Goal: Task Accomplishment & Management: Use online tool/utility

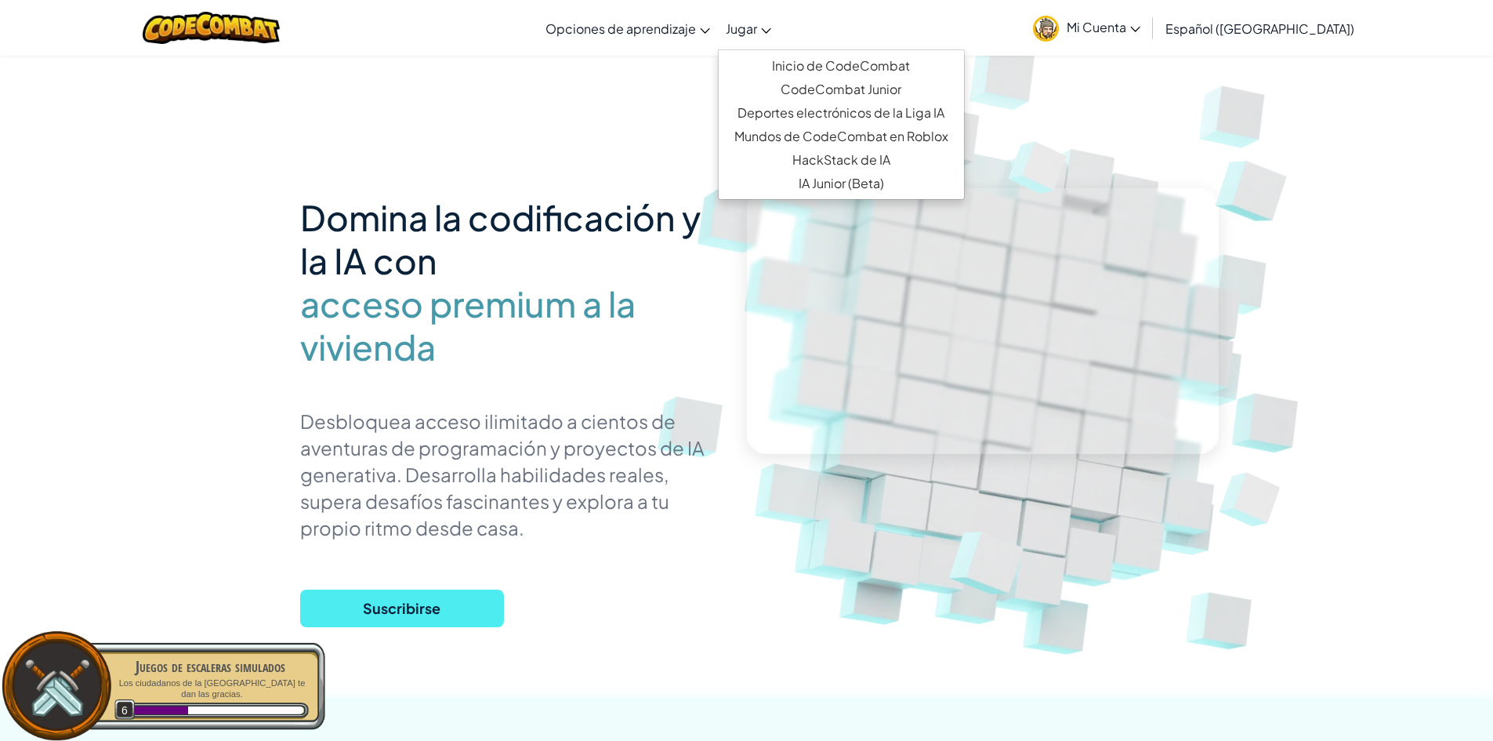
click at [754, 34] on font "Jugar" at bounding box center [741, 28] width 31 height 16
click at [818, 55] on link "Inicio de CodeCombat" at bounding box center [841, 66] width 245 height 24
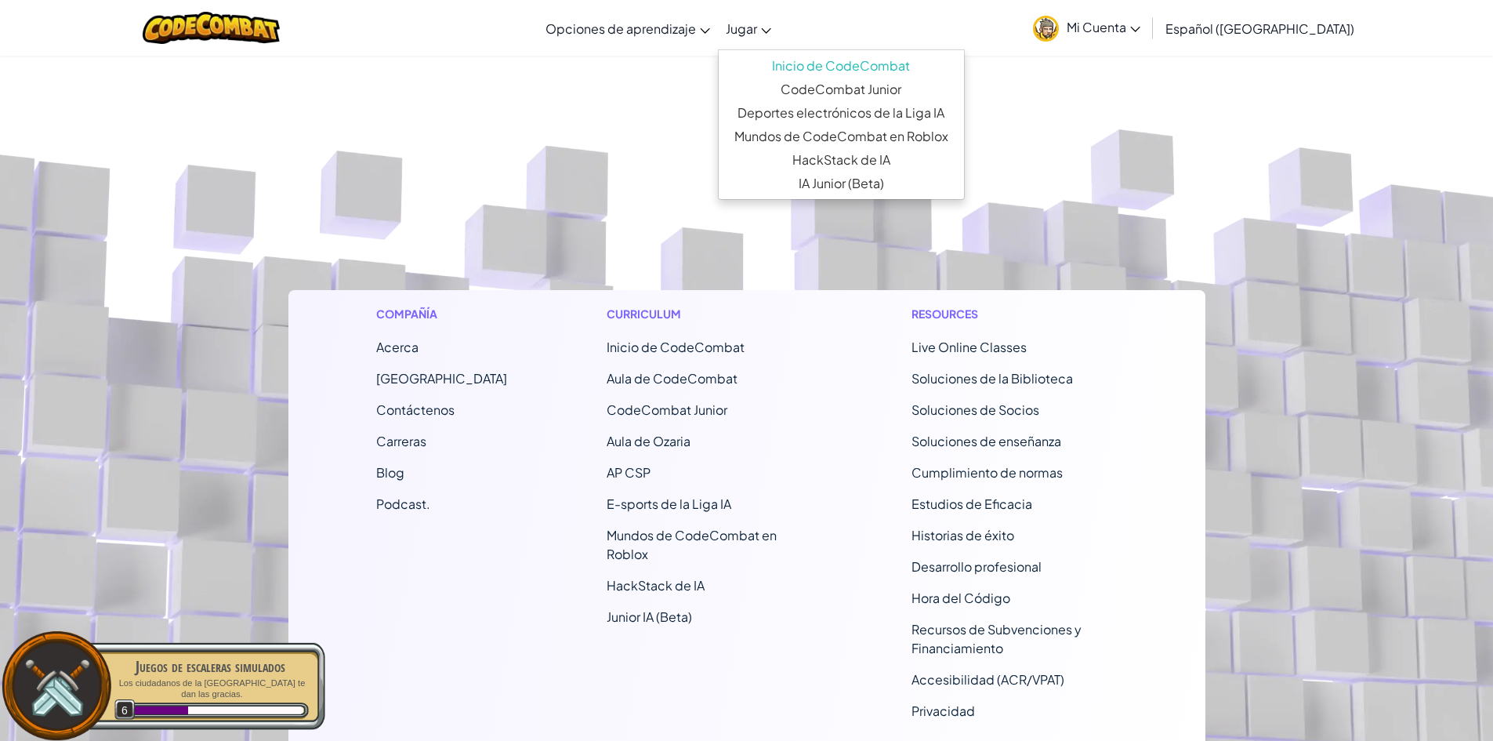
select select "es-419"
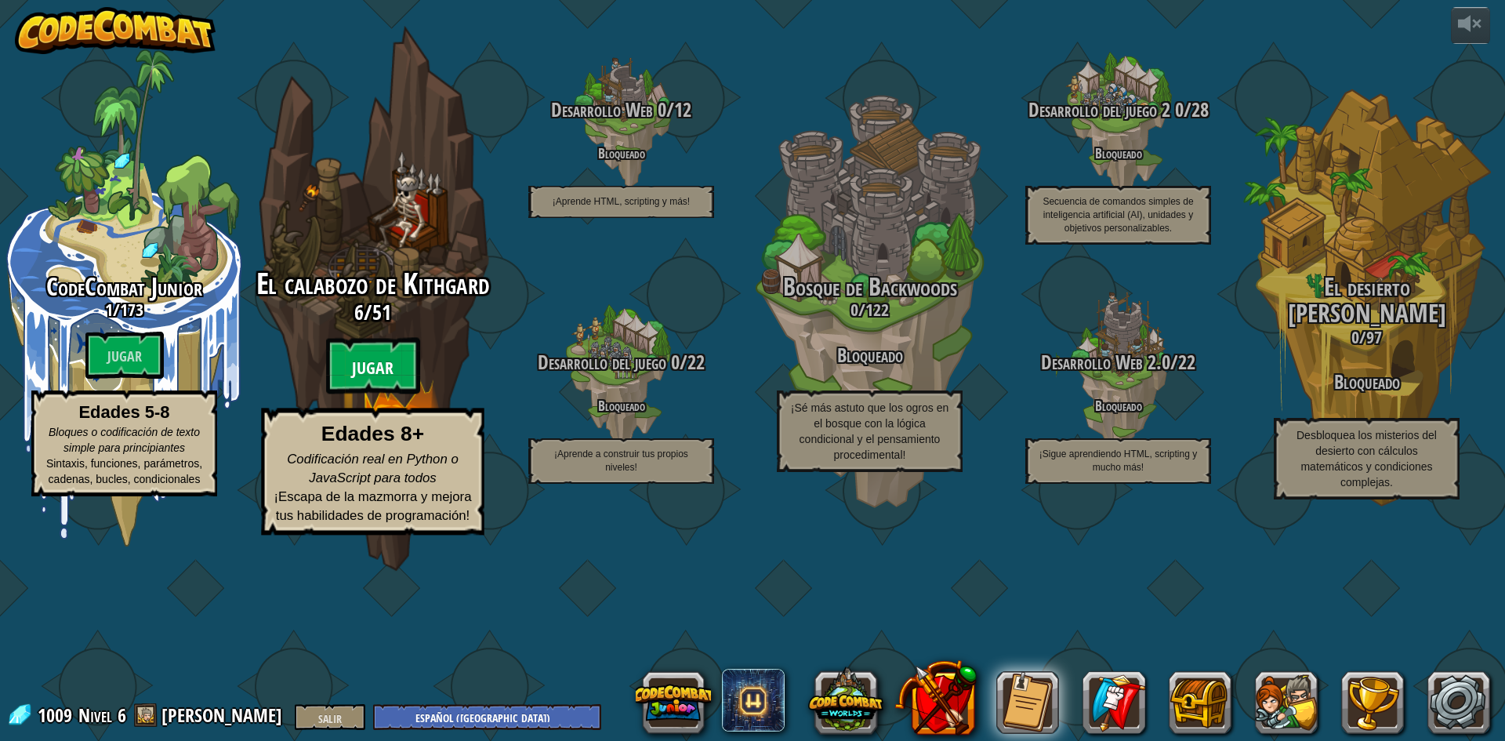
click at [371, 380] on font "Jugar" at bounding box center [373, 369] width 42 height 24
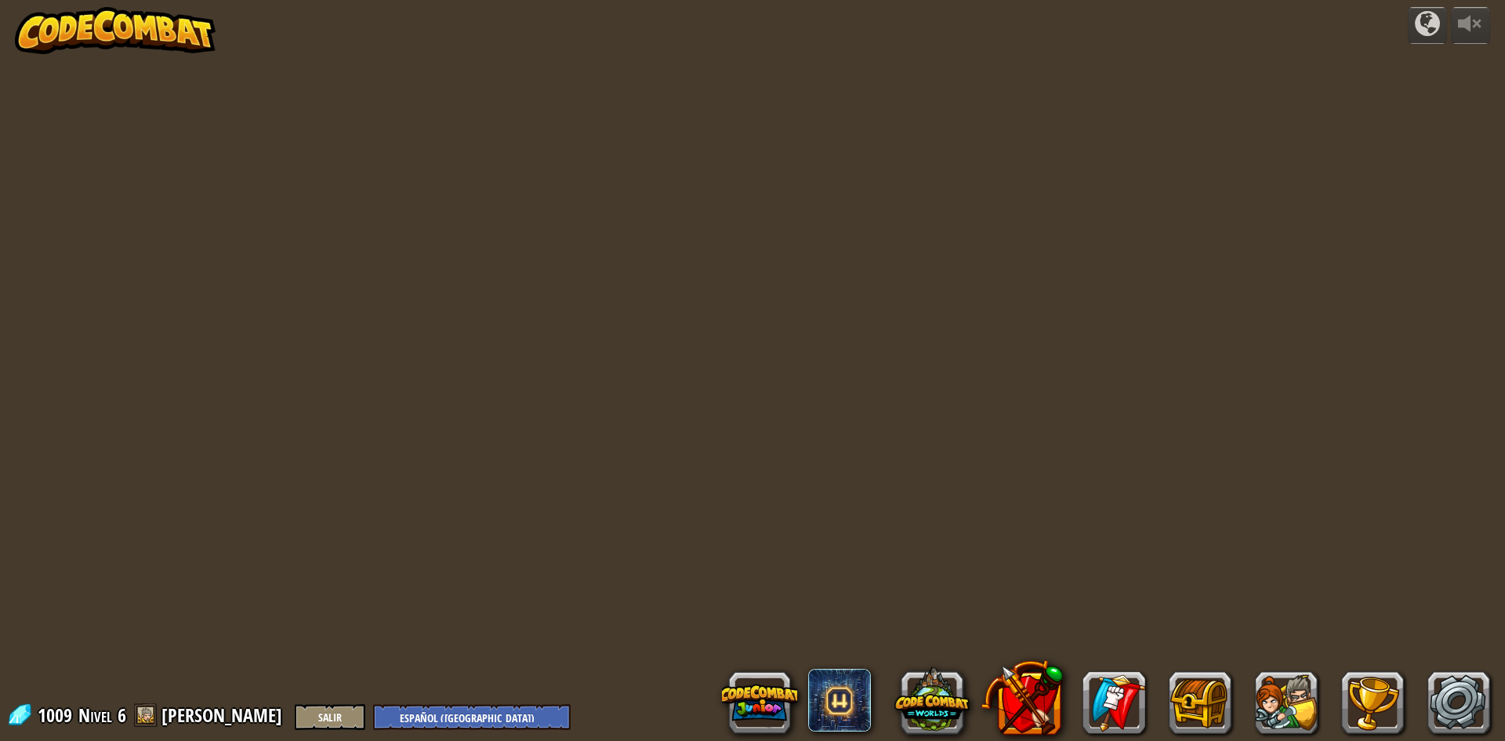
select select "es-419"
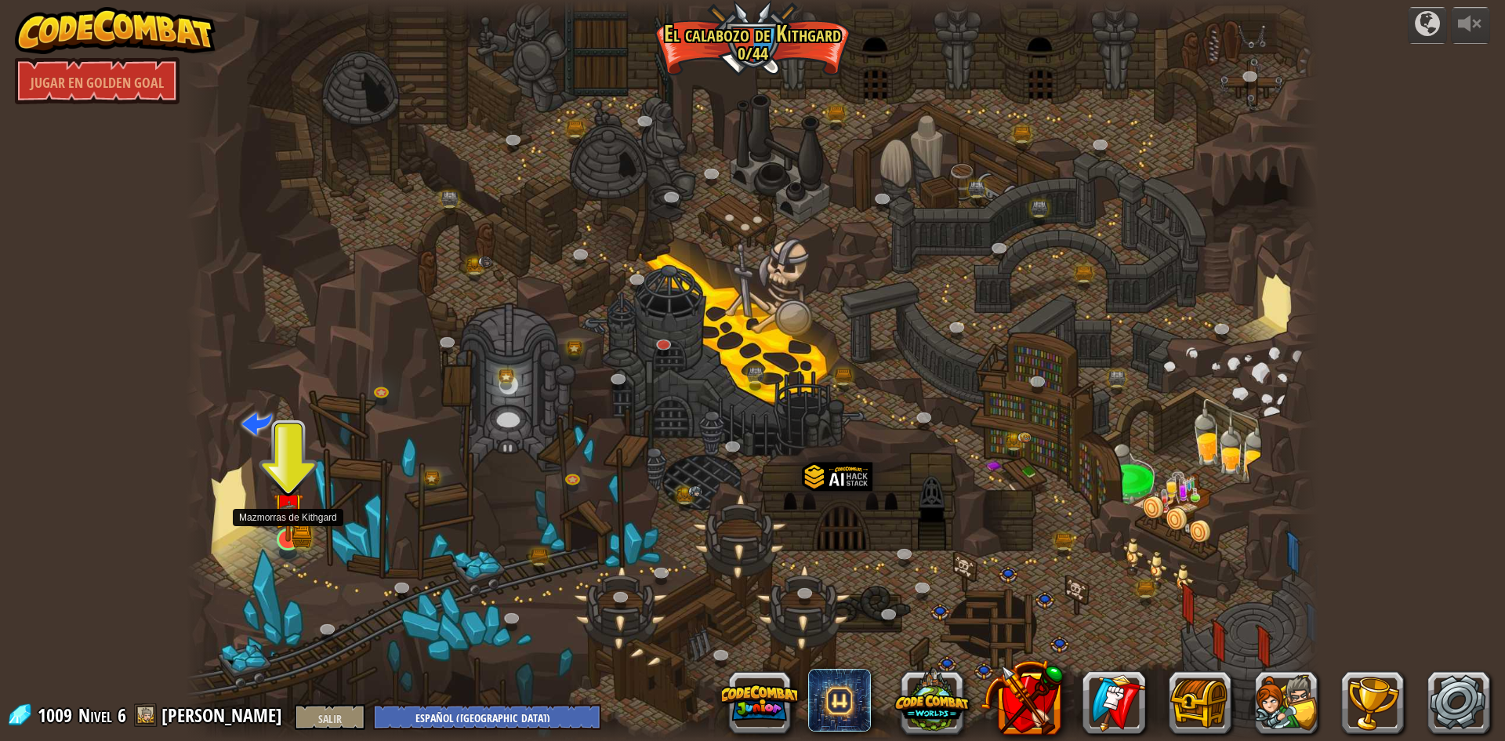
click at [299, 526] on img at bounding box center [288, 507] width 31 height 67
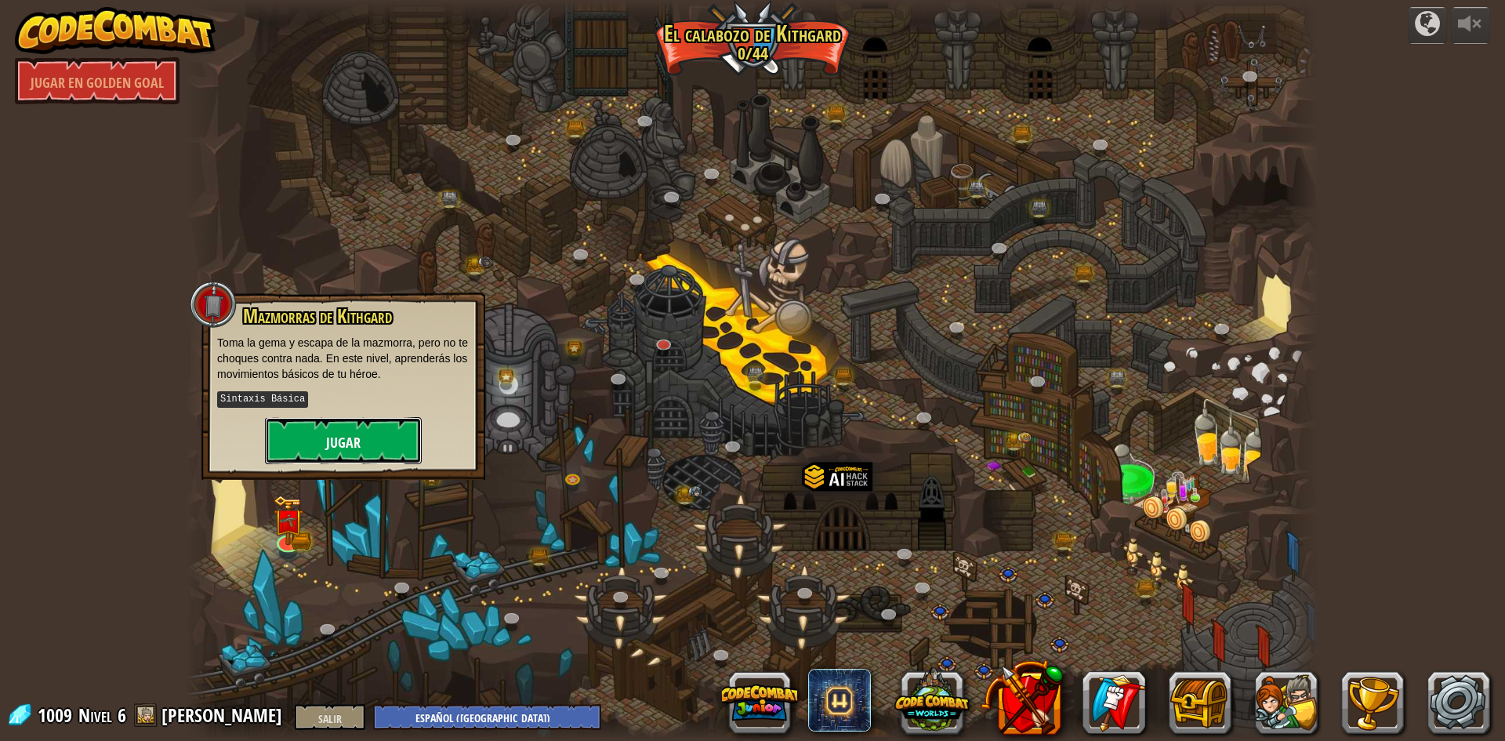
click at [346, 444] on font "Jugar" at bounding box center [343, 443] width 34 height 20
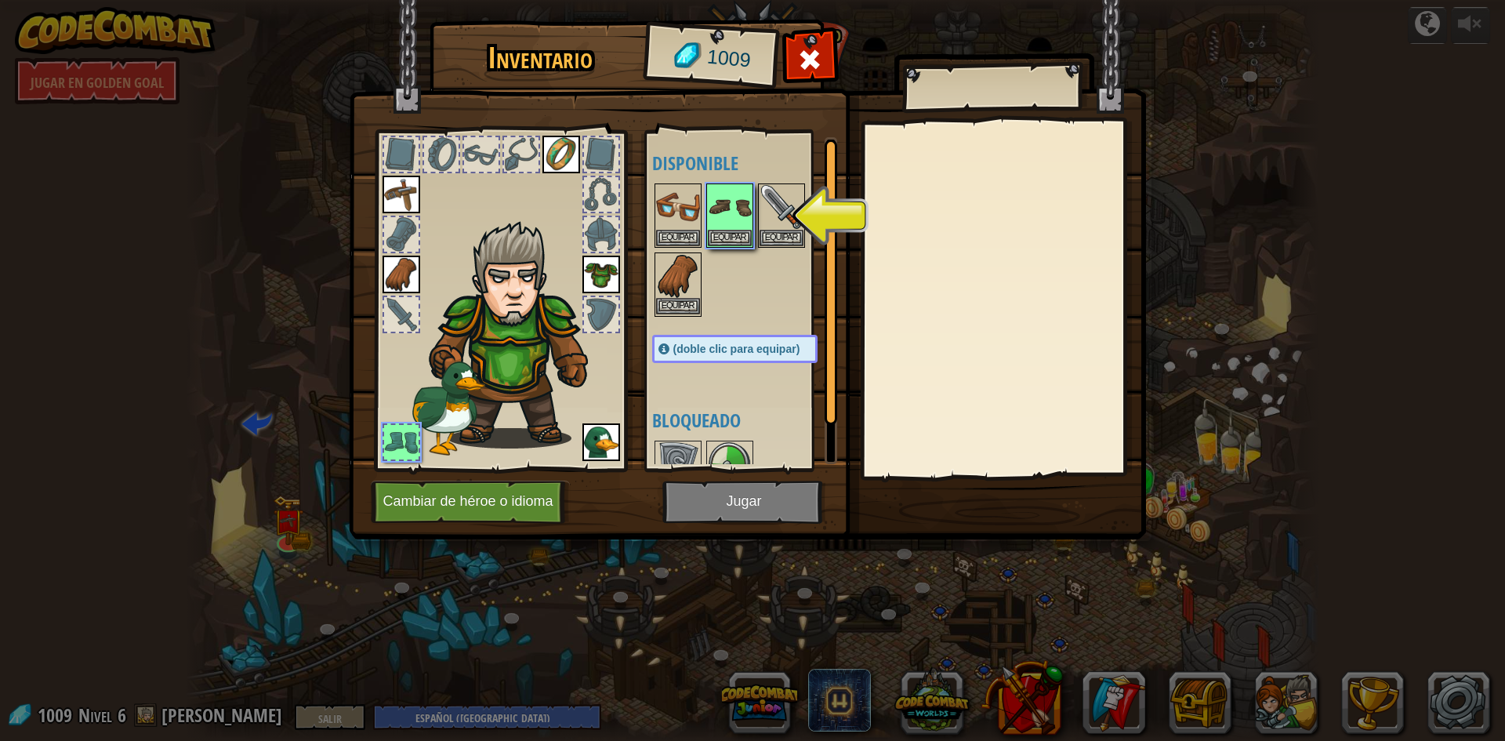
click at [687, 296] on img at bounding box center [678, 276] width 44 height 44
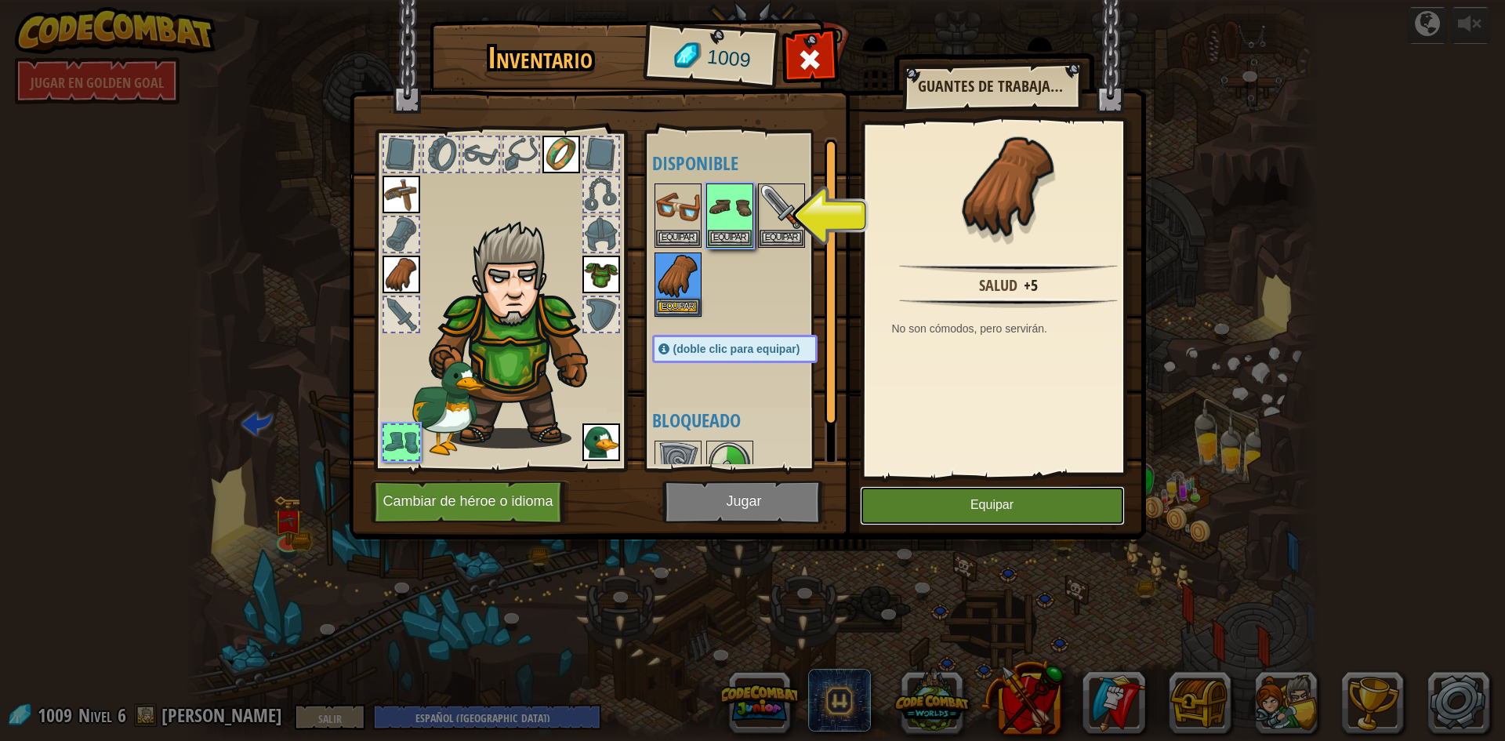
click at [1085, 507] on button "Equipar" at bounding box center [992, 505] width 265 height 39
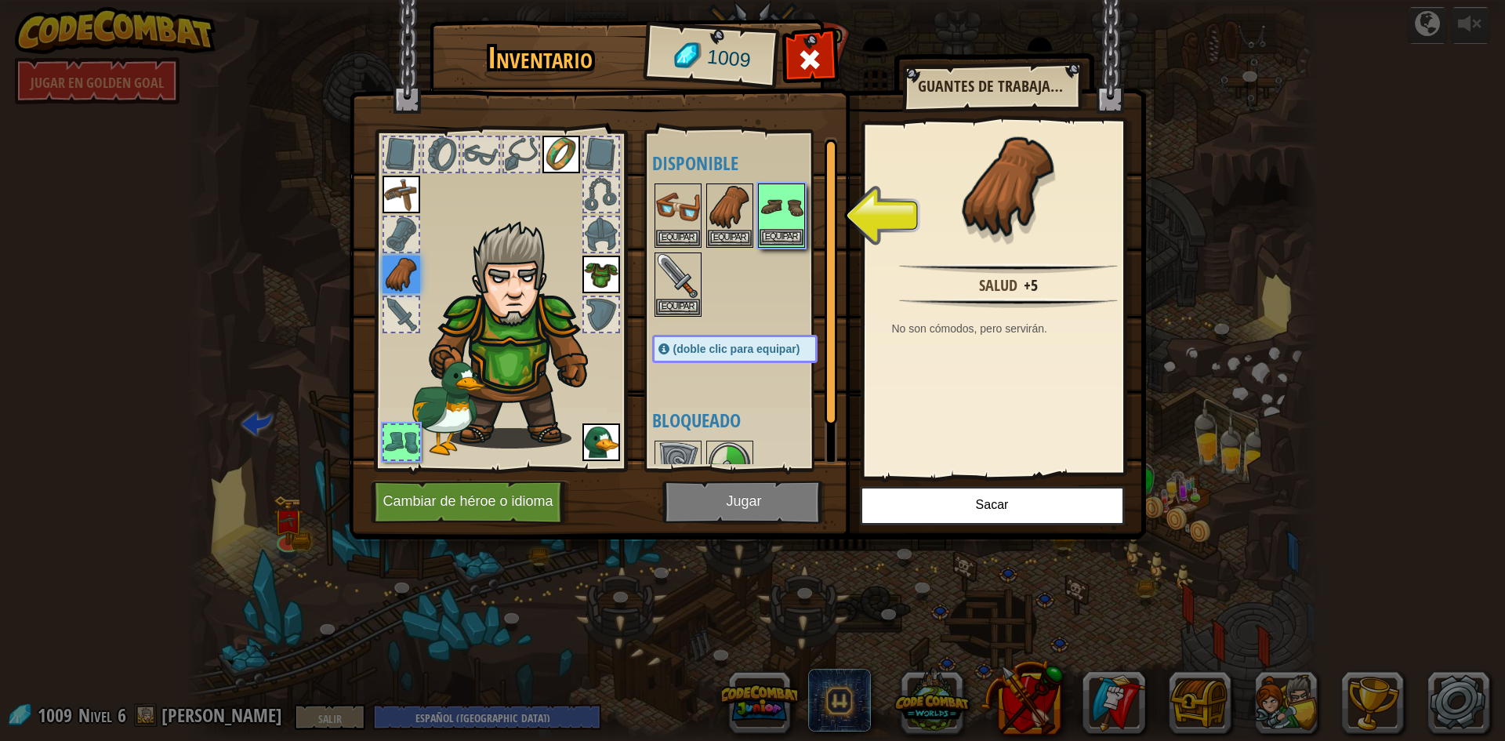
click at [797, 228] on img at bounding box center [782, 207] width 44 height 44
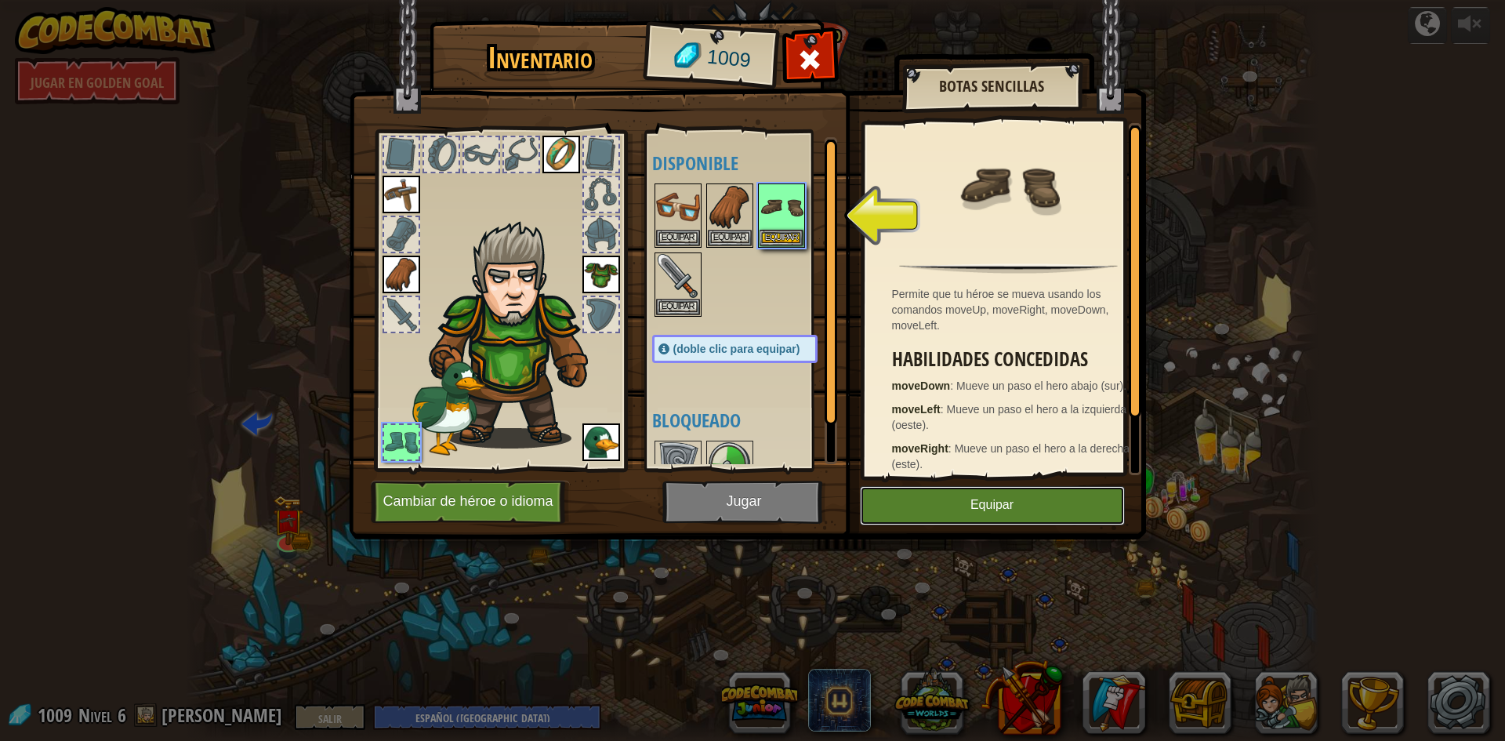
click at [1023, 506] on button "Equipar" at bounding box center [992, 505] width 265 height 39
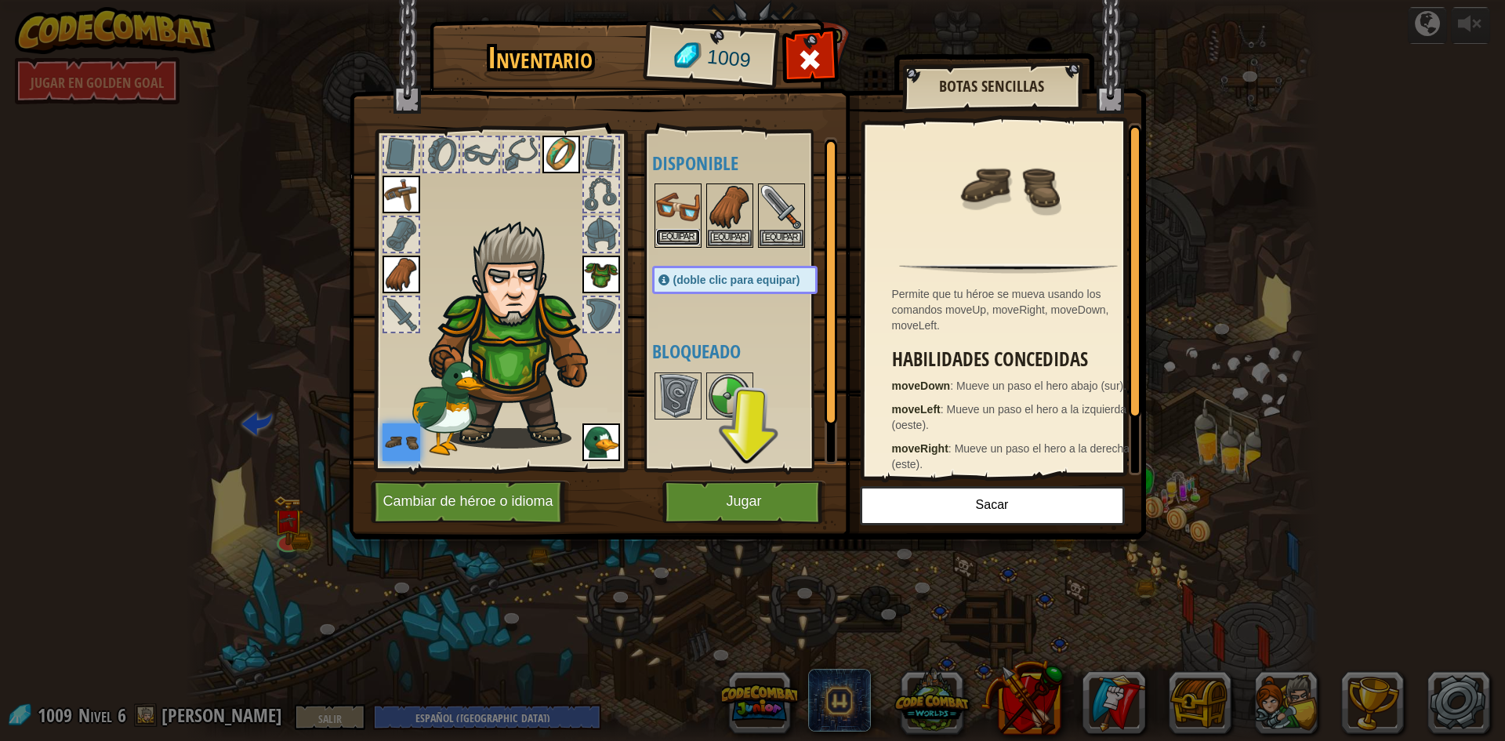
click at [686, 235] on font "Equipar" at bounding box center [678, 236] width 33 height 9
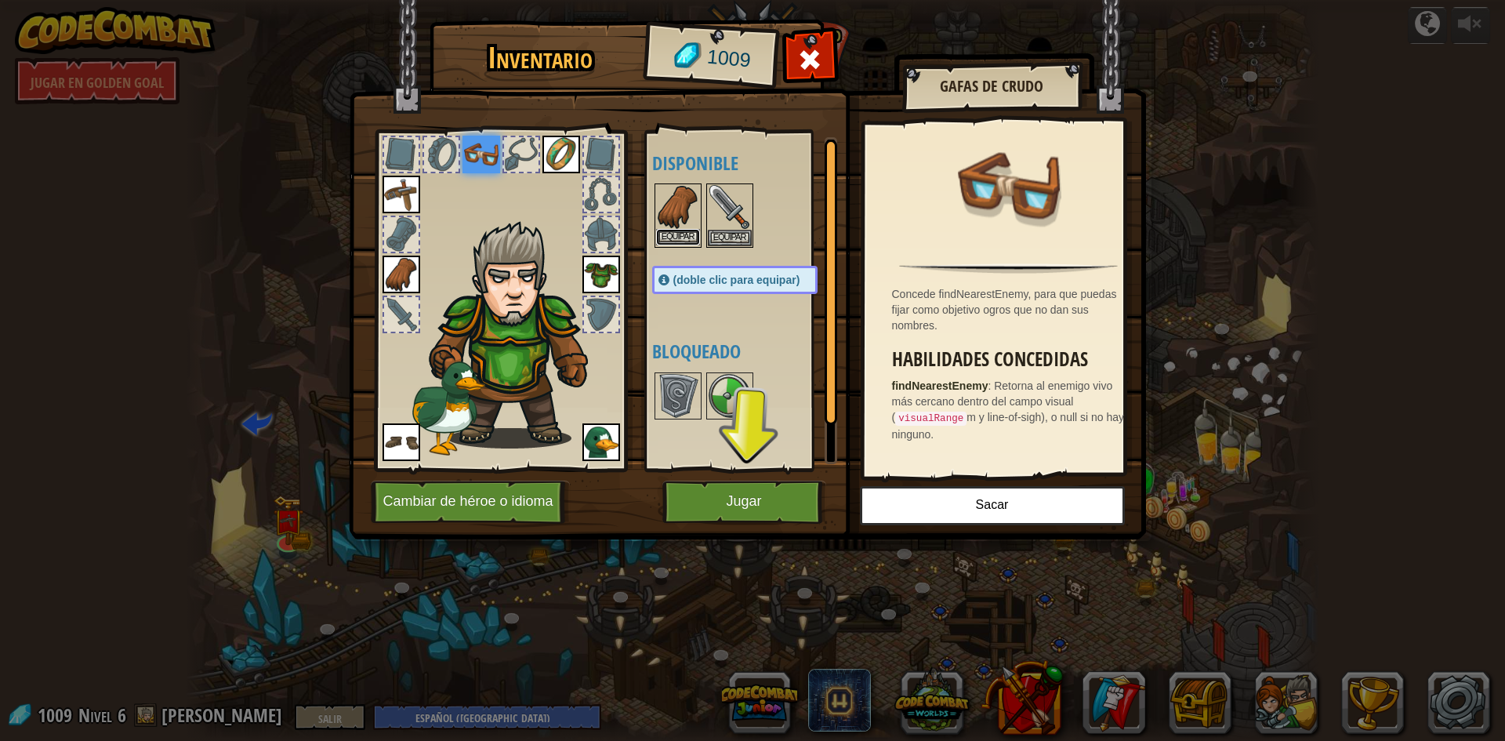
click at [677, 235] on font "Equipar" at bounding box center [678, 236] width 33 height 9
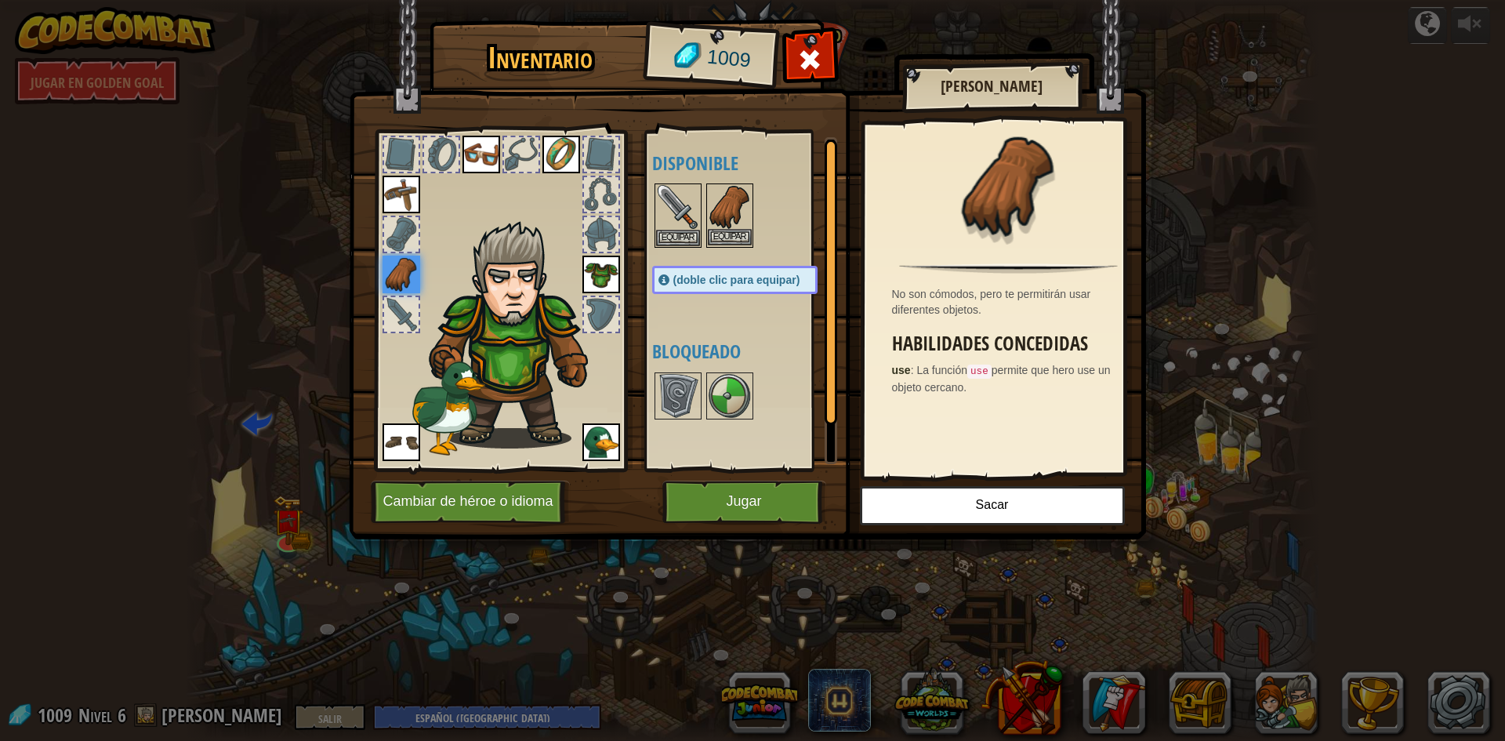
click at [740, 228] on img at bounding box center [730, 207] width 44 height 44
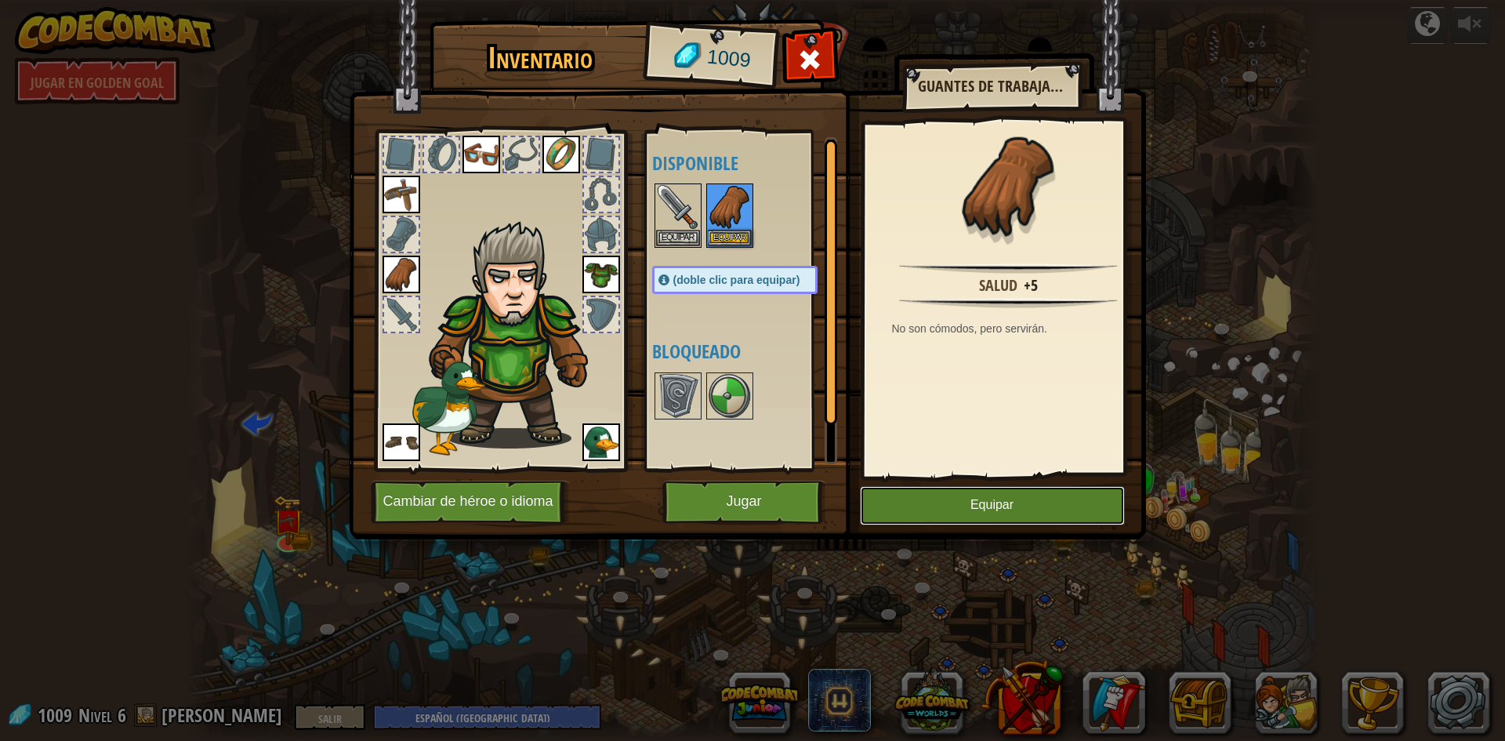
click at [1038, 507] on button "Equipar" at bounding box center [992, 505] width 265 height 39
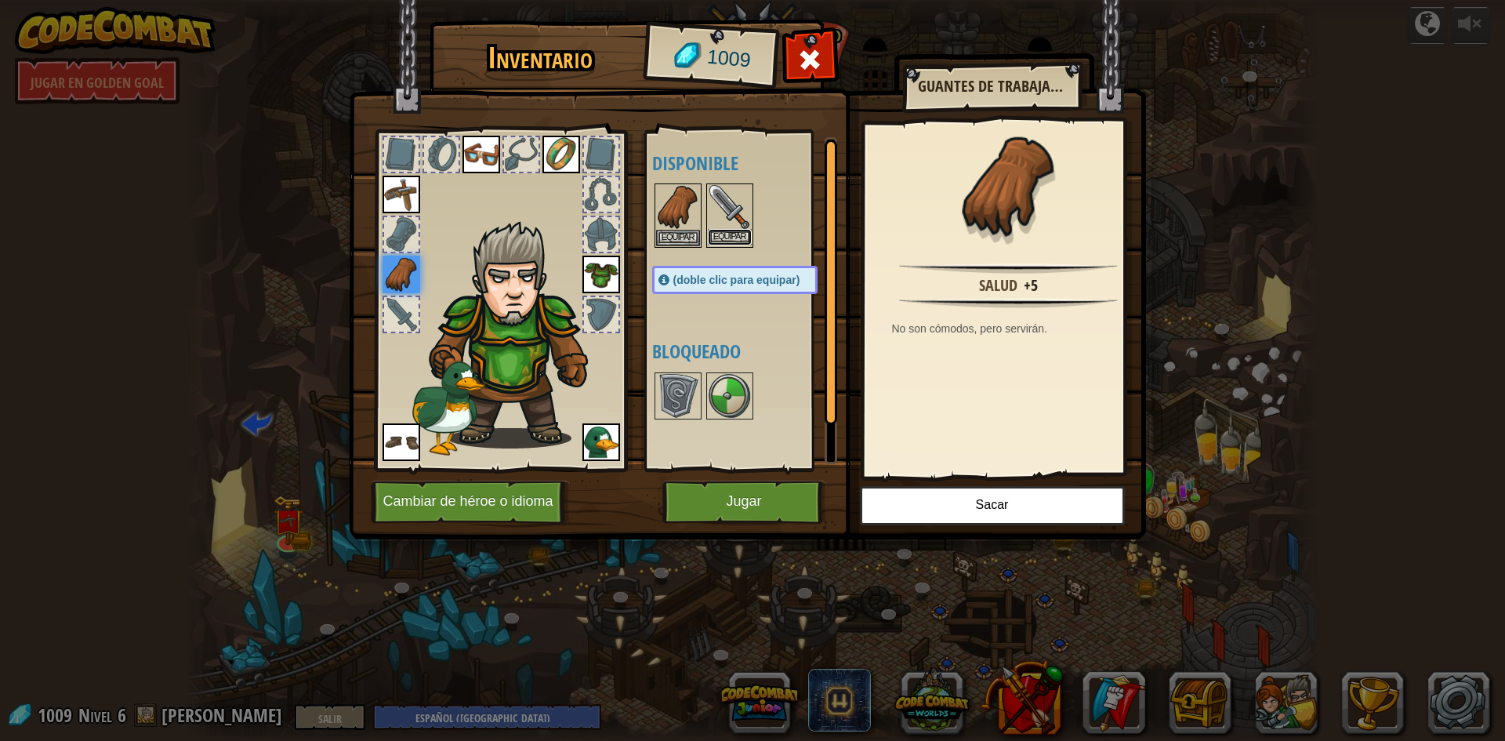
click at [738, 236] on font "Equipar" at bounding box center [729, 236] width 33 height 9
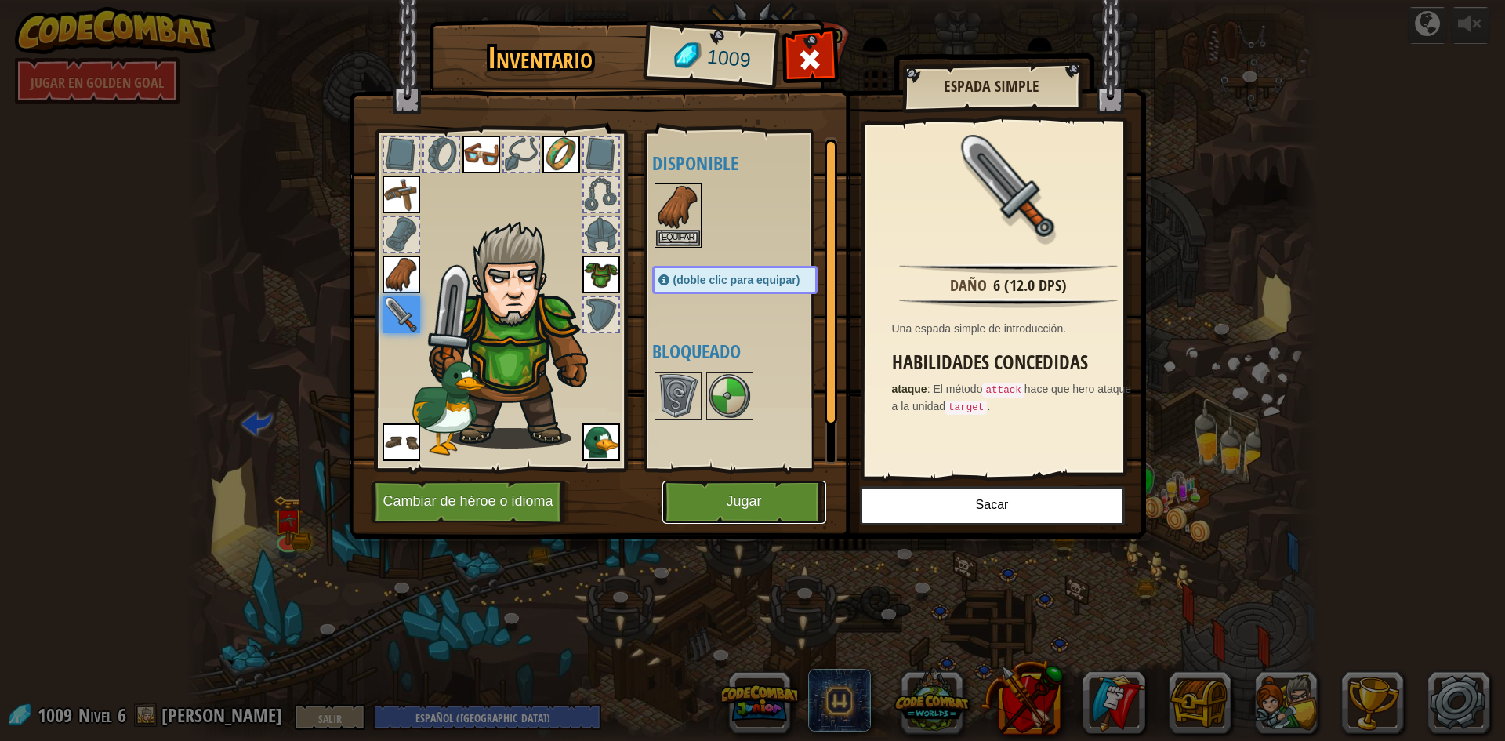
click at [752, 504] on font "Jugar" at bounding box center [743, 502] width 35 height 16
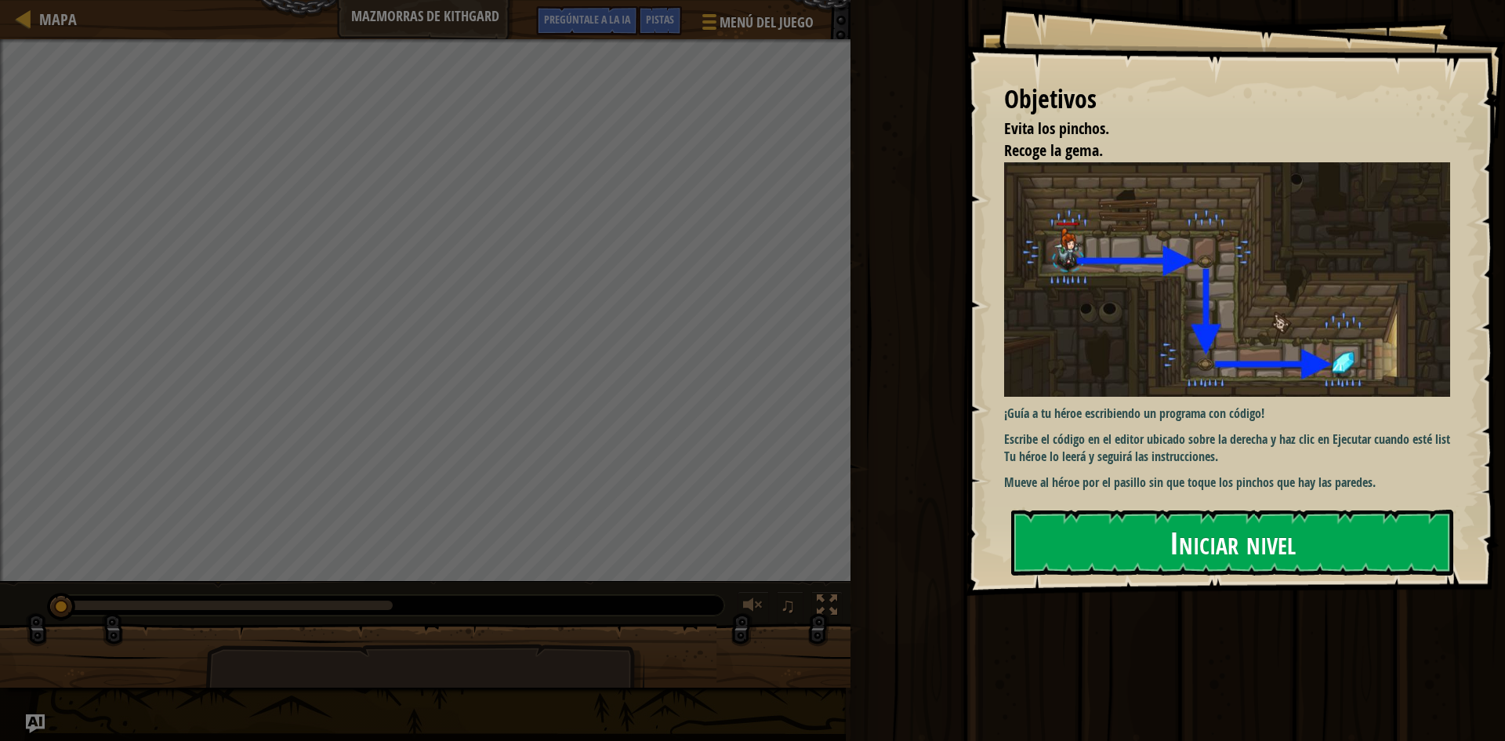
click at [1255, 553] on font "Iniciar nivel" at bounding box center [1233, 542] width 126 height 42
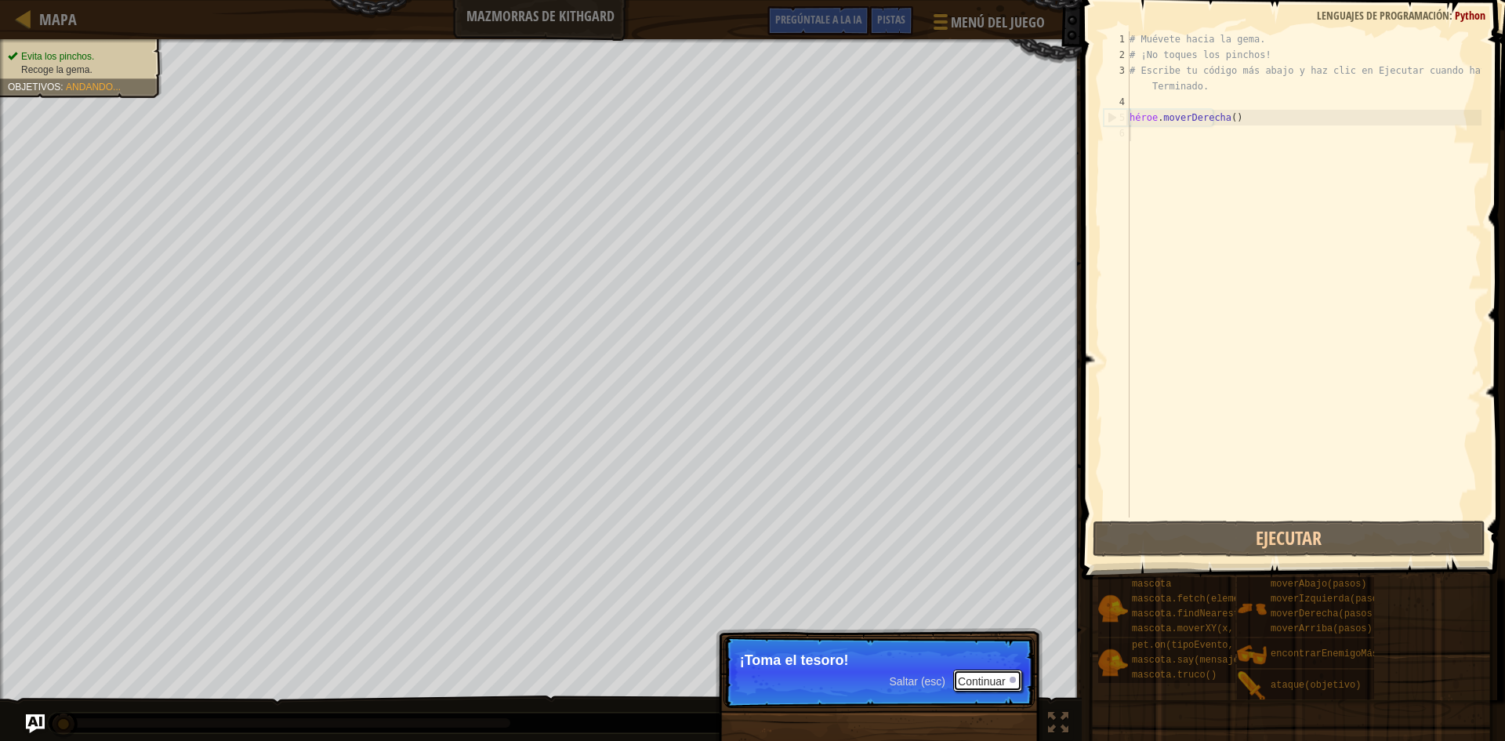
click at [985, 669] on button "Continuar" at bounding box center [987, 680] width 69 height 22
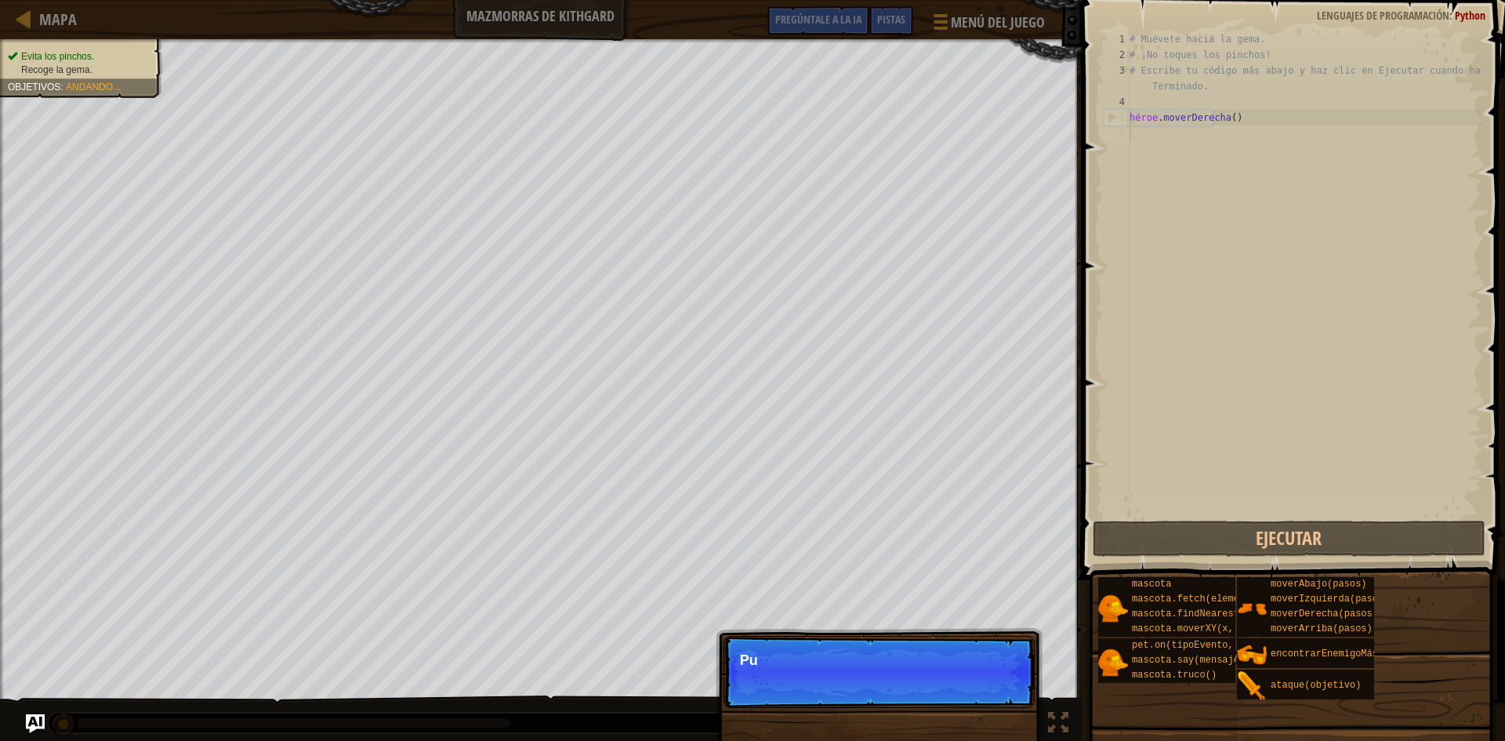
scroll to position [7, 0]
click at [1004, 681] on font "Continuar" at bounding box center [982, 681] width 48 height 13
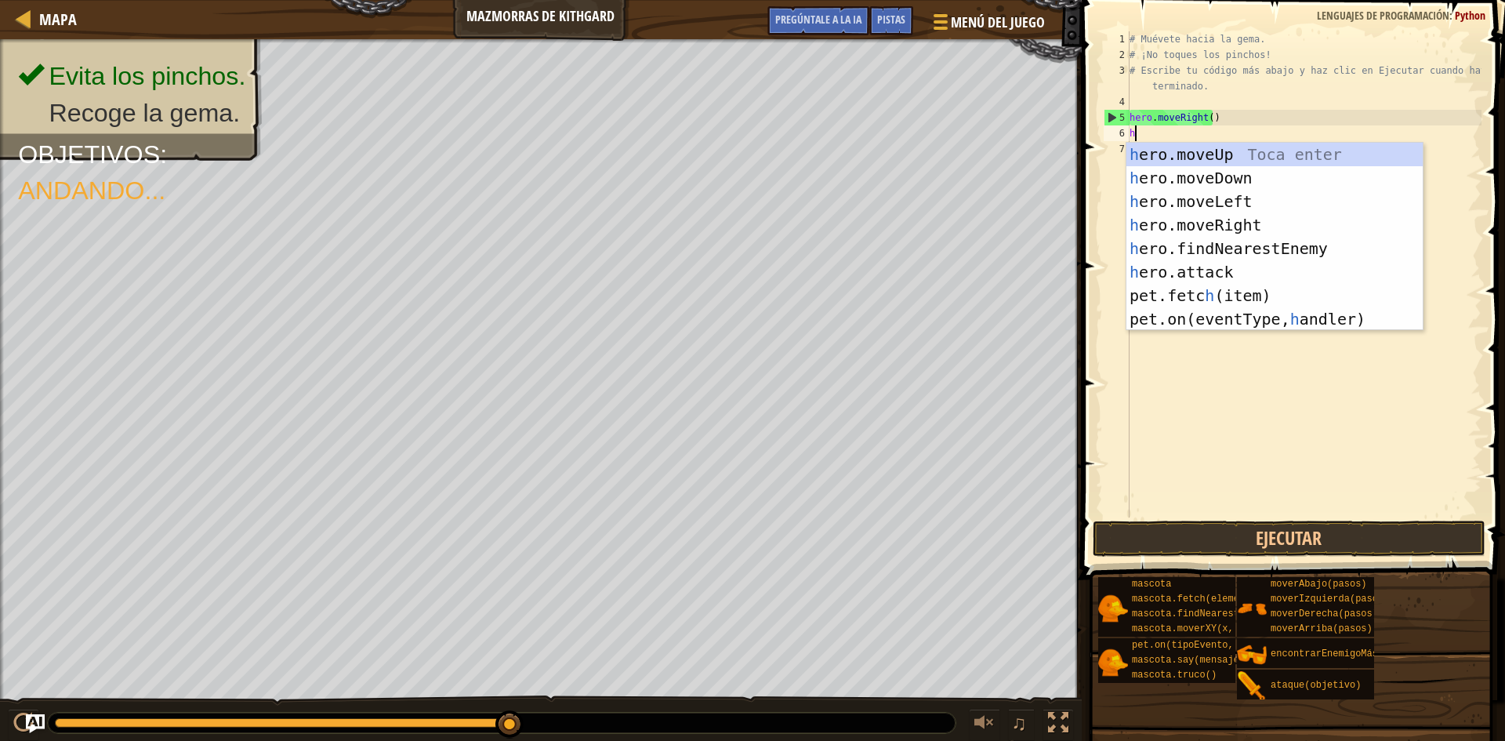
type textarea "her"
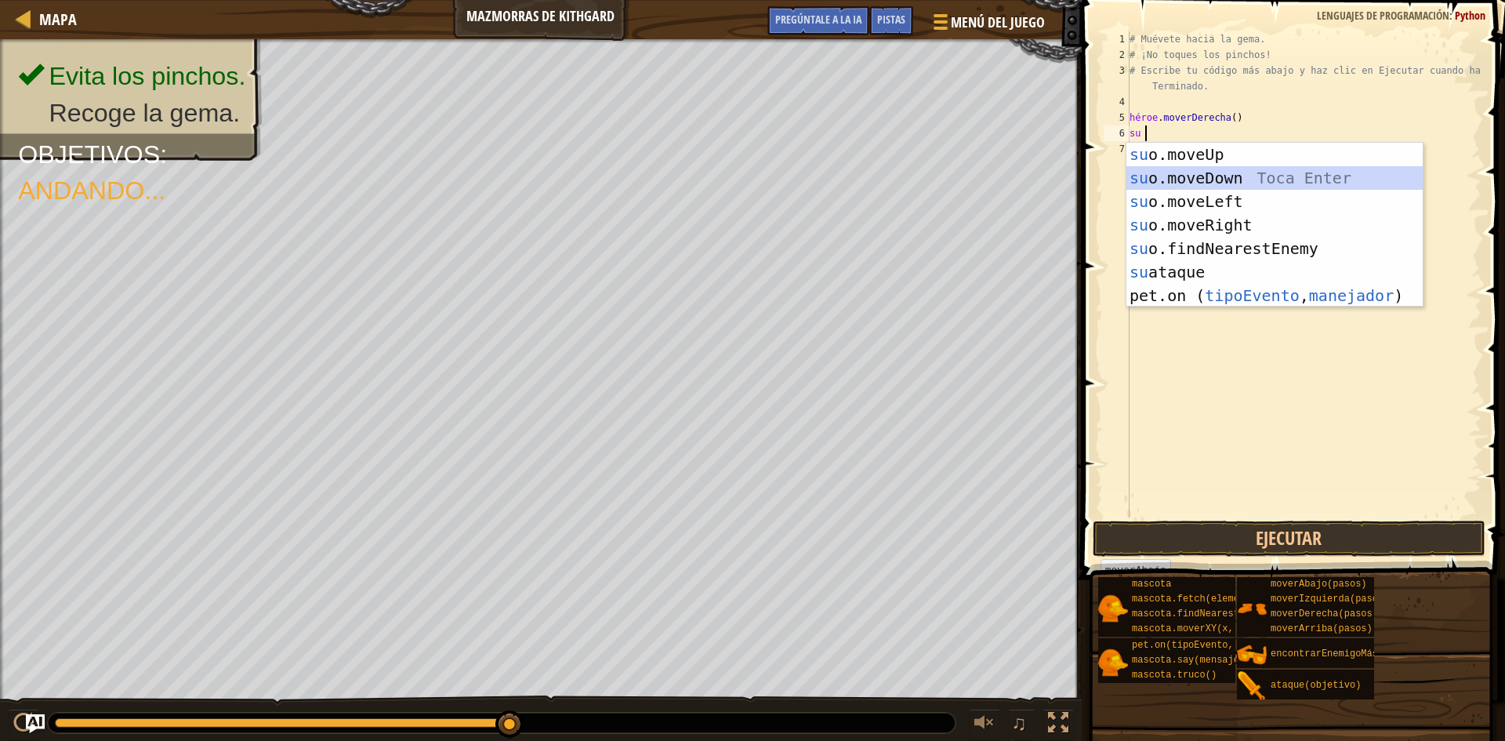
click at [1221, 178] on div "su o.moveUp Toca entrar su o.moveDown Toca Enter su o.moveLeft Toca Enter su o.…" at bounding box center [1274, 249] width 296 height 212
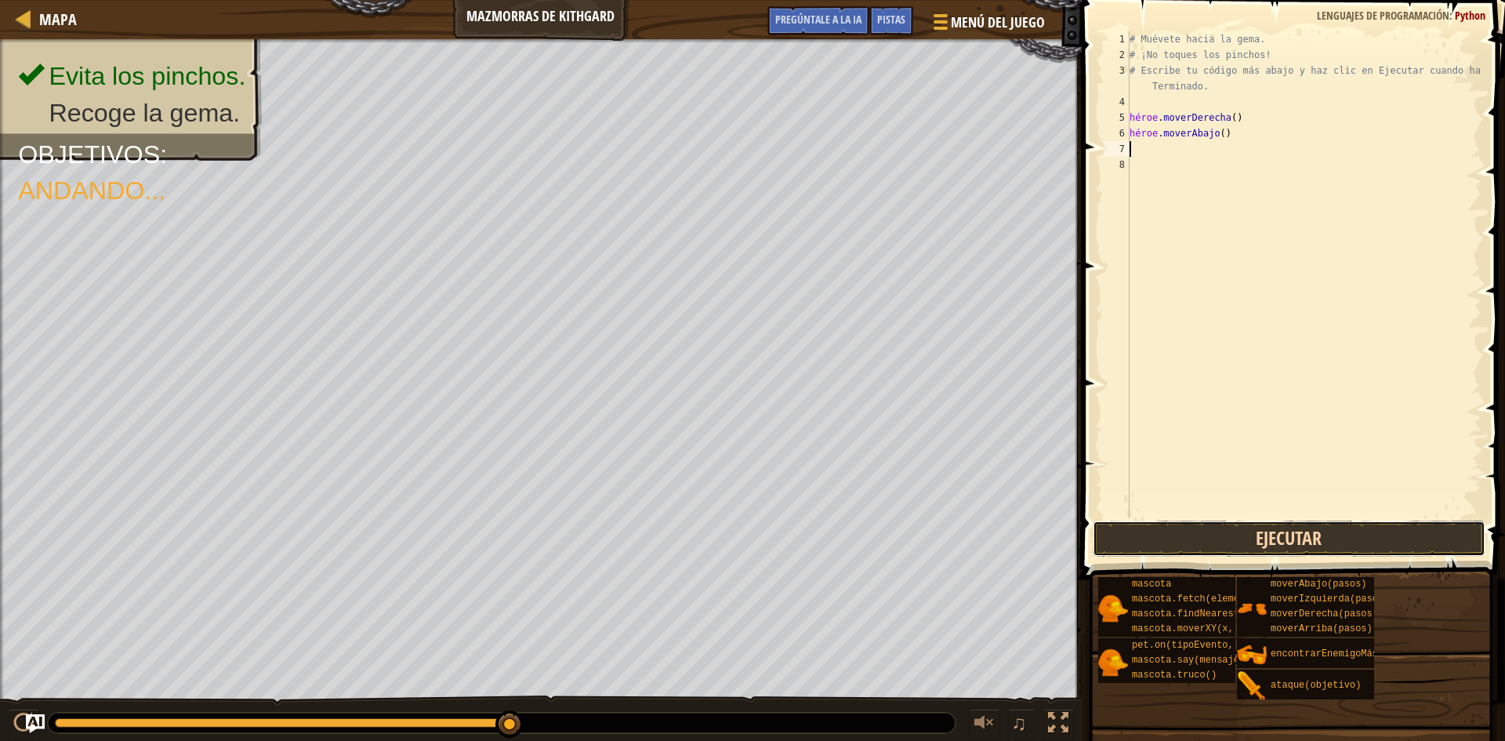
click at [1347, 541] on button "Ejecutar" at bounding box center [1289, 539] width 393 height 36
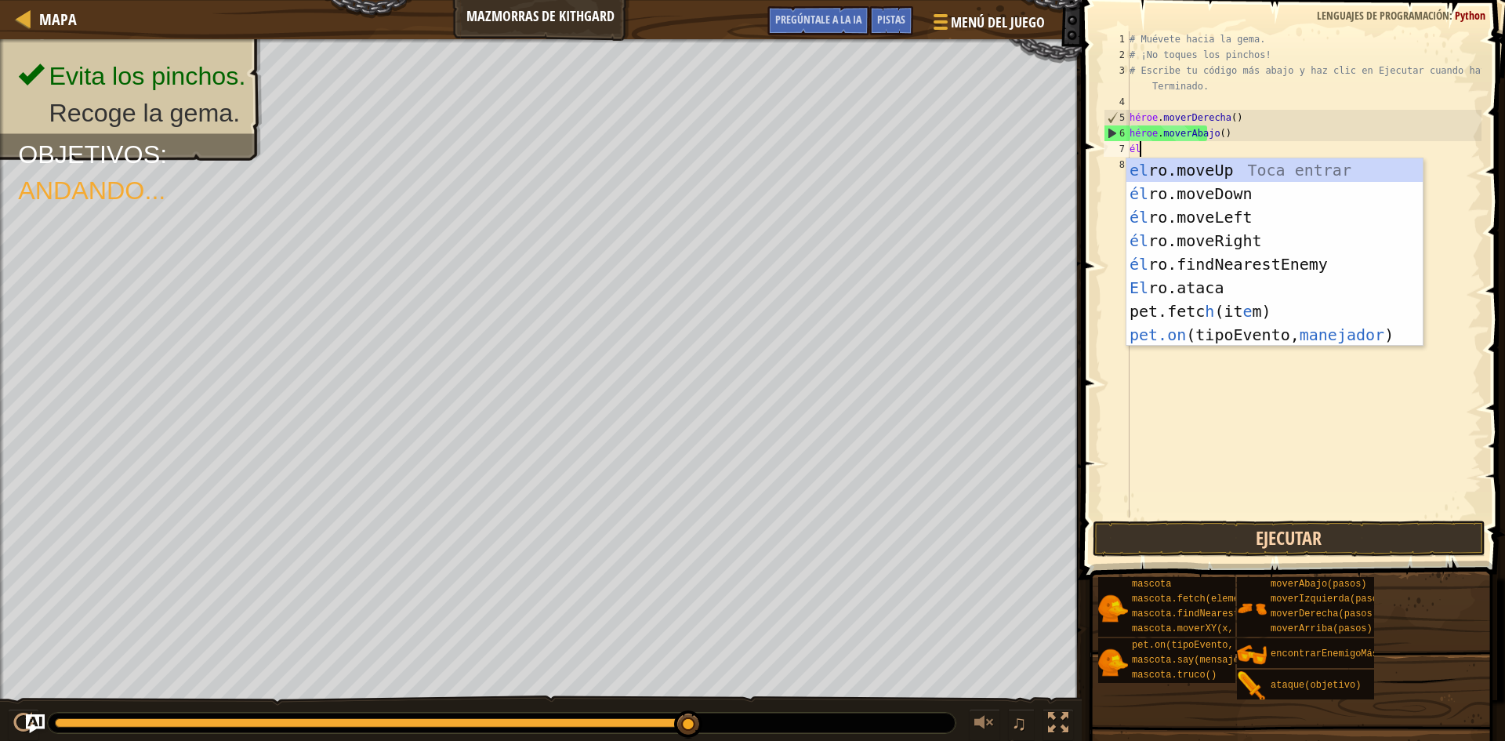
type textarea "her"
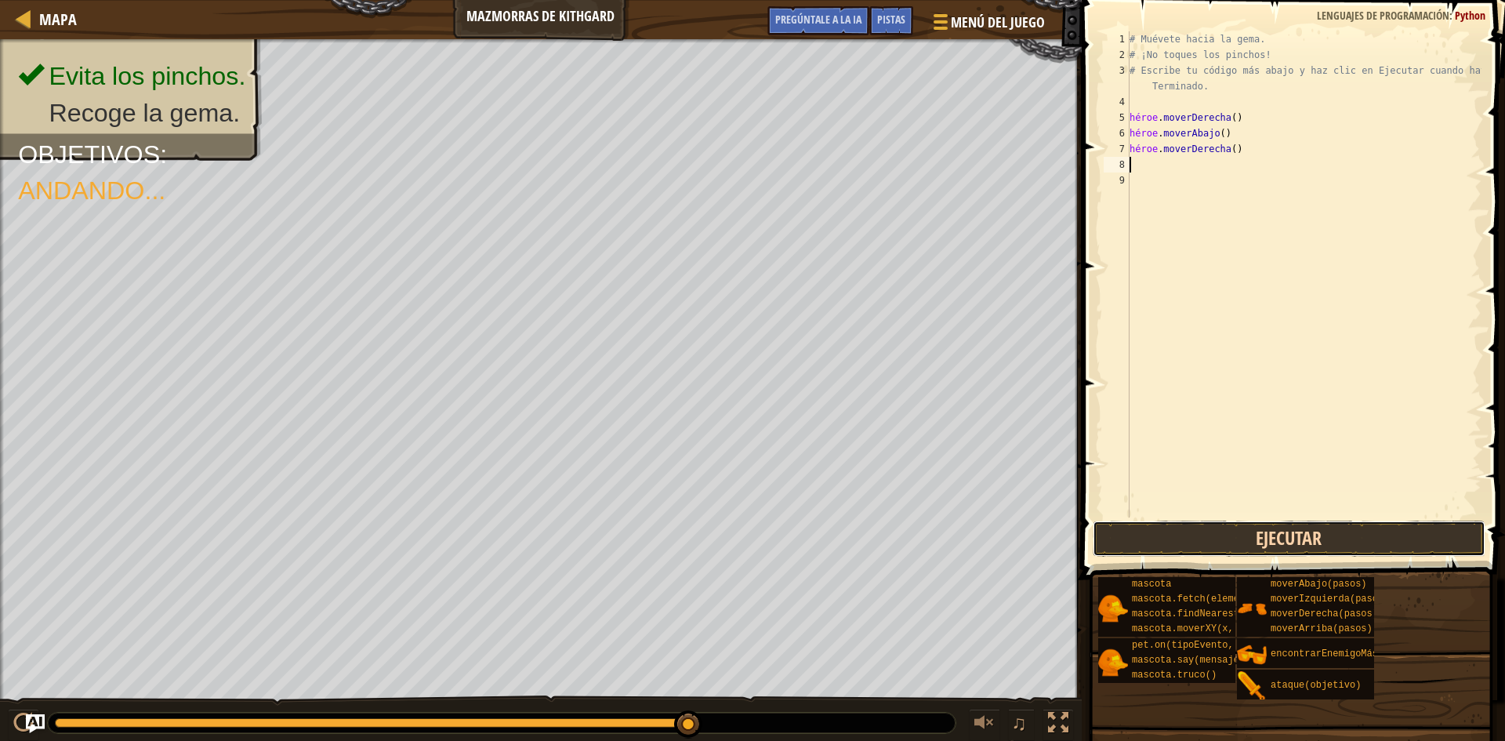
click at [1329, 544] on button "Ejecutar" at bounding box center [1289, 539] width 393 height 36
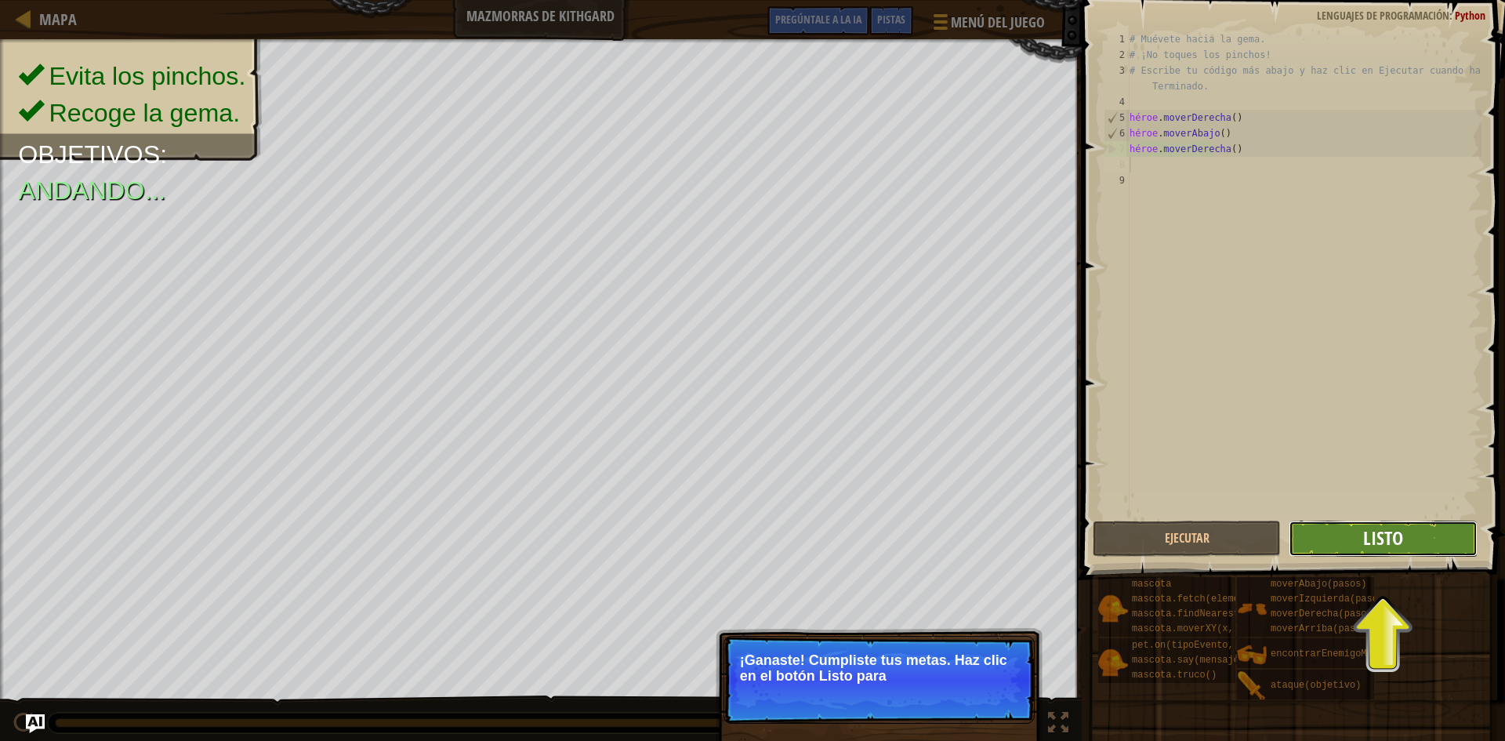
click at [1389, 537] on font "Listo" at bounding box center [1383, 537] width 40 height 25
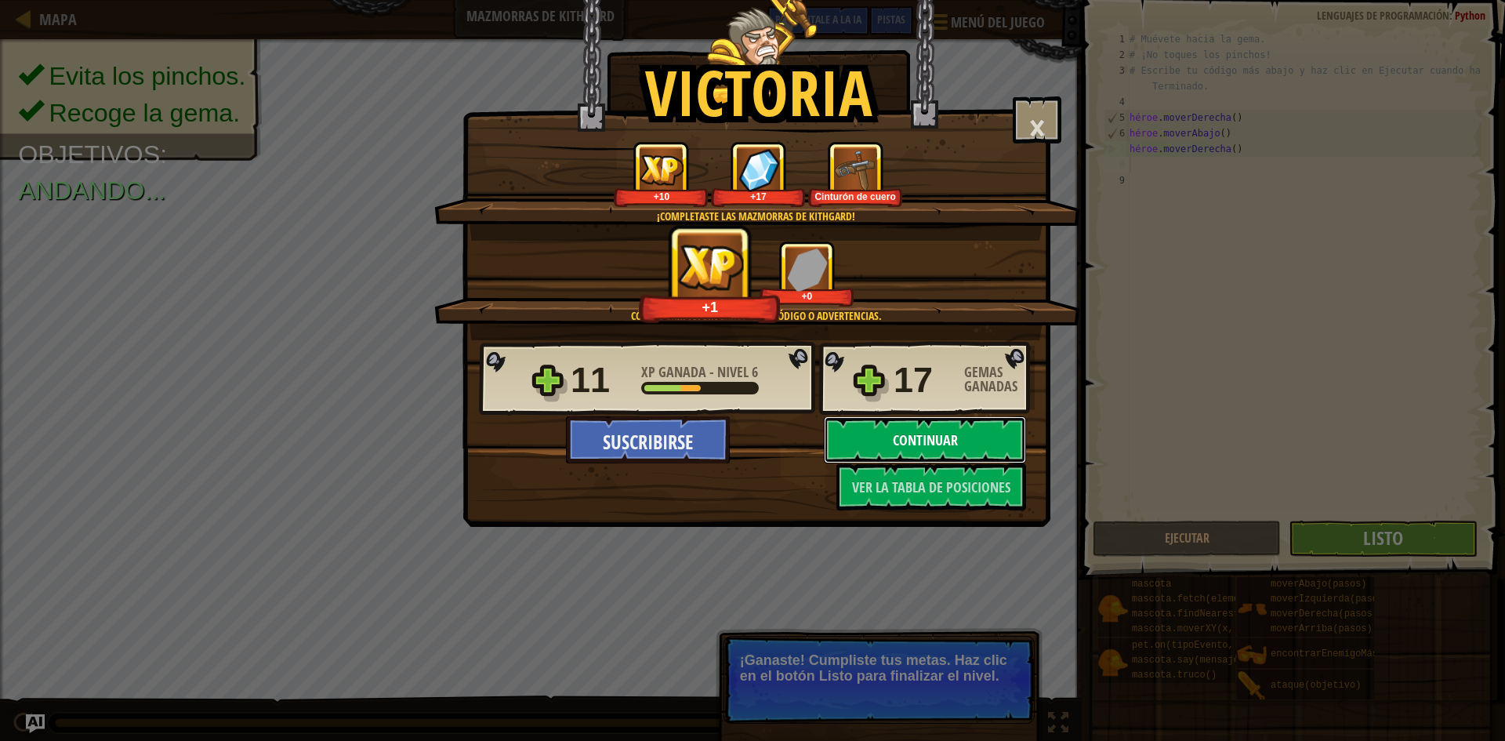
click at [979, 430] on button "Continuar" at bounding box center [925, 439] width 202 height 47
select select "es-419"
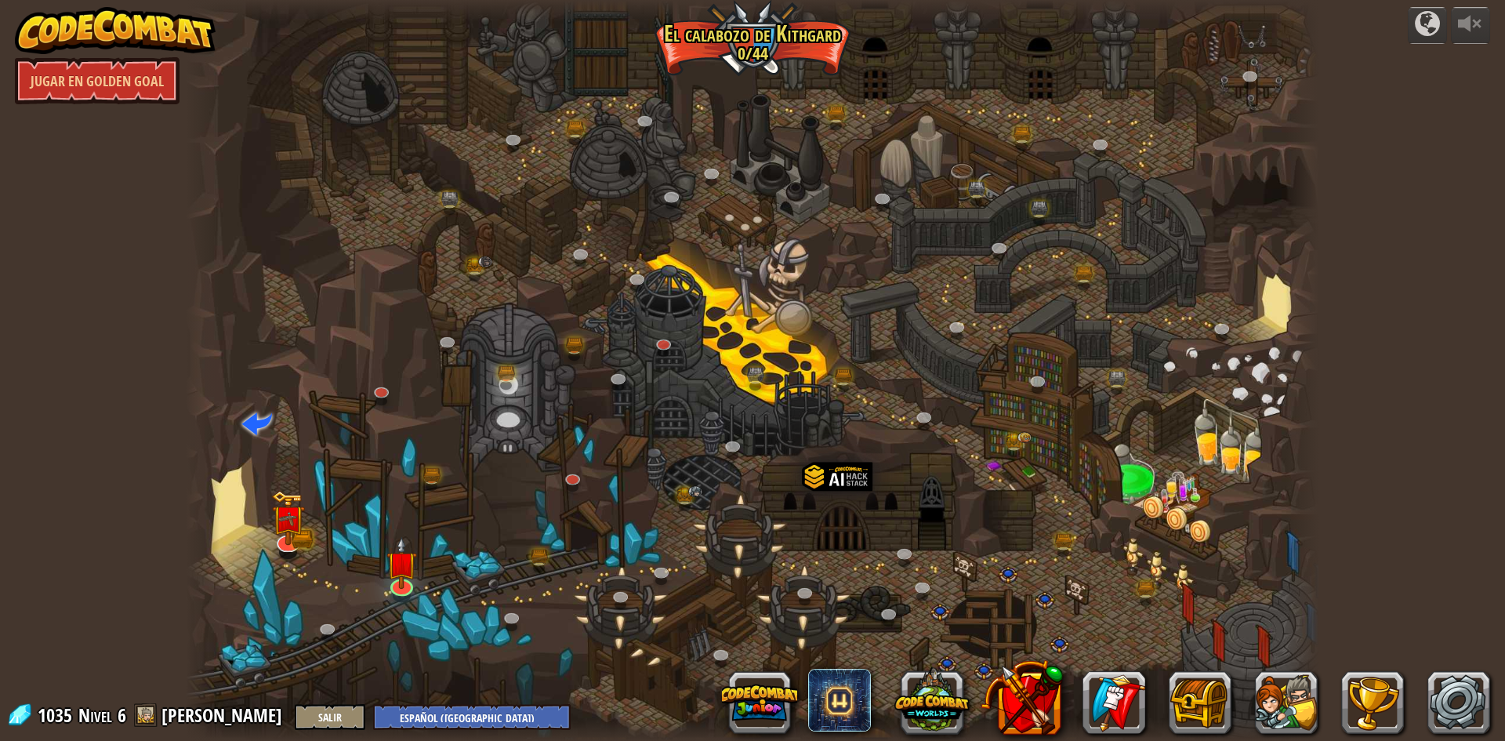
select select "es-419"
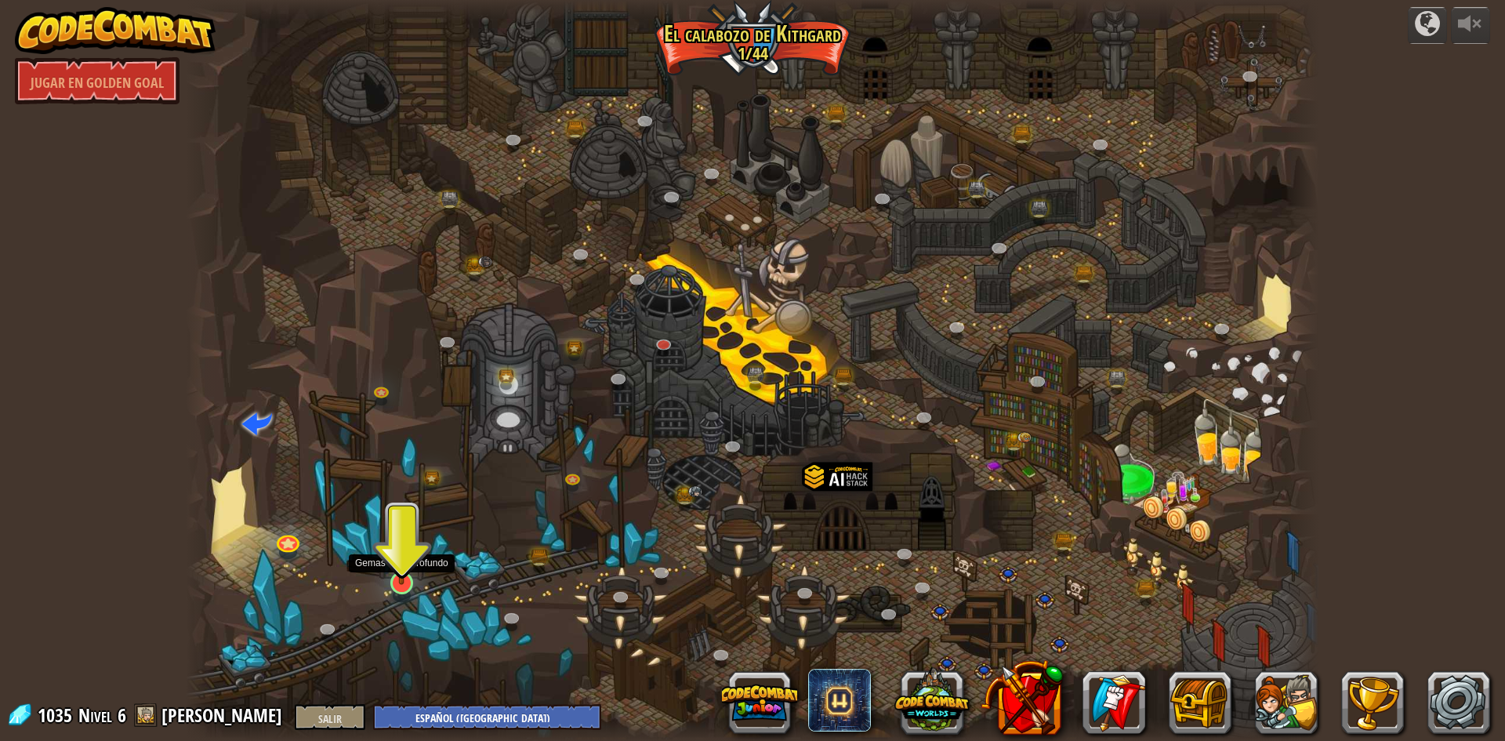
click at [406, 571] on img at bounding box center [401, 550] width 31 height 70
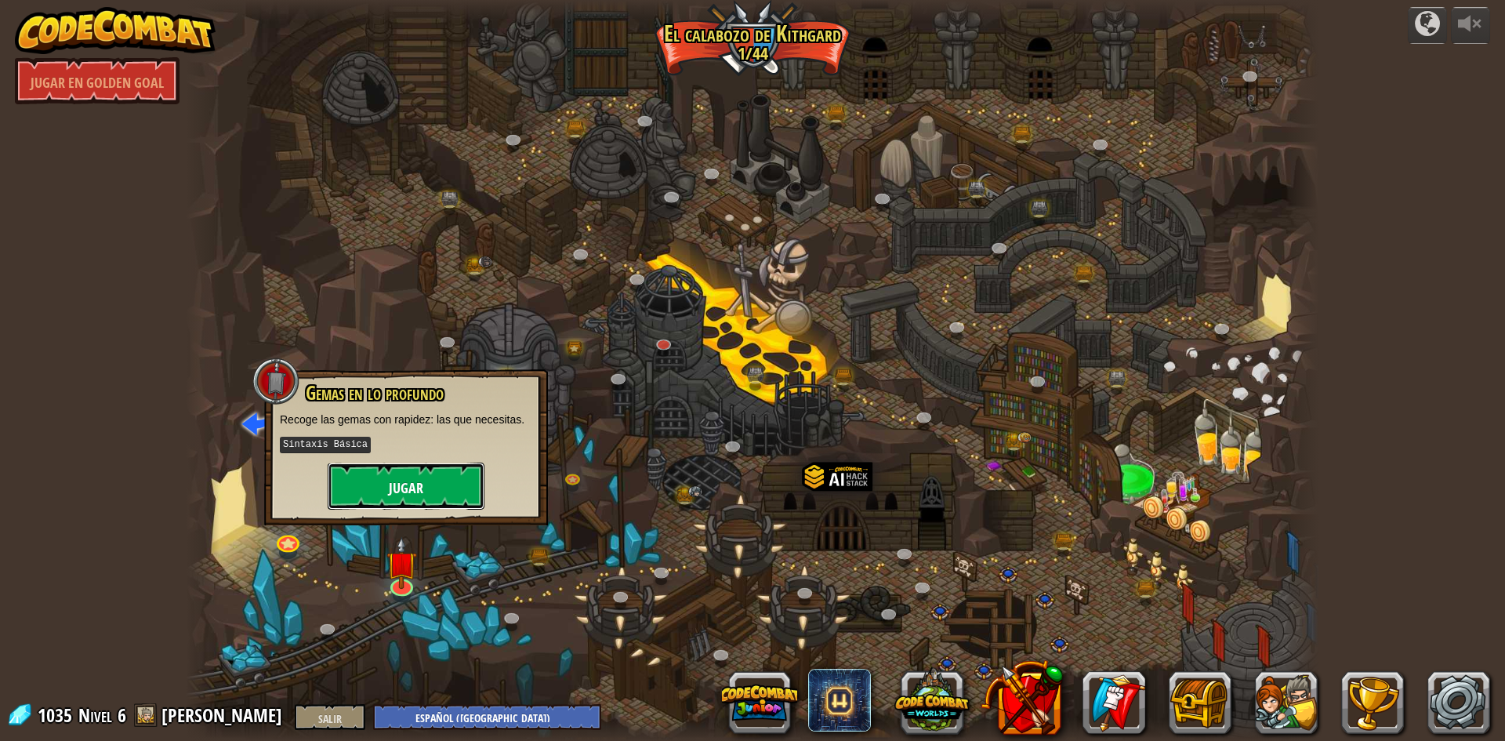
click at [390, 487] on font "Jugar" at bounding box center [406, 488] width 34 height 20
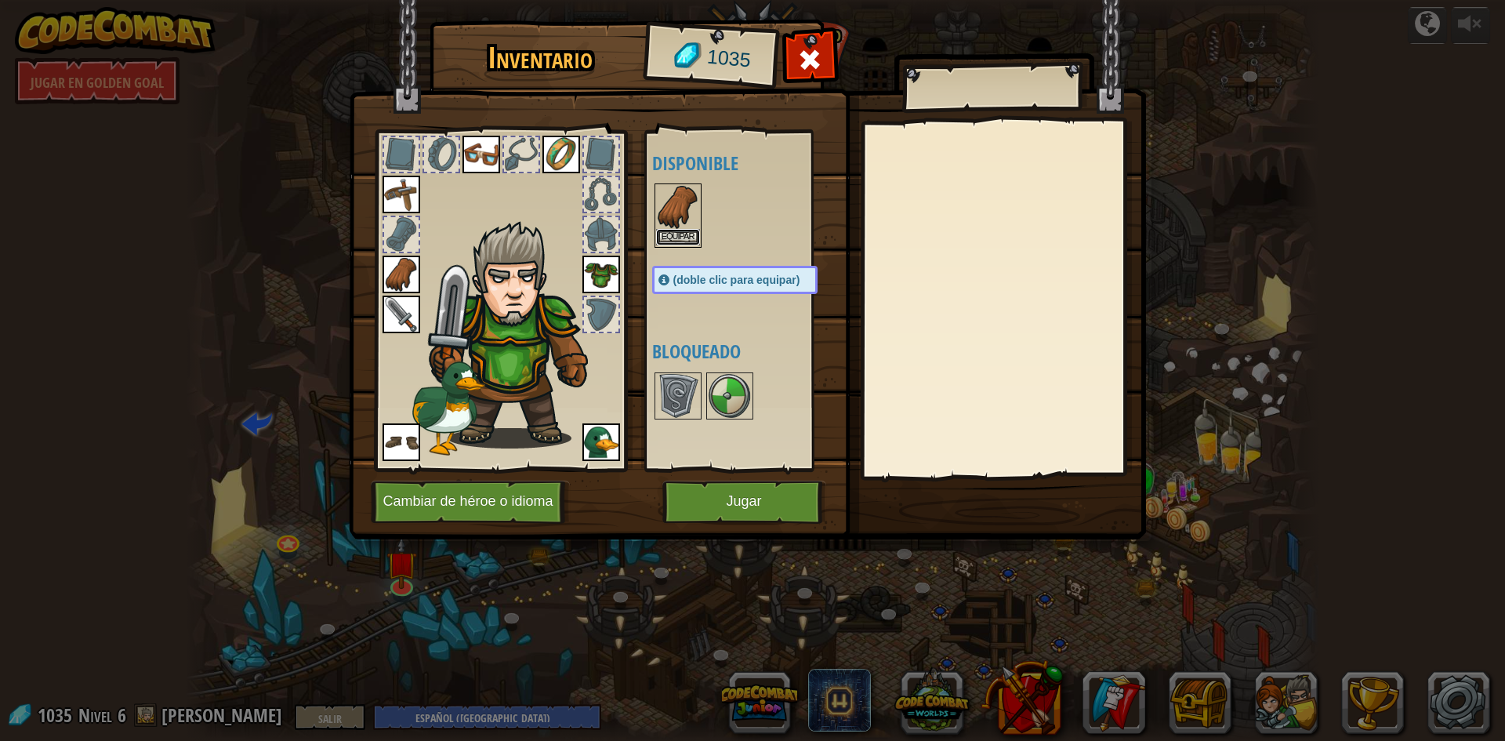
click at [685, 240] on font "Equipar" at bounding box center [678, 236] width 33 height 9
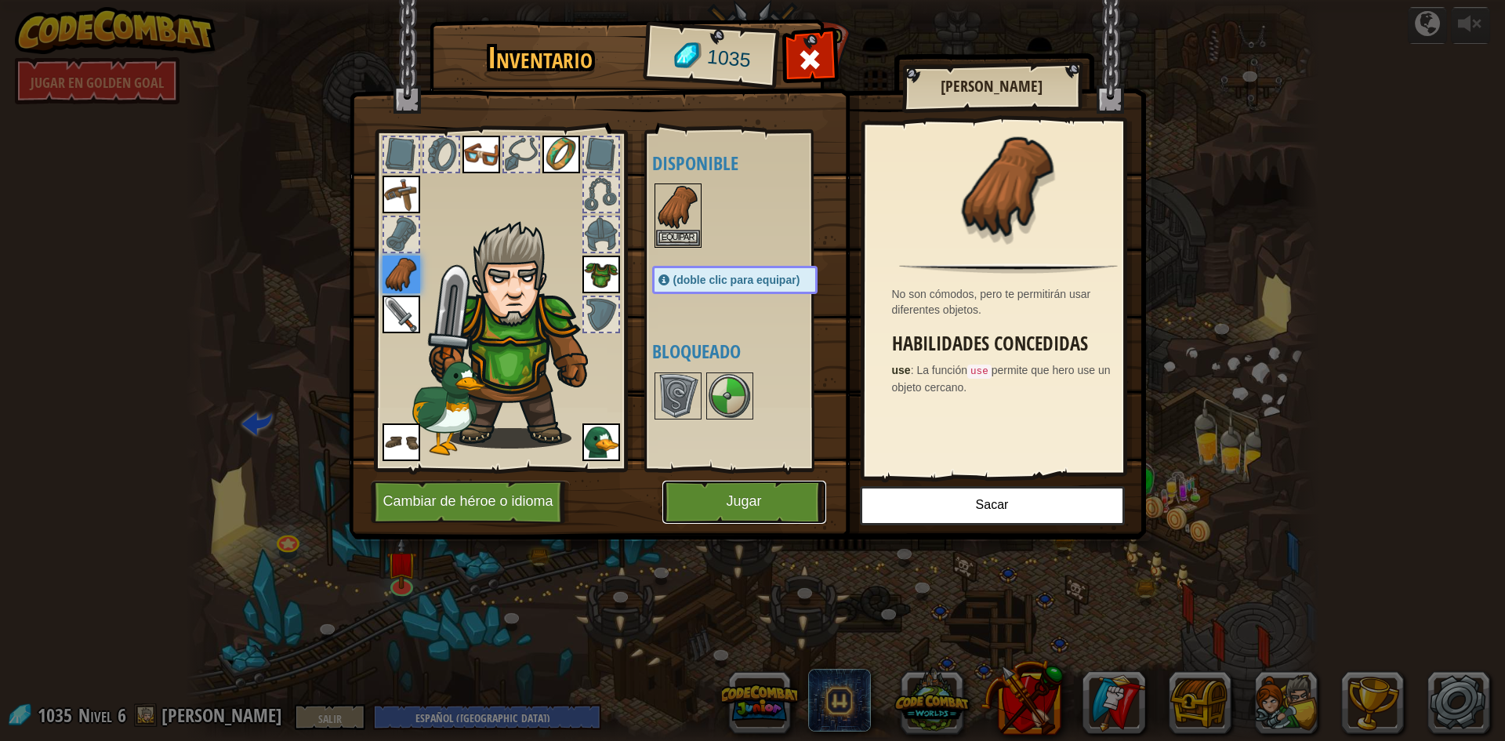
click at [778, 498] on button "Jugar" at bounding box center [744, 502] width 164 height 43
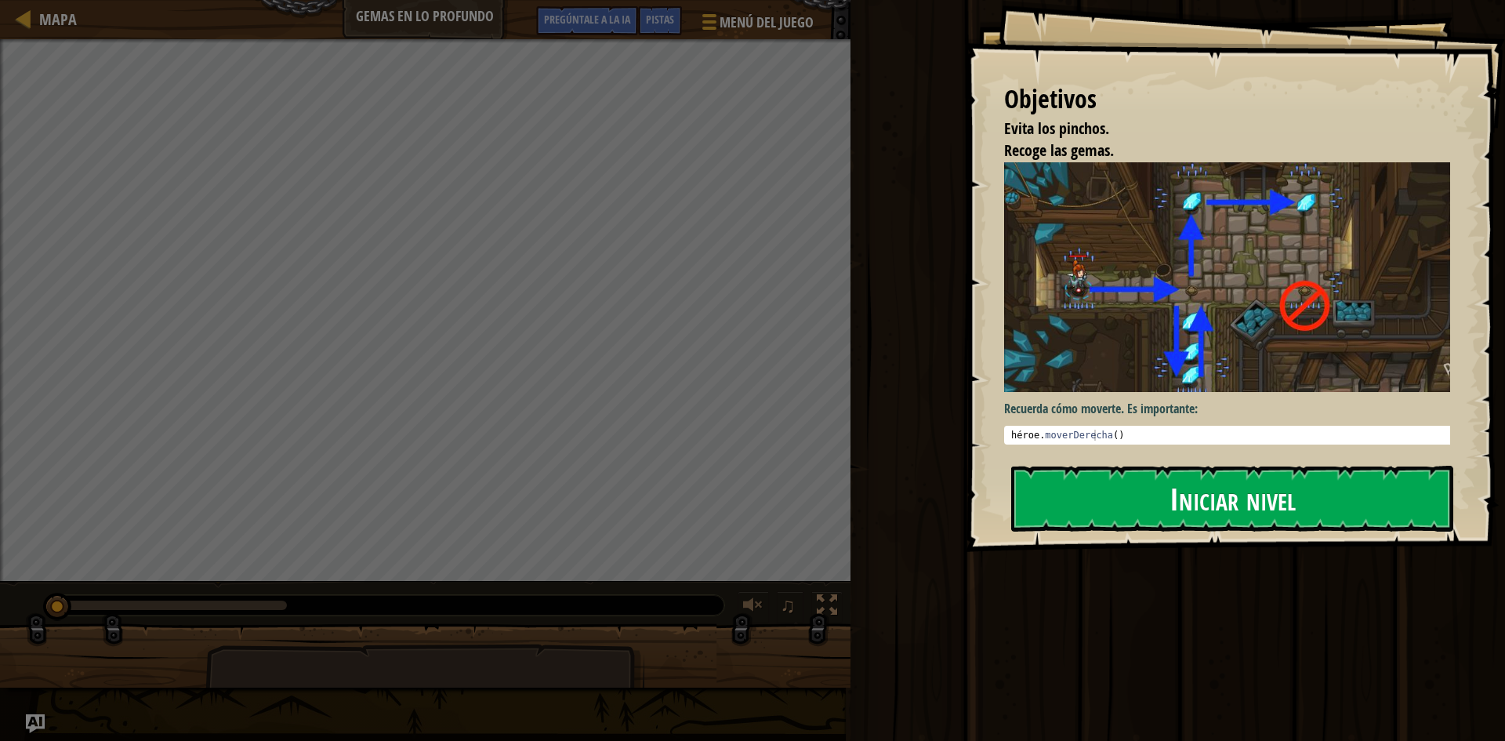
click at [1216, 514] on font "Iniciar nivel" at bounding box center [1233, 498] width 126 height 42
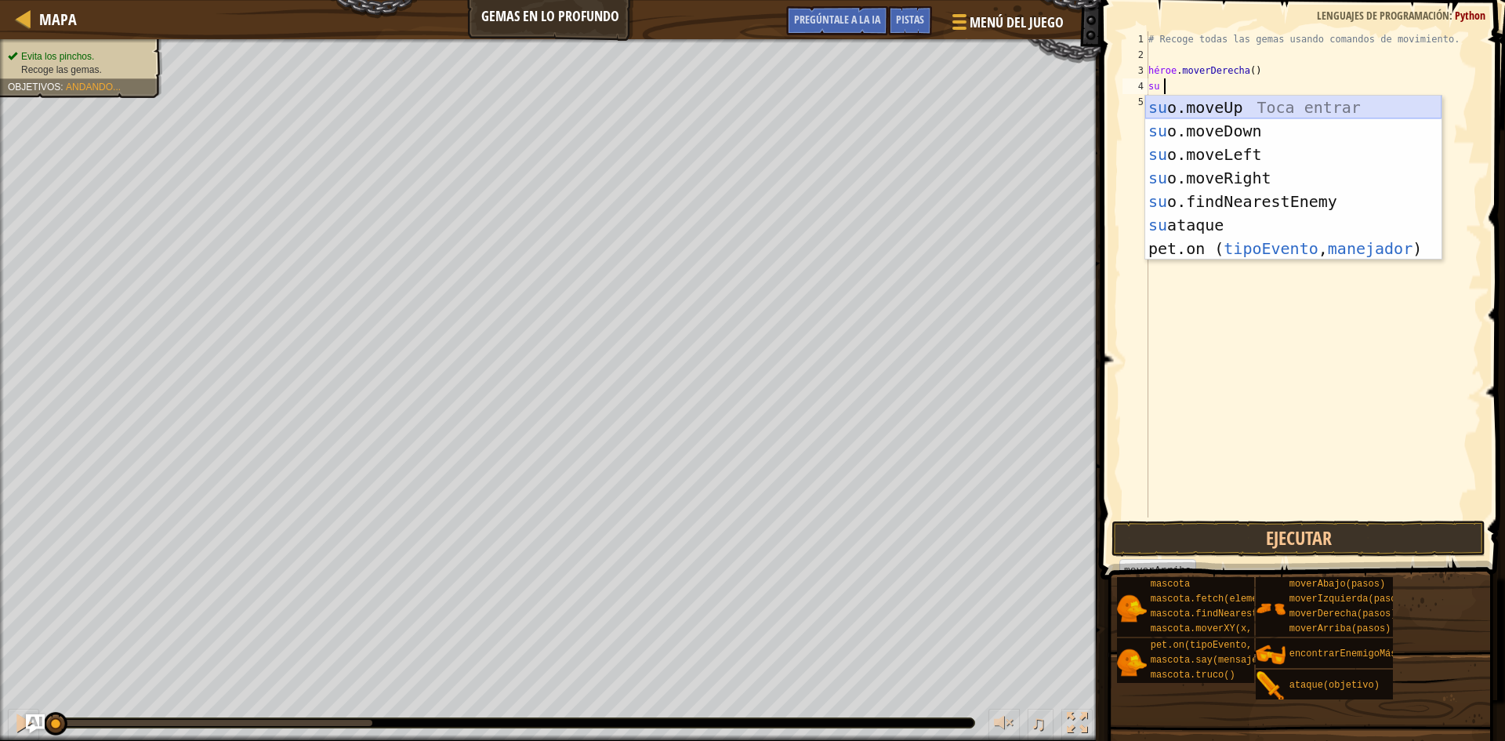
scroll to position [7, 0]
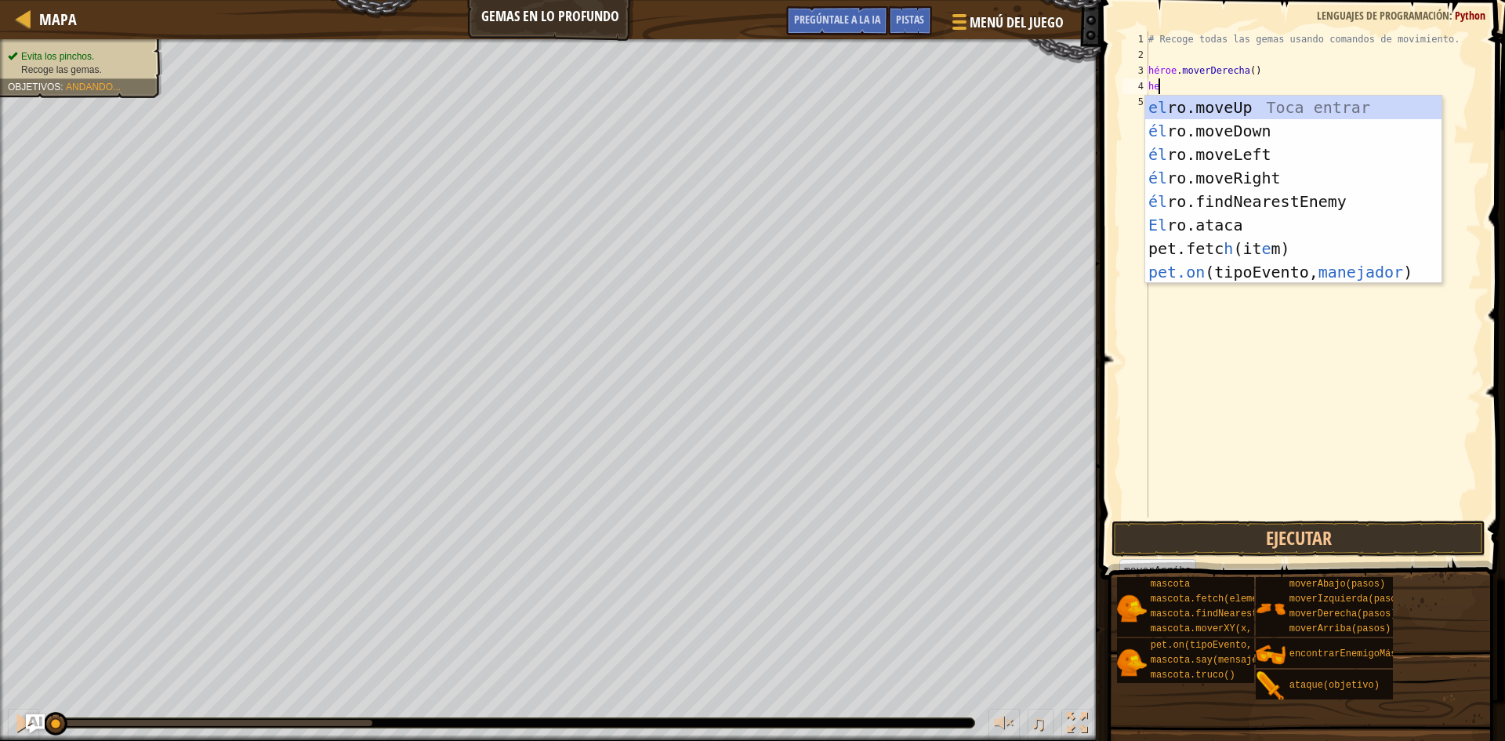
type textarea "h"
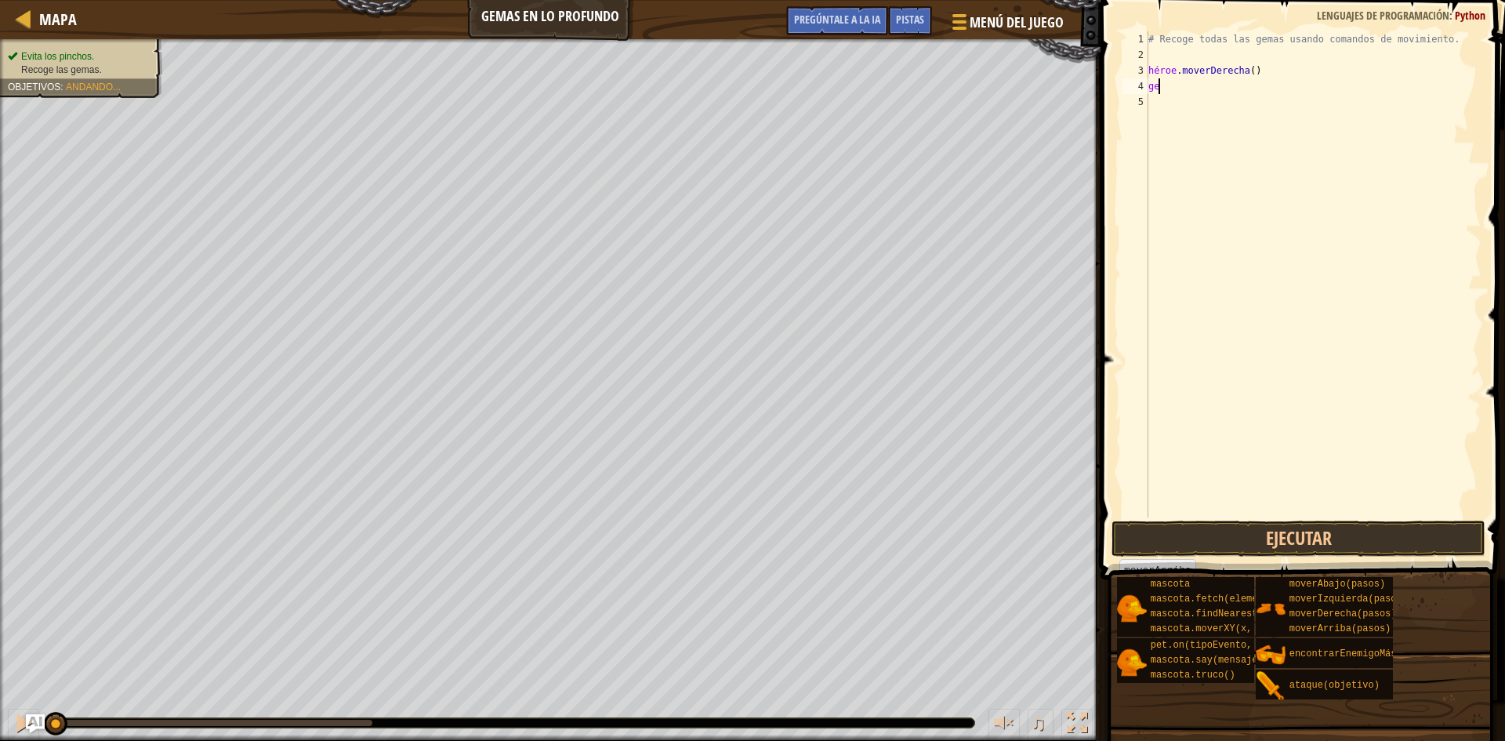
type textarea "g"
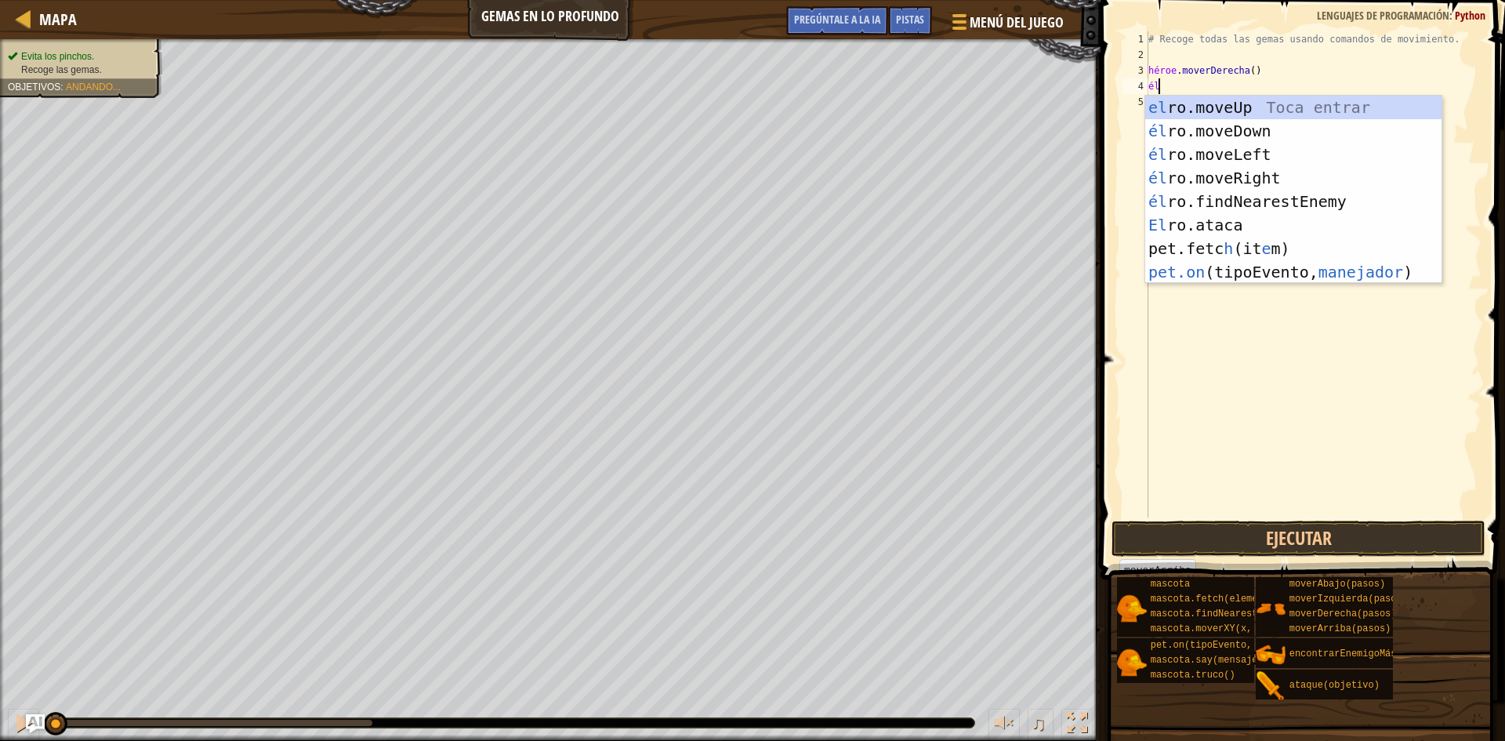
scroll to position [7, 1]
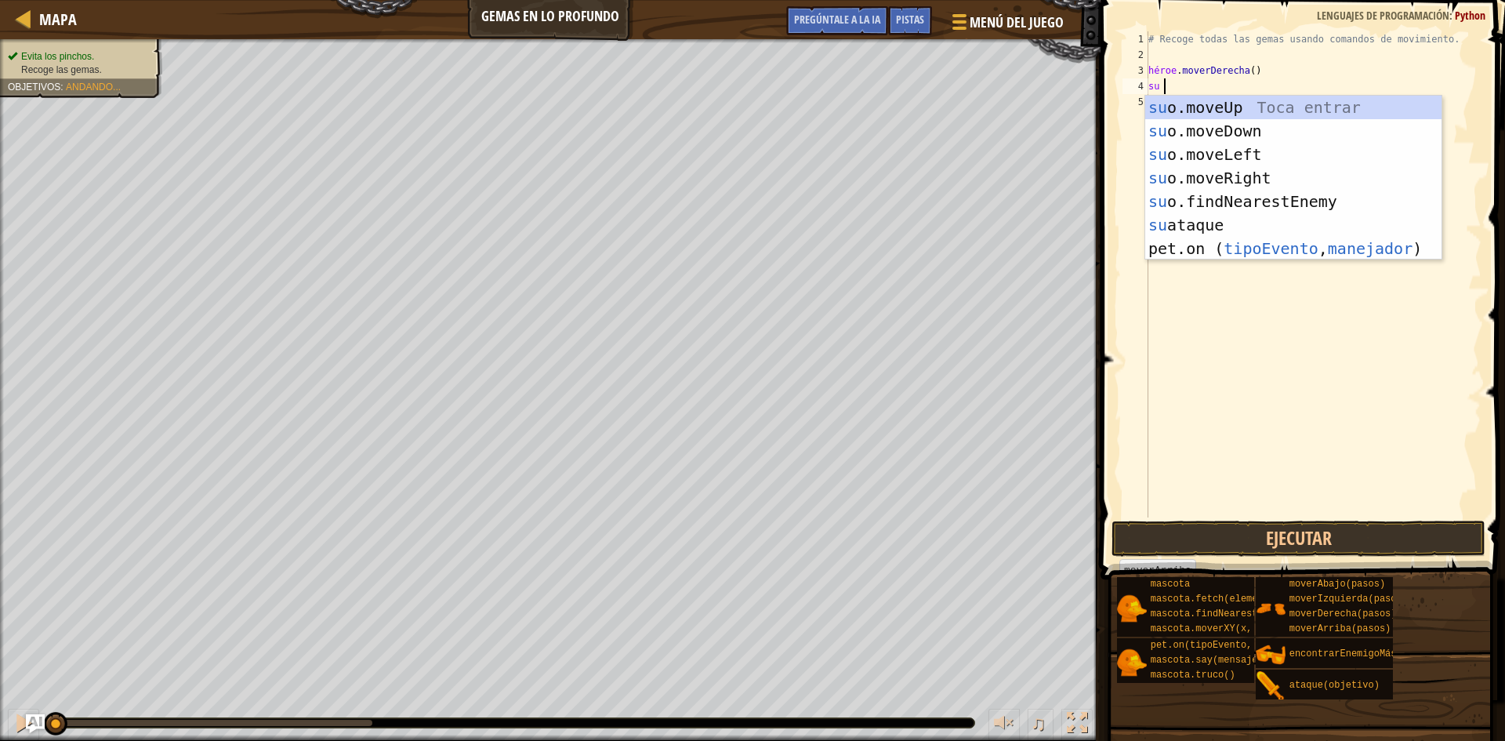
type textarea "hero"
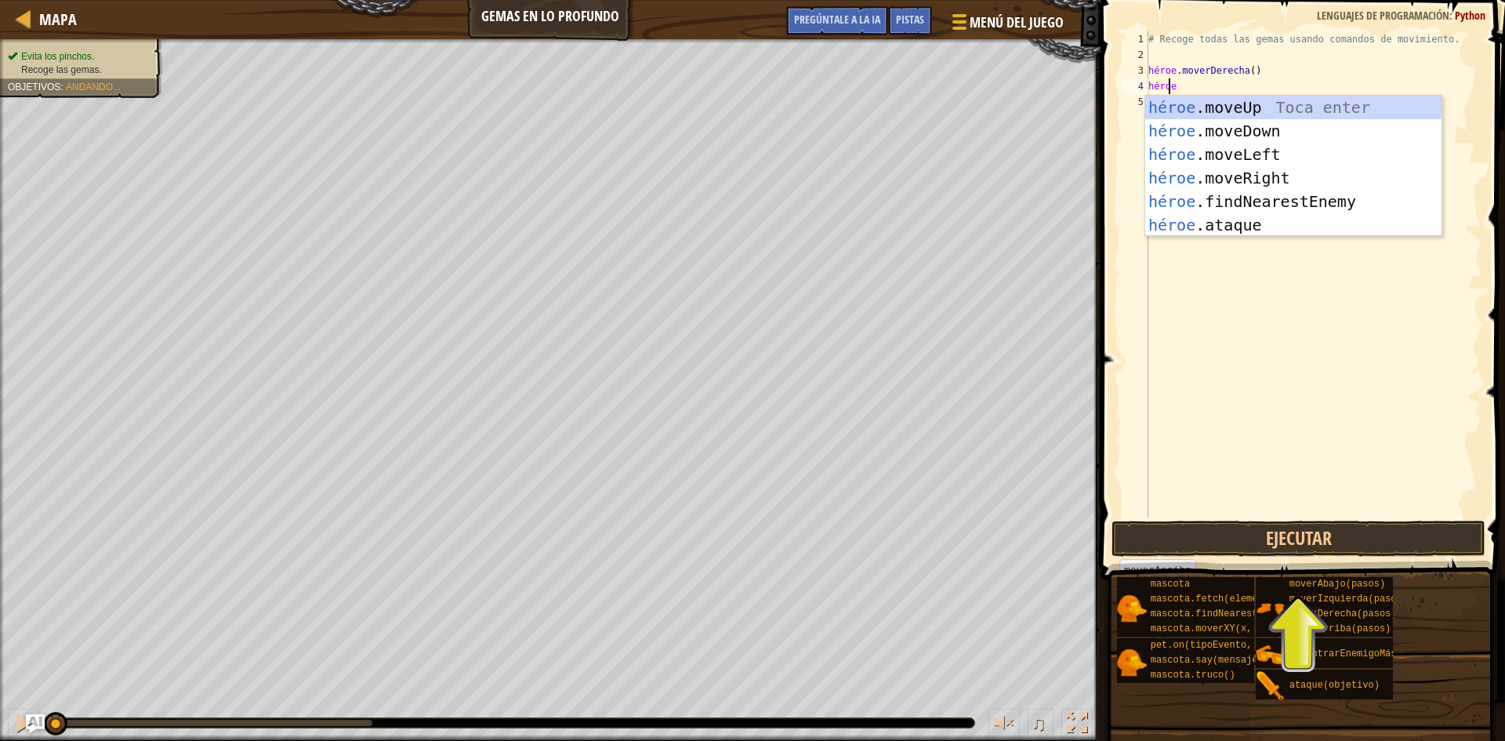
scroll to position [7, 0]
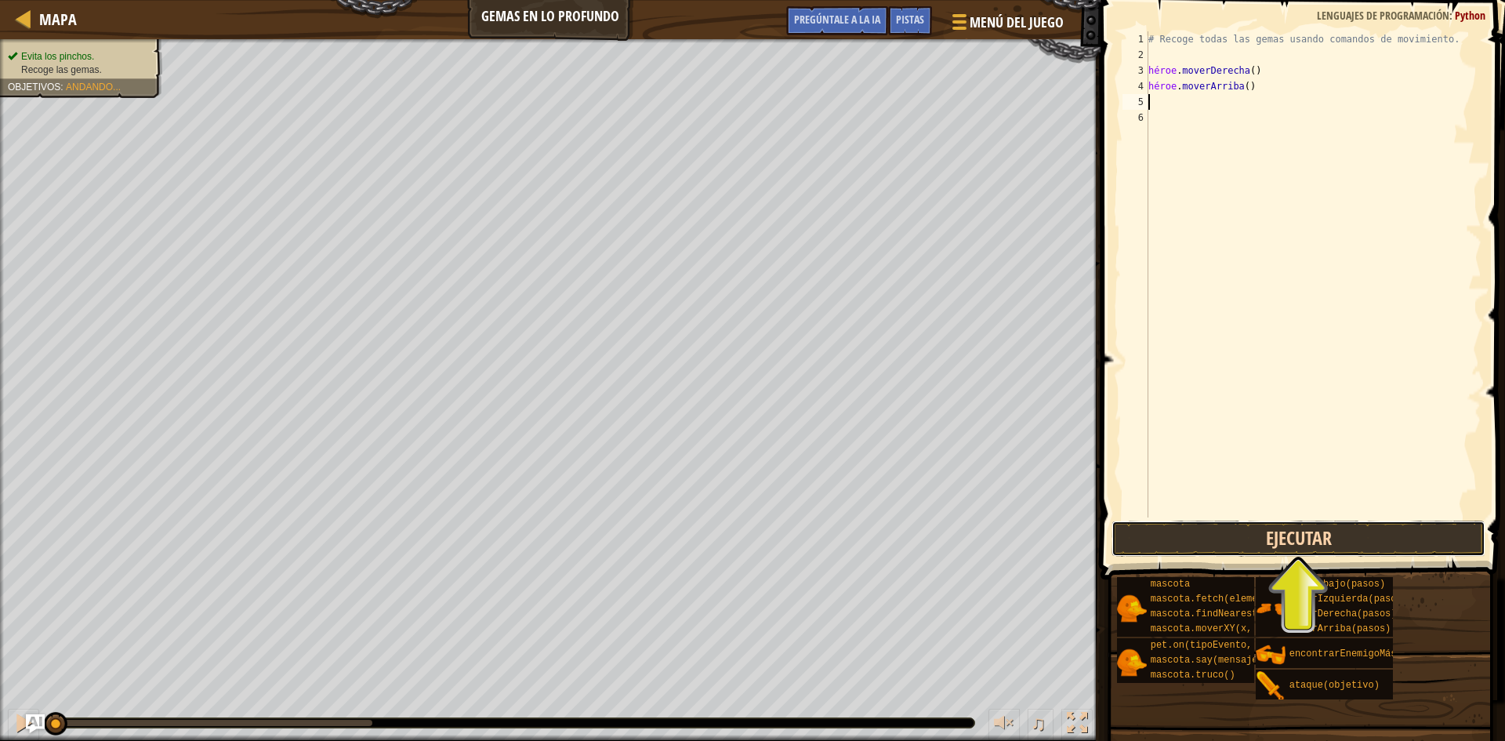
click at [1350, 529] on button "Ejecutar" at bounding box center [1299, 539] width 374 height 36
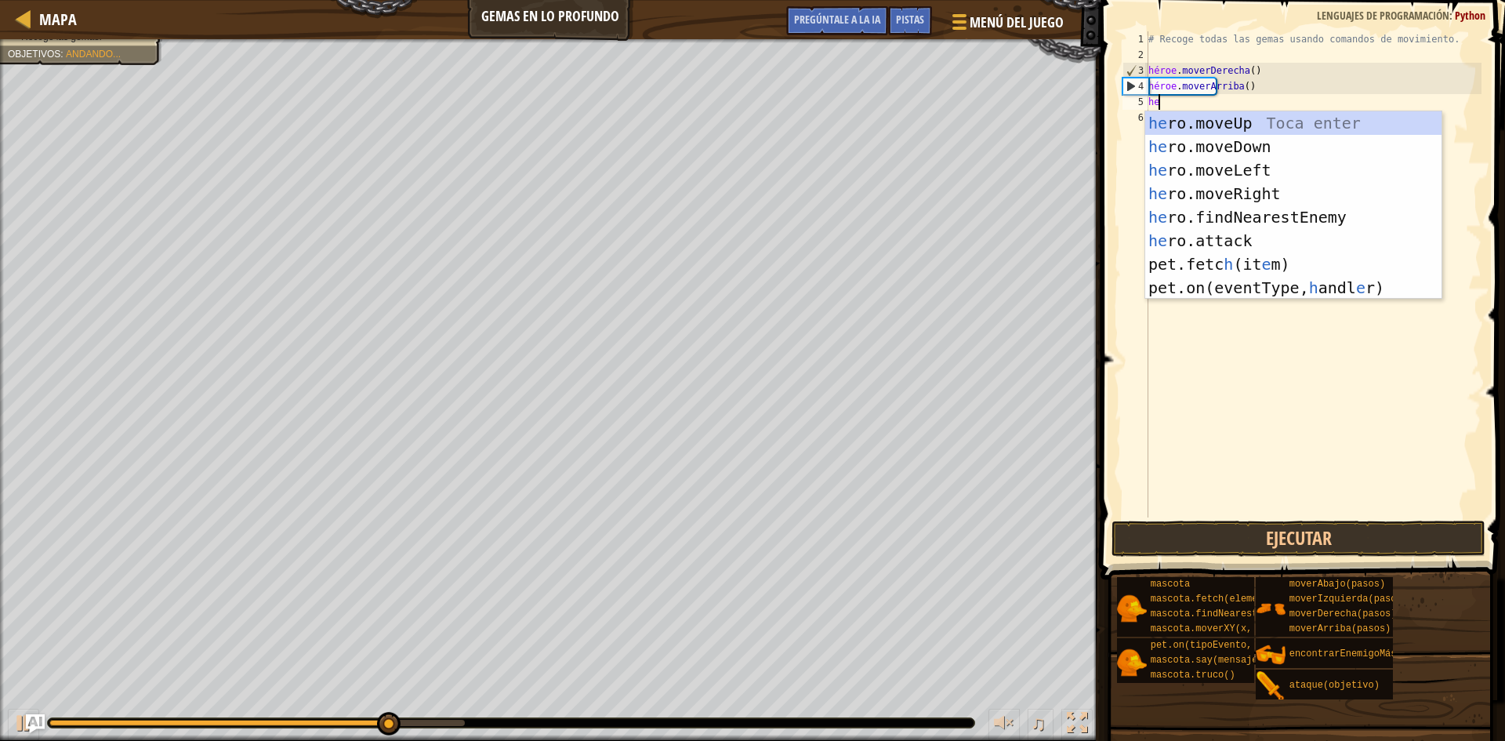
type textarea "her"
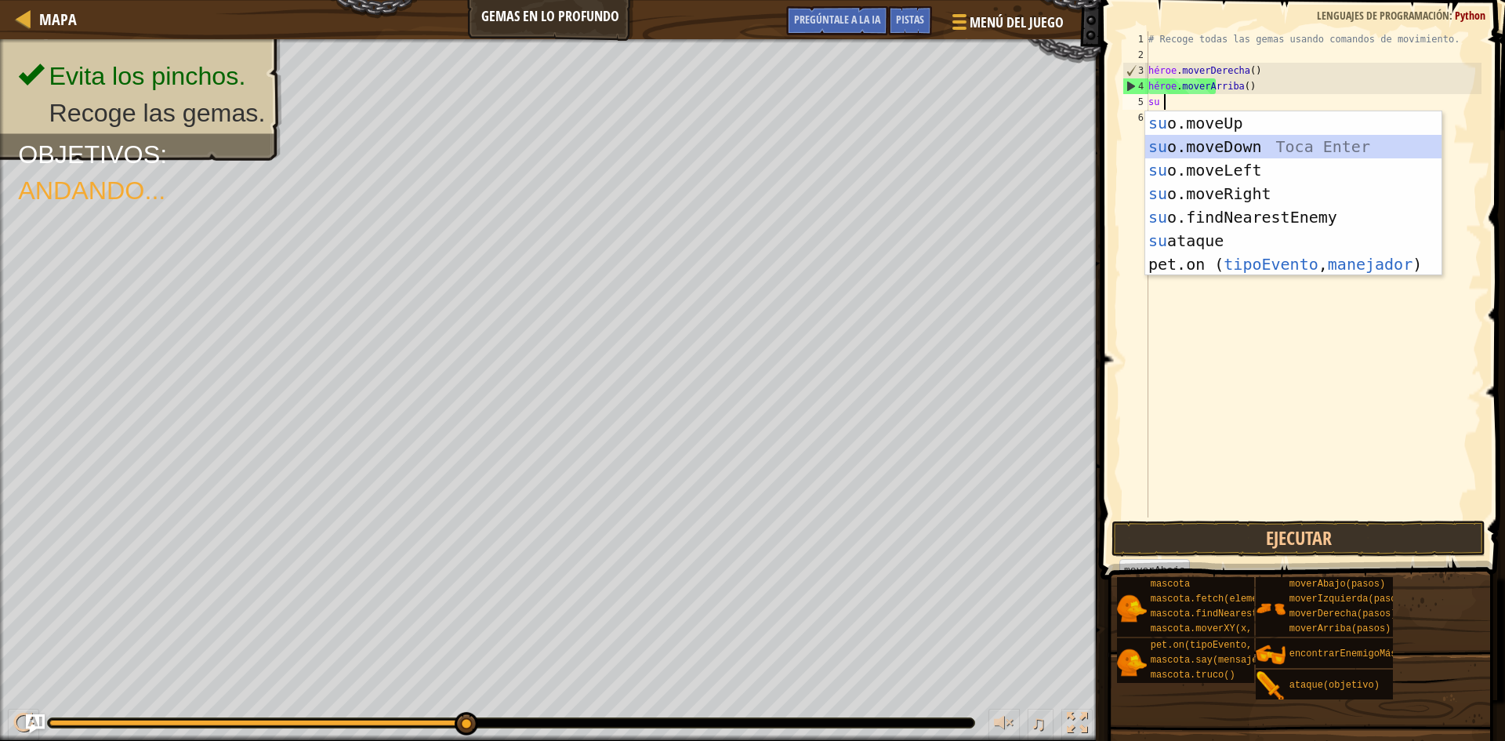
click at [1285, 137] on div "su o.moveUp Toca entrar su o.moveDown Toca Enter su o.moveLeft Toca Enter su o.…" at bounding box center [1293, 217] width 296 height 212
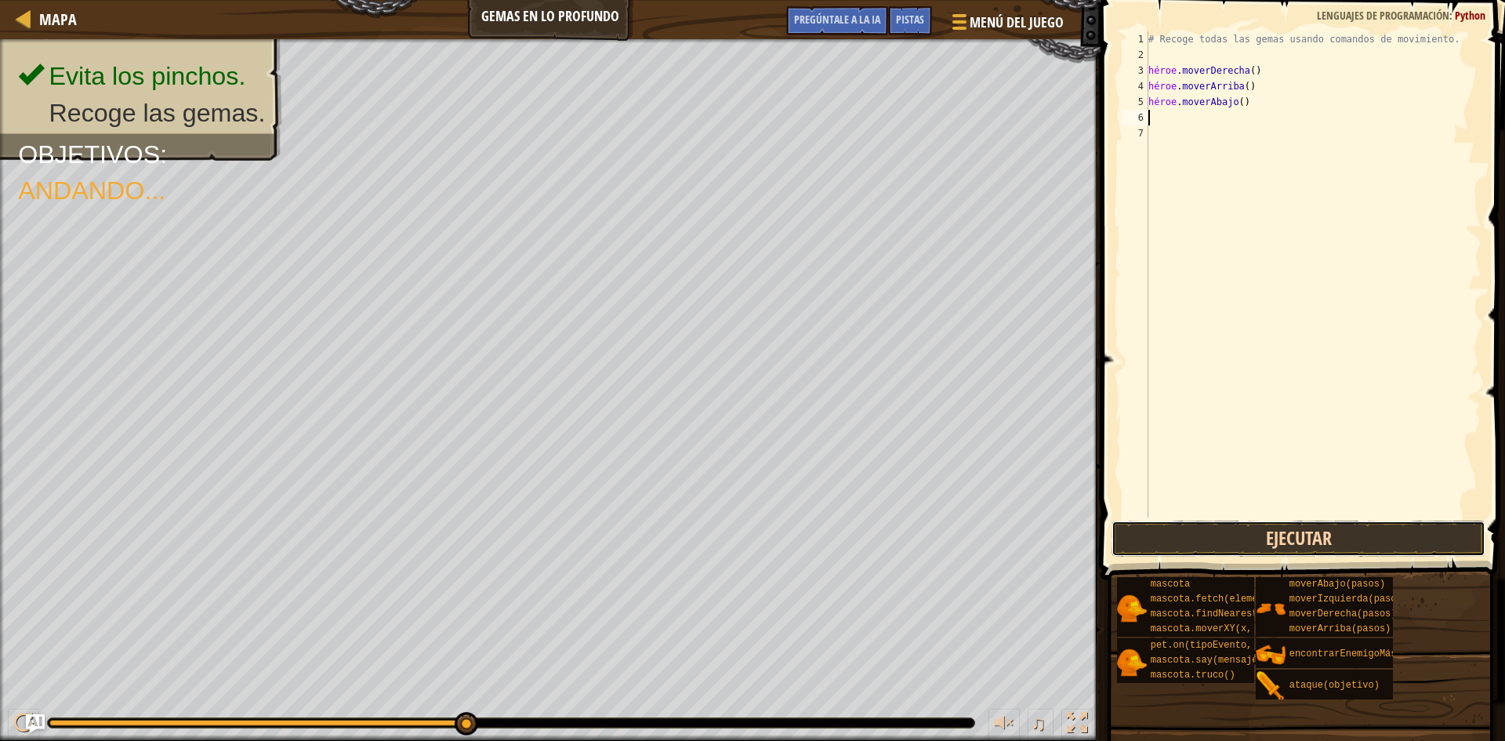
click at [1312, 539] on button "Ejecutar" at bounding box center [1299, 539] width 374 height 36
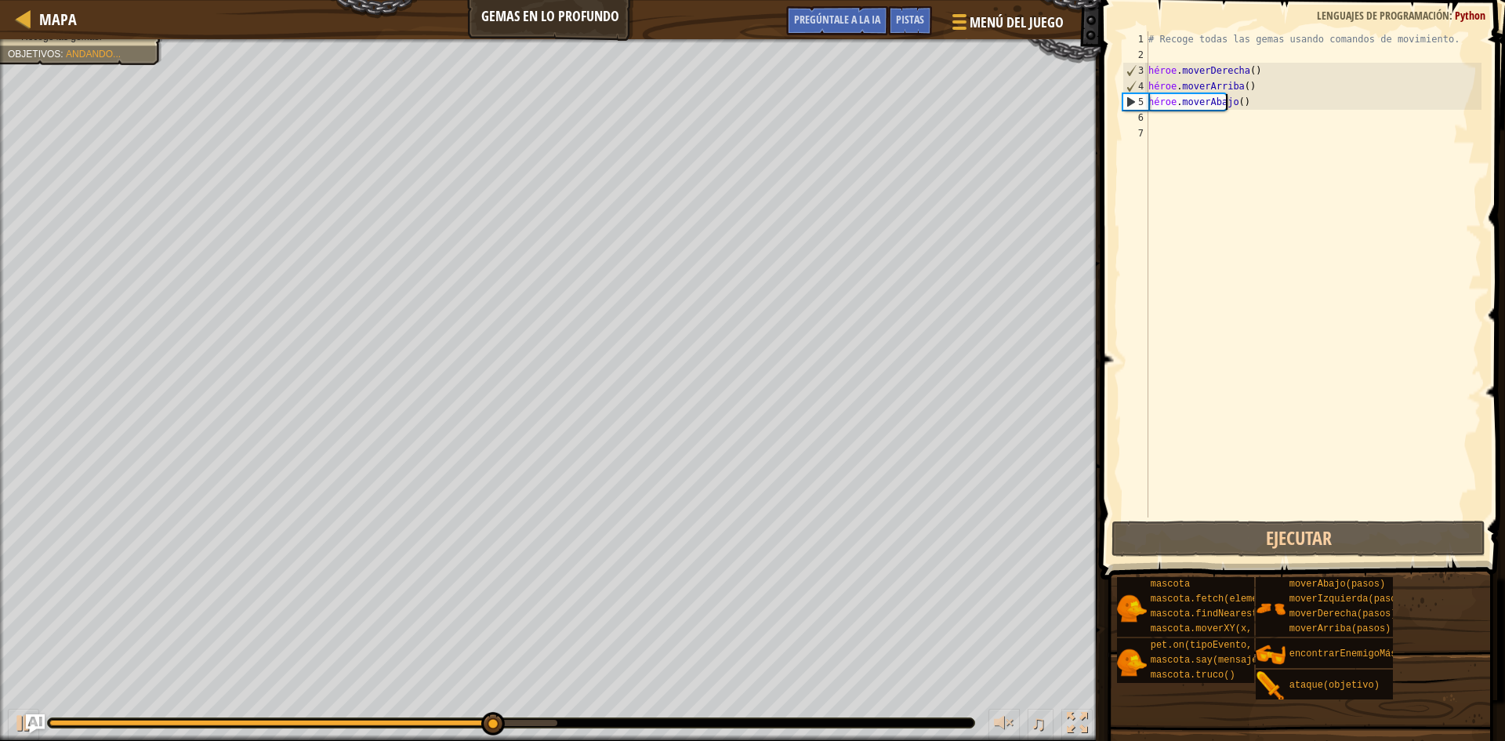
click at [1279, 105] on div "# Recoge todas las gemas usando comandos de movimiento. héroe . moverDerecha ( …" at bounding box center [1313, 289] width 336 height 517
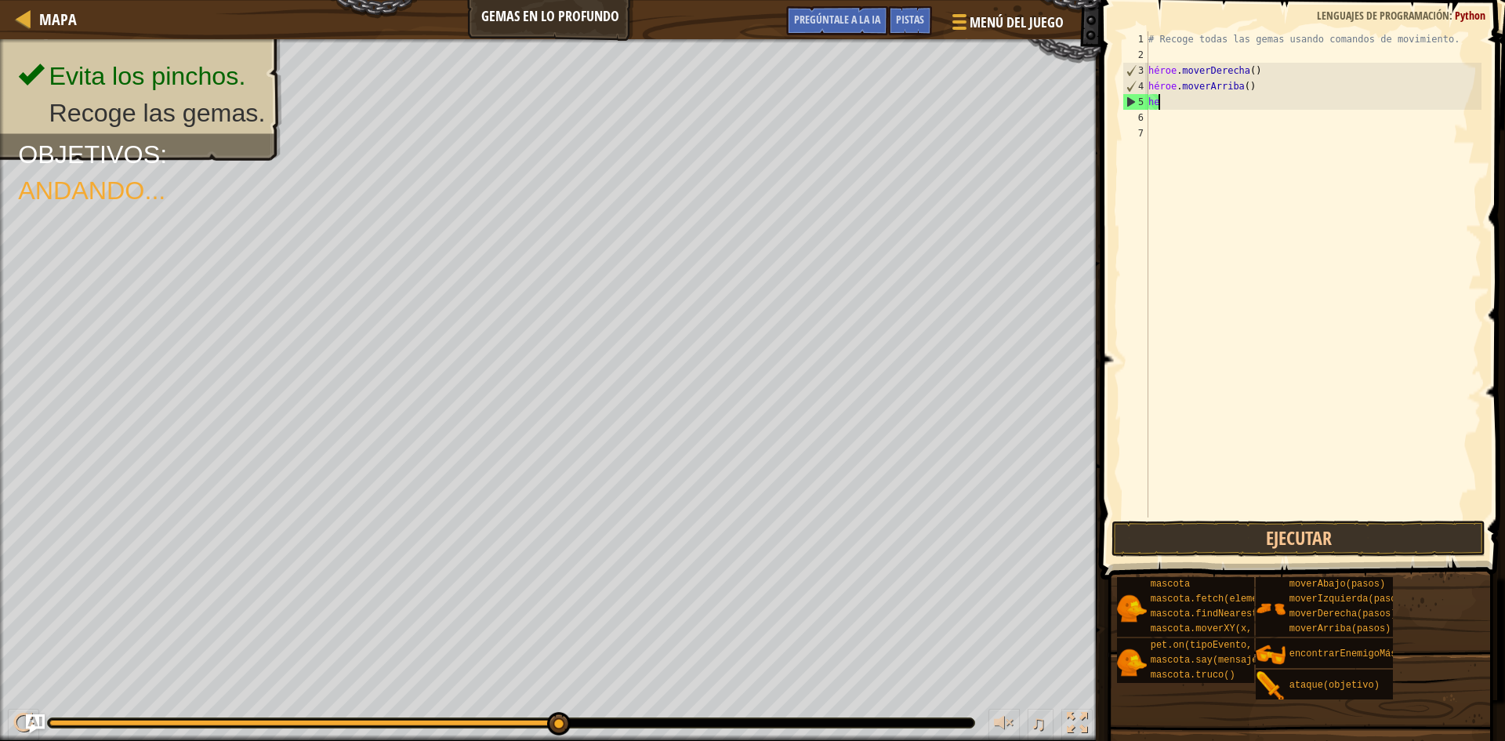
type textarea "h"
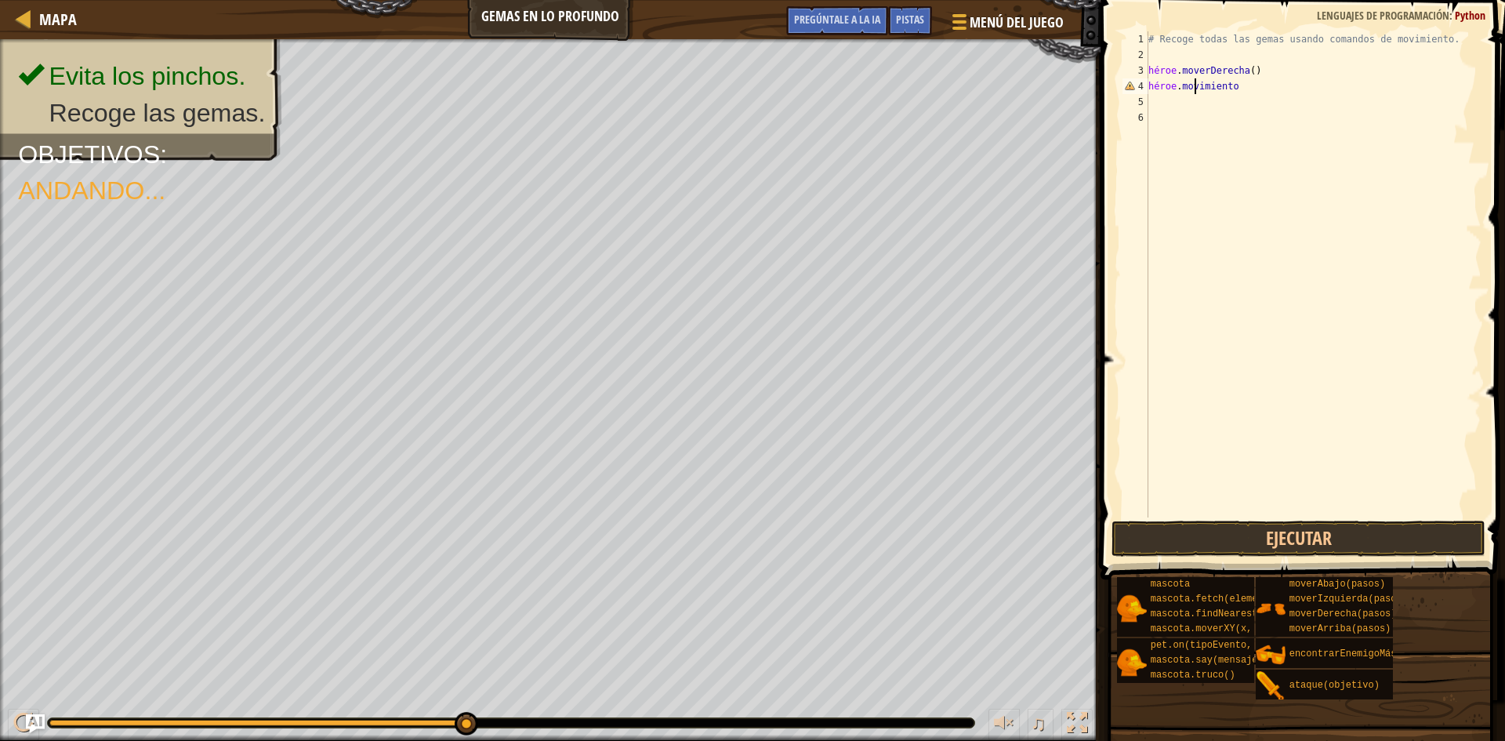
scroll to position [7, 4]
type textarea "hero.moveup"
click at [1279, 105] on div "hero.moveUp Toca Enter" at bounding box center [1293, 131] width 296 height 71
click at [1250, 92] on div "# Recoge todas las gemas usando comandos de movimiento. héroe . moverDerecha ( …" at bounding box center [1313, 289] width 336 height 517
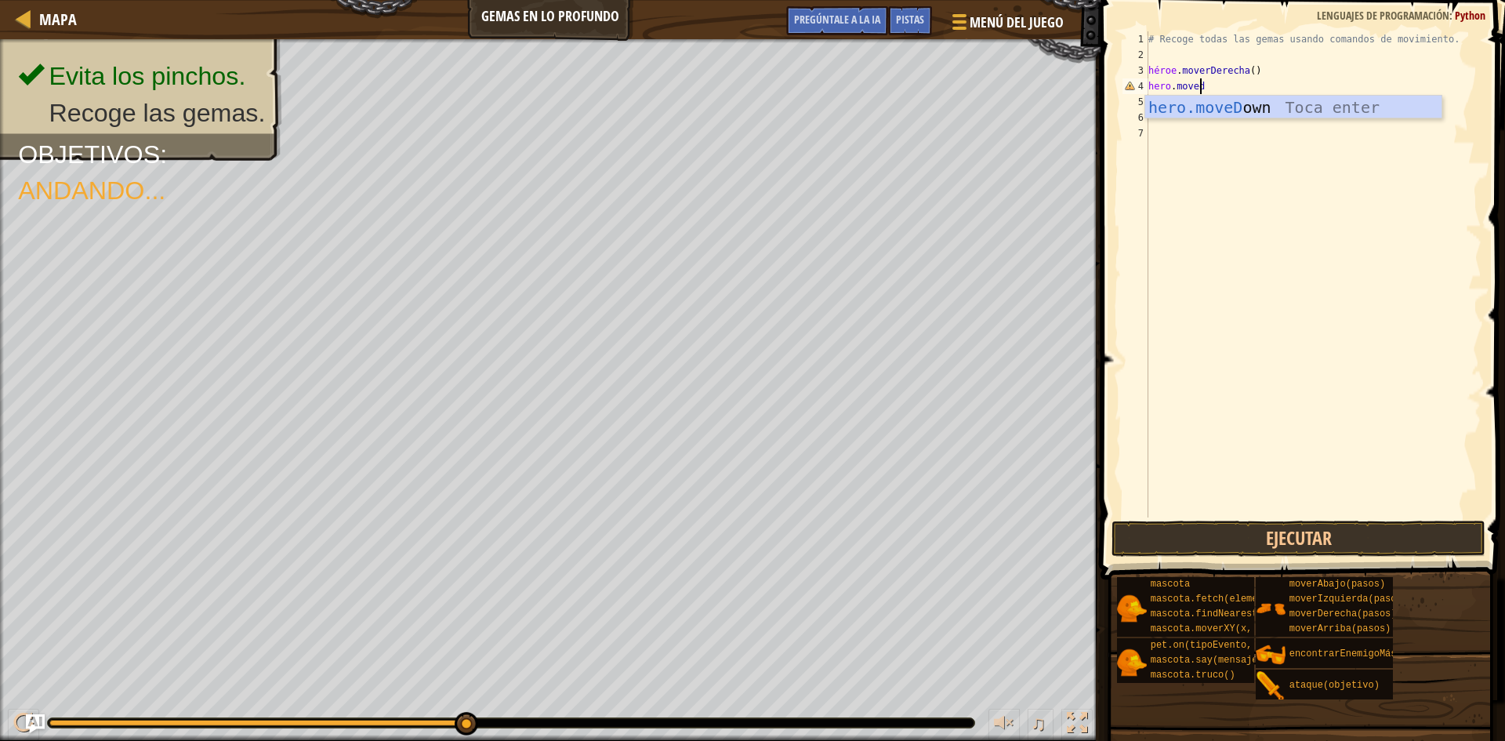
scroll to position [7, 4]
type textarea "hero.movedo"
click at [1301, 109] on div "héroe.movimientoAbajo Toca entrar" at bounding box center [1293, 131] width 296 height 71
click at [1353, 543] on button "Ejecutar" at bounding box center [1299, 539] width 374 height 36
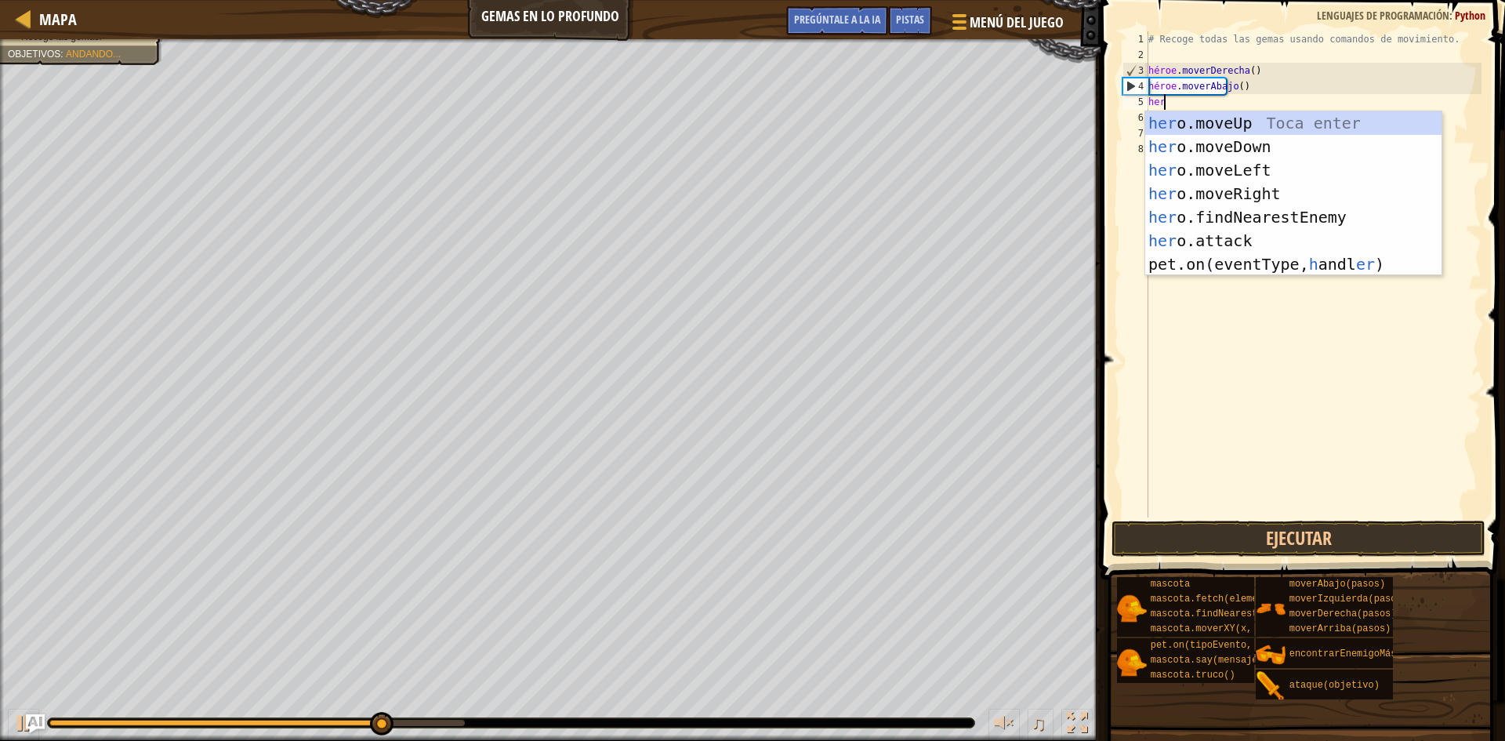
scroll to position [7, 1]
type textarea "hero"
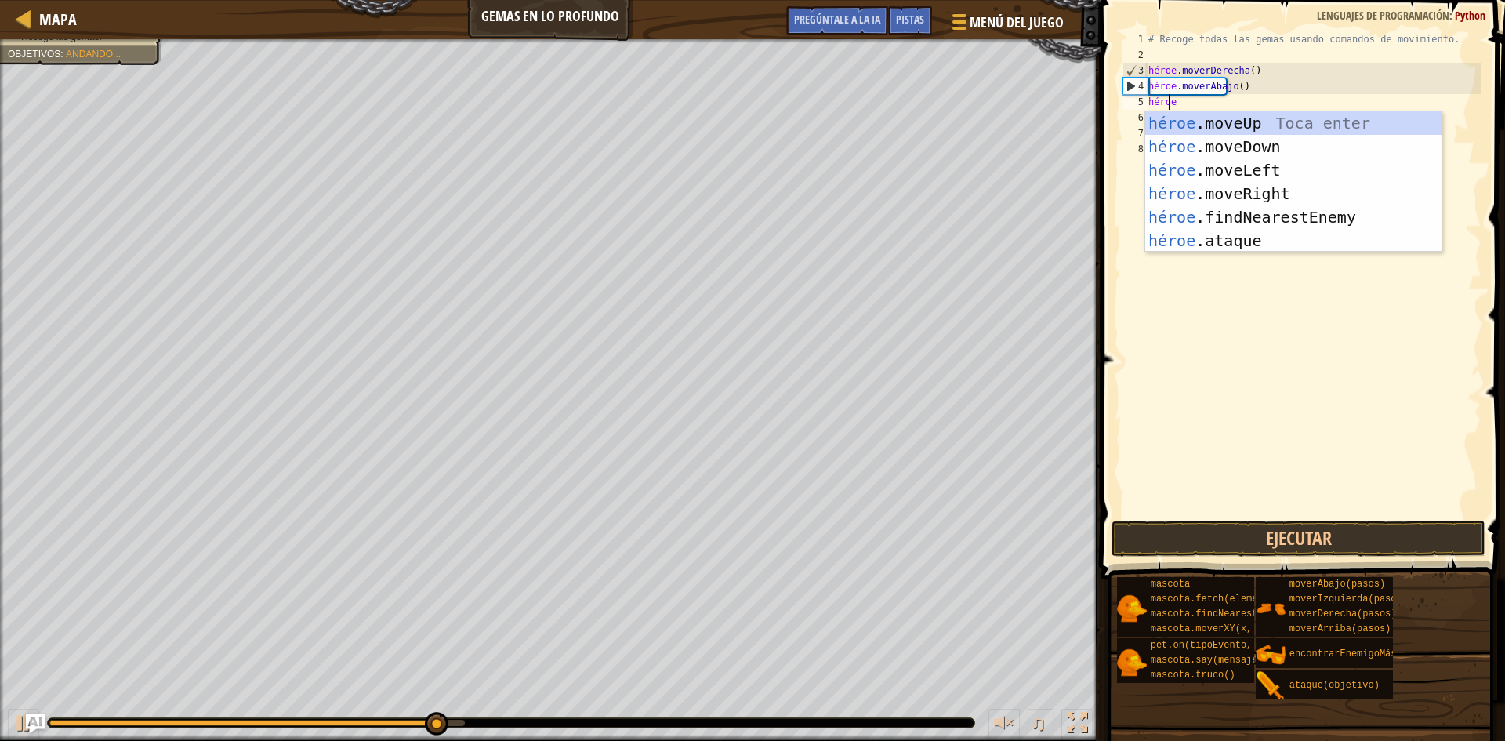
click at [1343, 125] on div "héroe .moveUp Toca enter héroe .moveDown Toca Enter héroe .moveLeft [PERSON_NAM…" at bounding box center [1293, 205] width 296 height 188
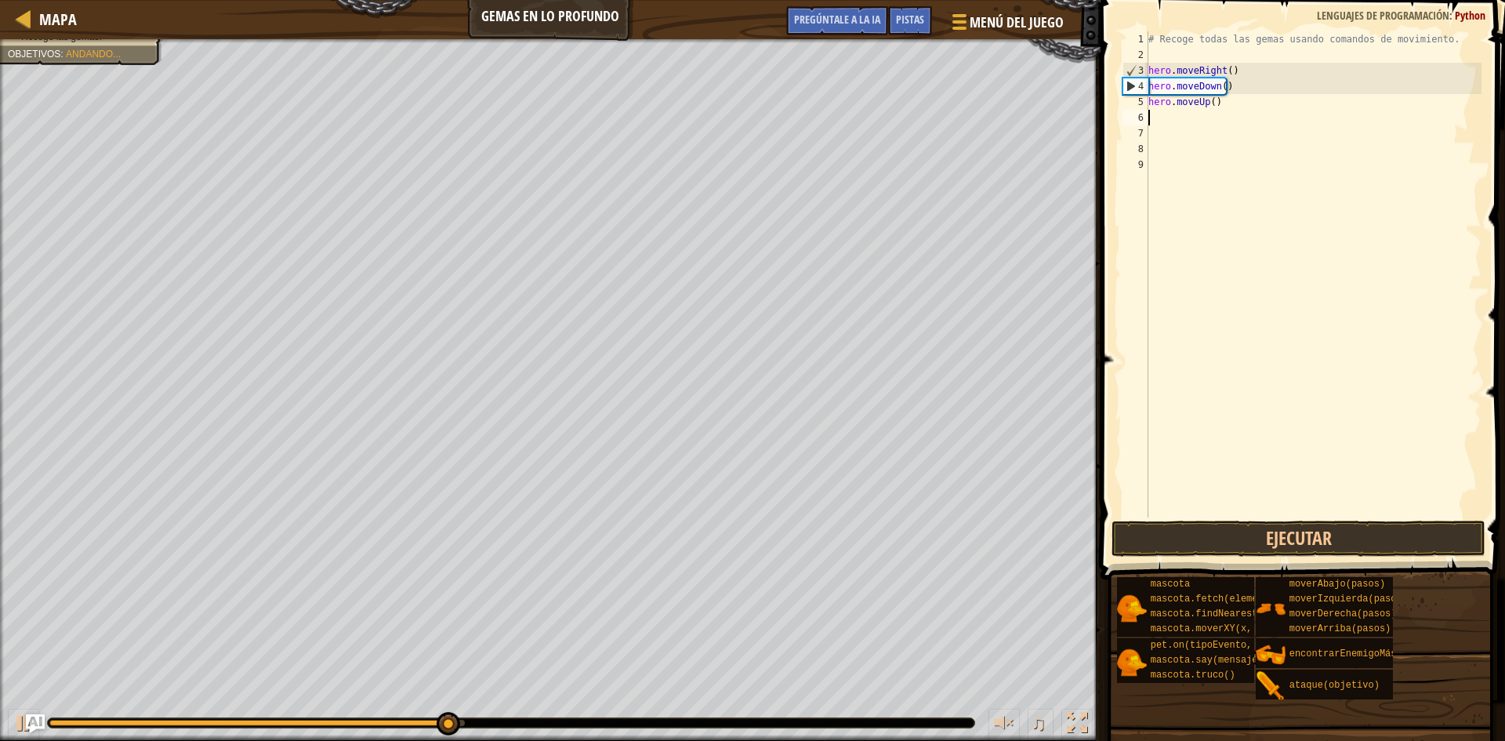
scroll to position [7, 0]
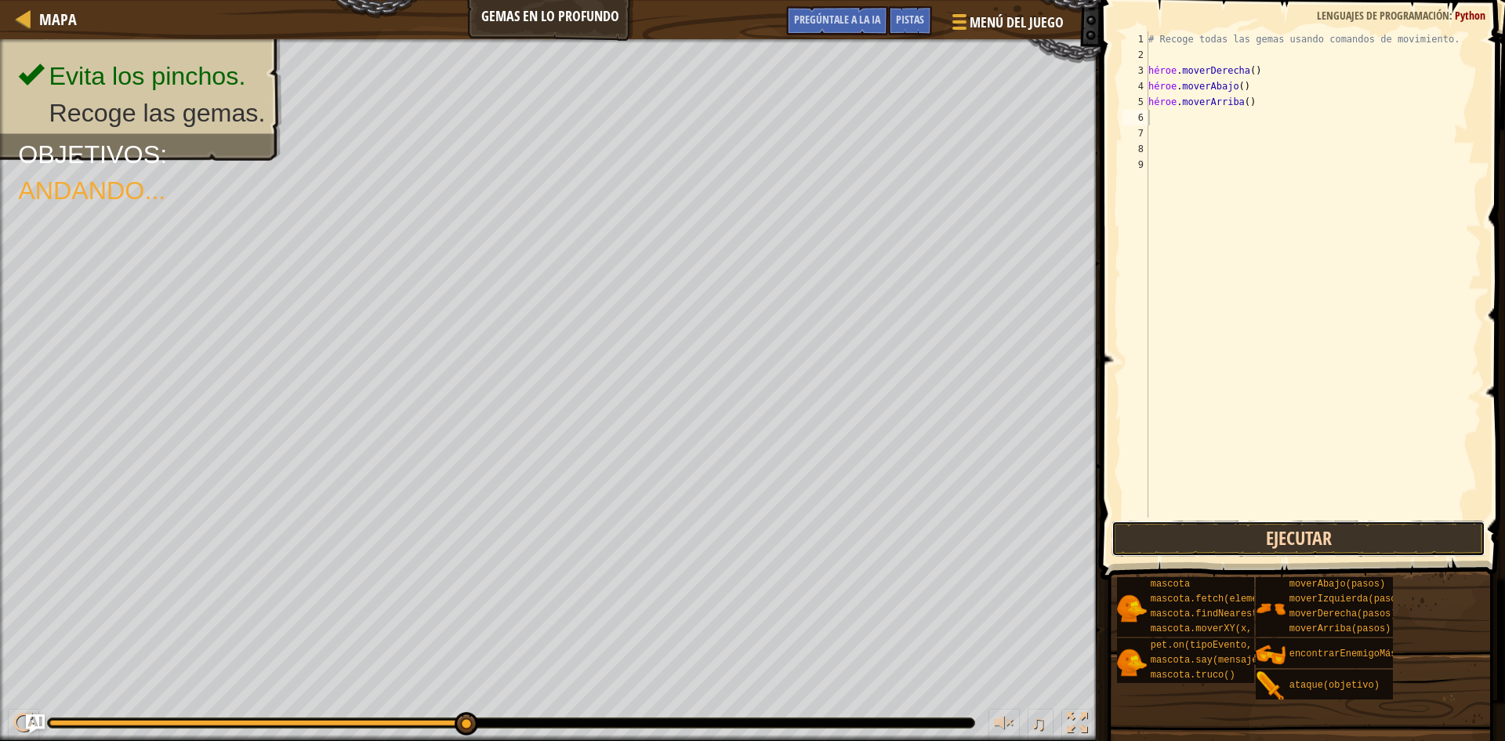
click at [1346, 527] on button "Ejecutar" at bounding box center [1299, 539] width 374 height 36
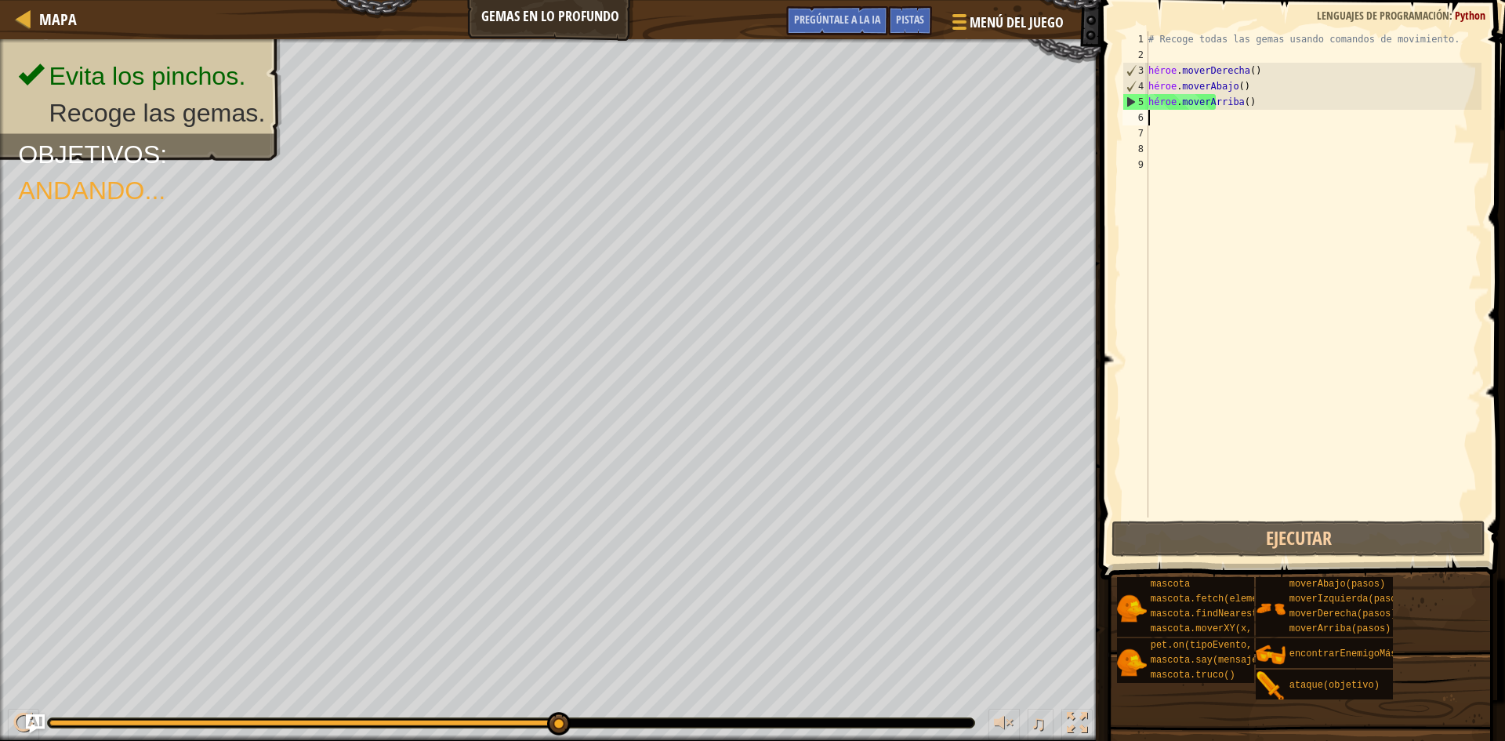
type textarea "he"
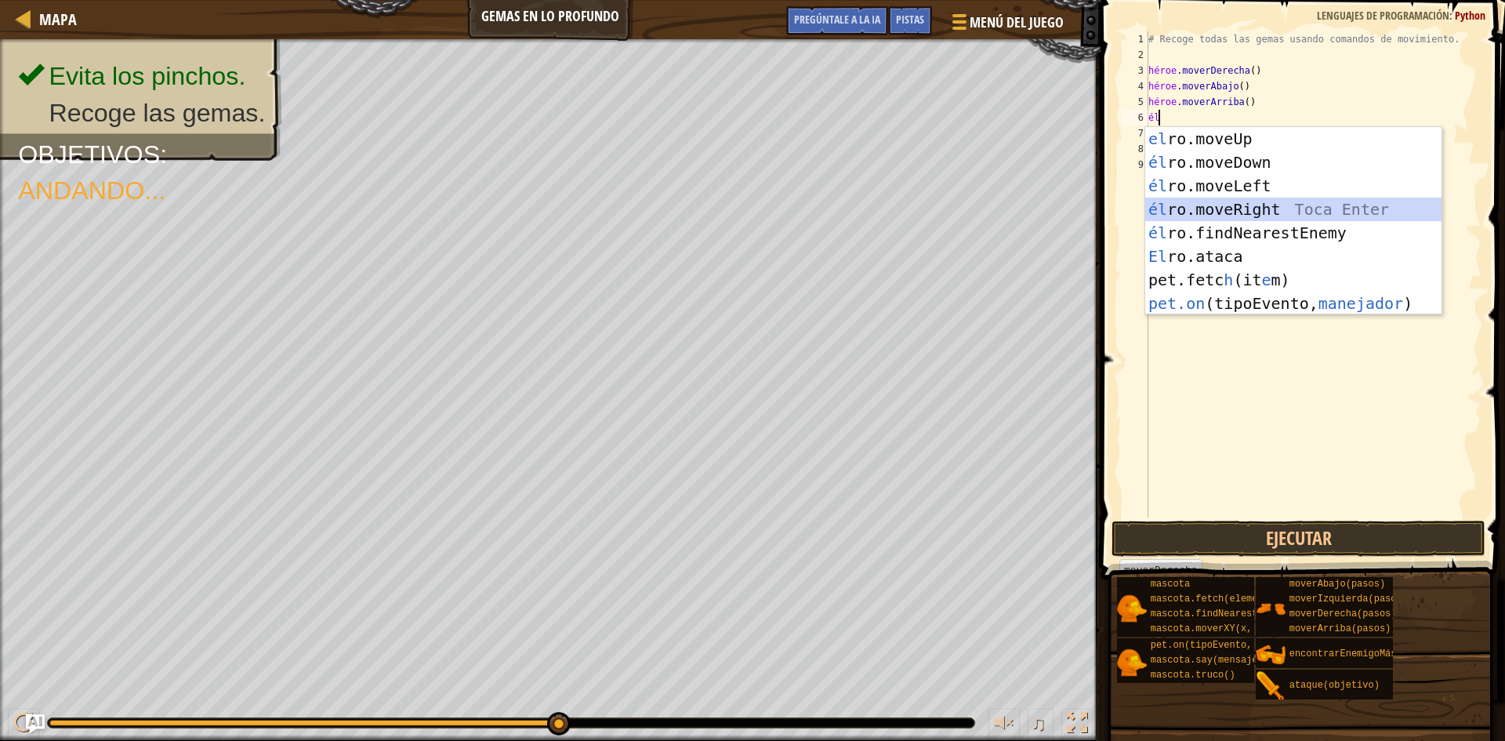
click at [1290, 209] on div "el ro.moveUp Toca entrar él ro.moveDown Toca Enter él ro.moveLeft [PERSON_NAME]…" at bounding box center [1293, 244] width 296 height 235
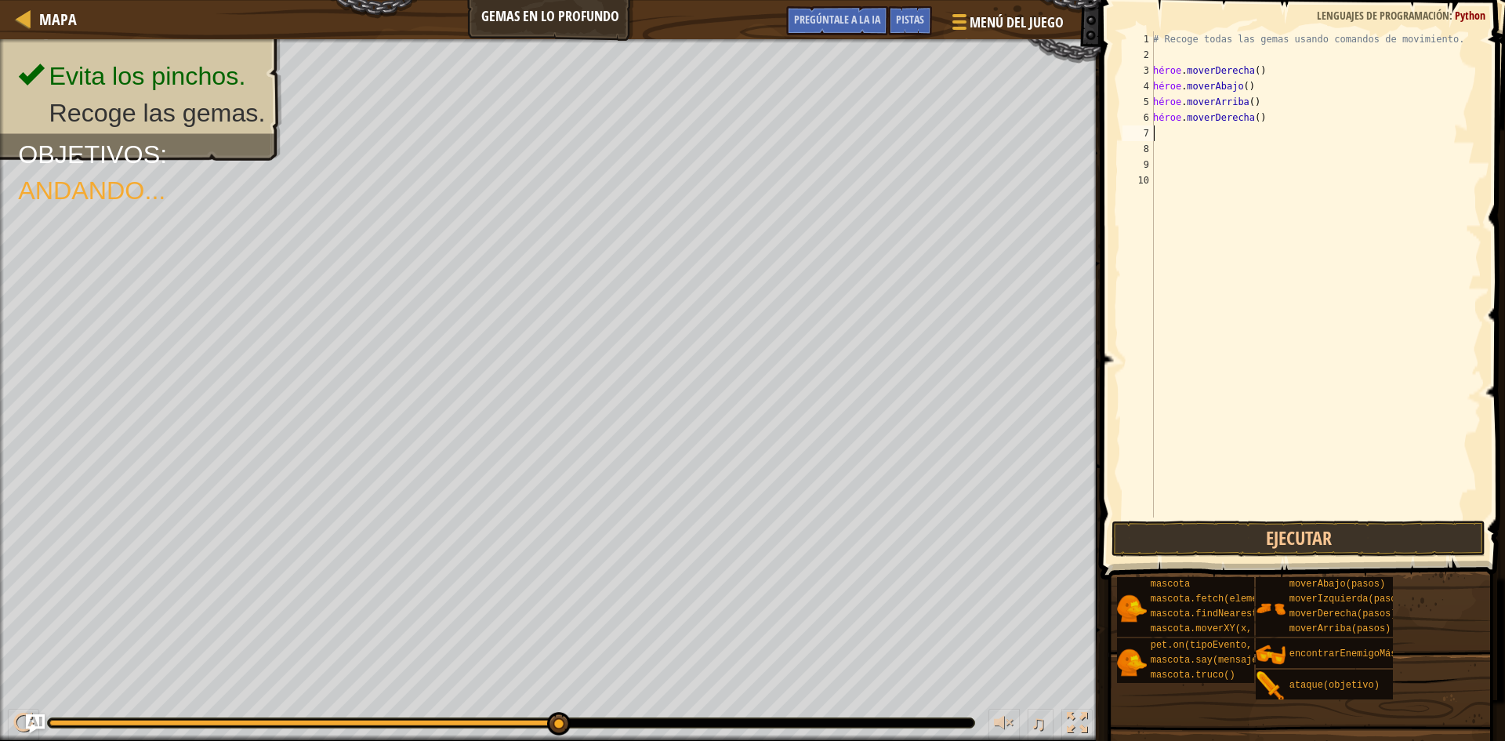
click at [1255, 118] on div "# Recoge todas las gemas usando comandos de movimiento. héroe . moverDerecha ( …" at bounding box center [1316, 289] width 332 height 517
type textarea "hero.moveri"
click at [1305, 140] on div "hero.moveRight Toca Enter" at bounding box center [1298, 162] width 296 height 71
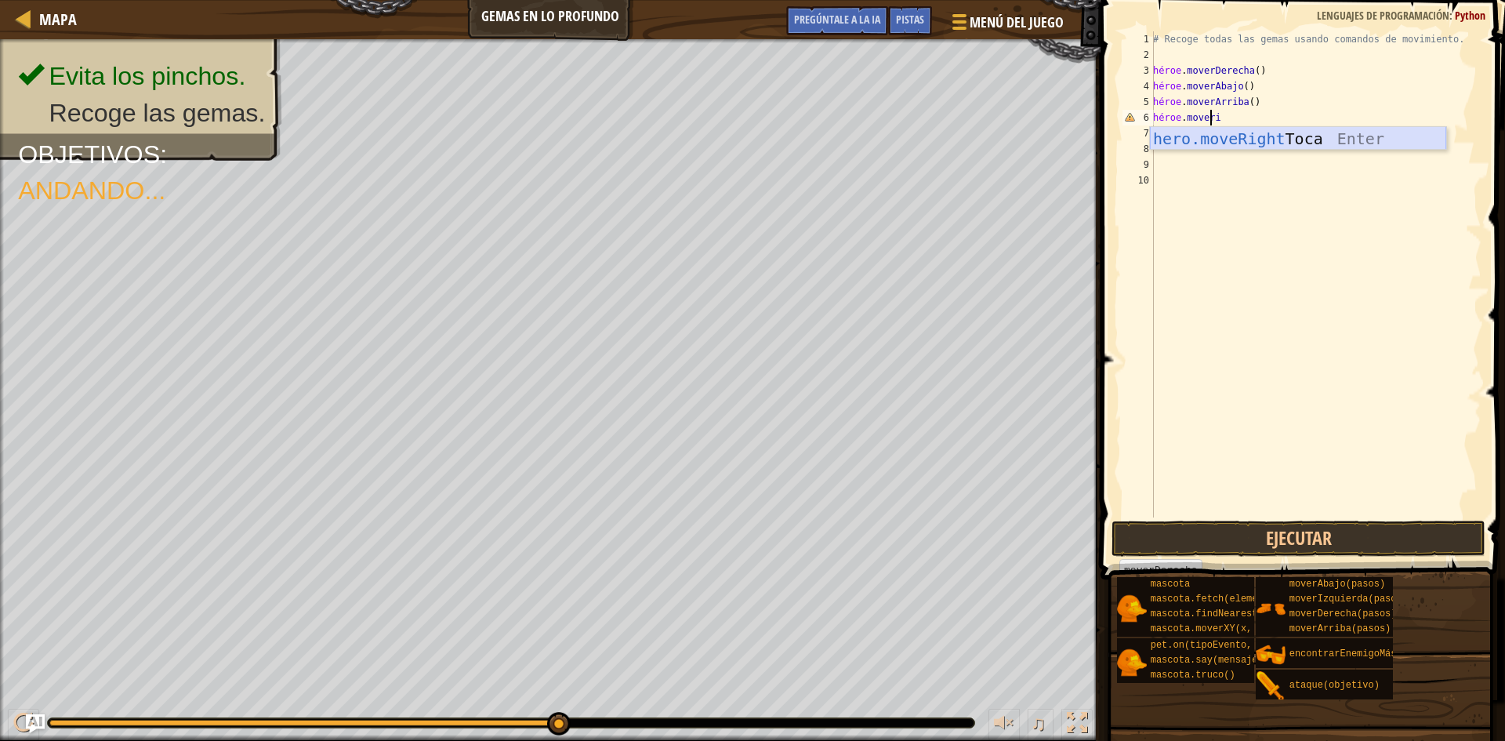
scroll to position [7, 0]
click at [1331, 542] on button "Ejecutar" at bounding box center [1299, 539] width 374 height 36
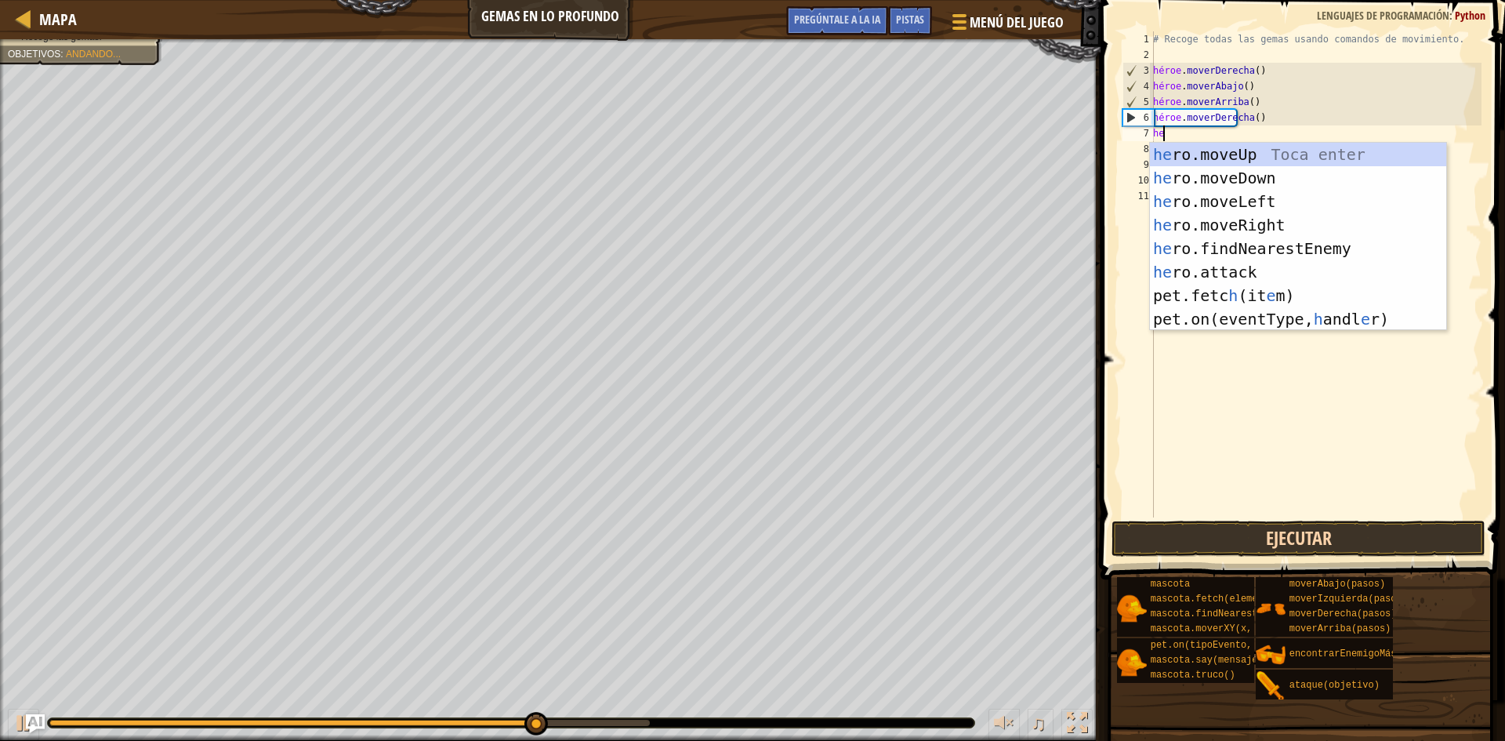
type textarea "her"
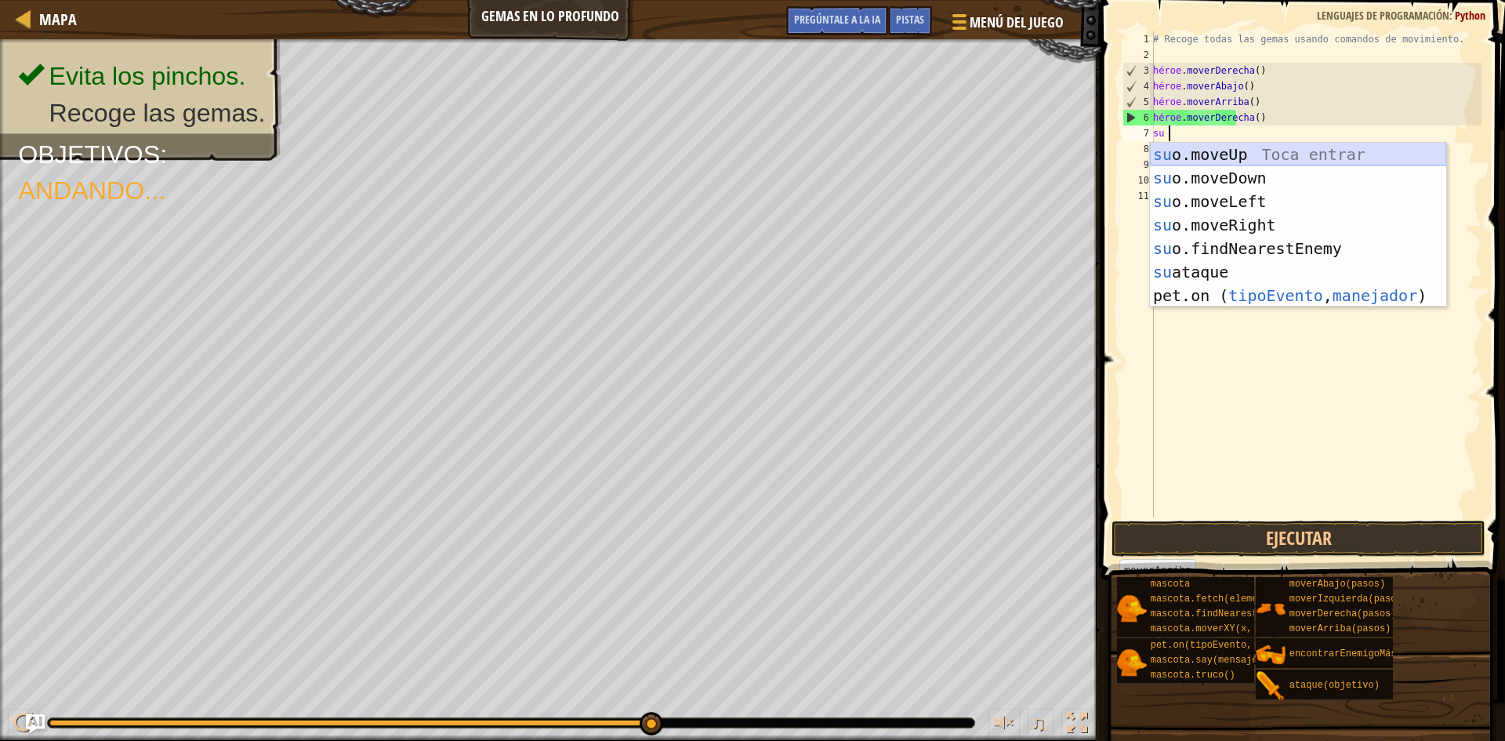
click at [1252, 159] on div "su o.moveUp Toca entrar su o.moveDown Toca Enter su o.moveLeft Toca Enter su o.…" at bounding box center [1298, 249] width 296 height 212
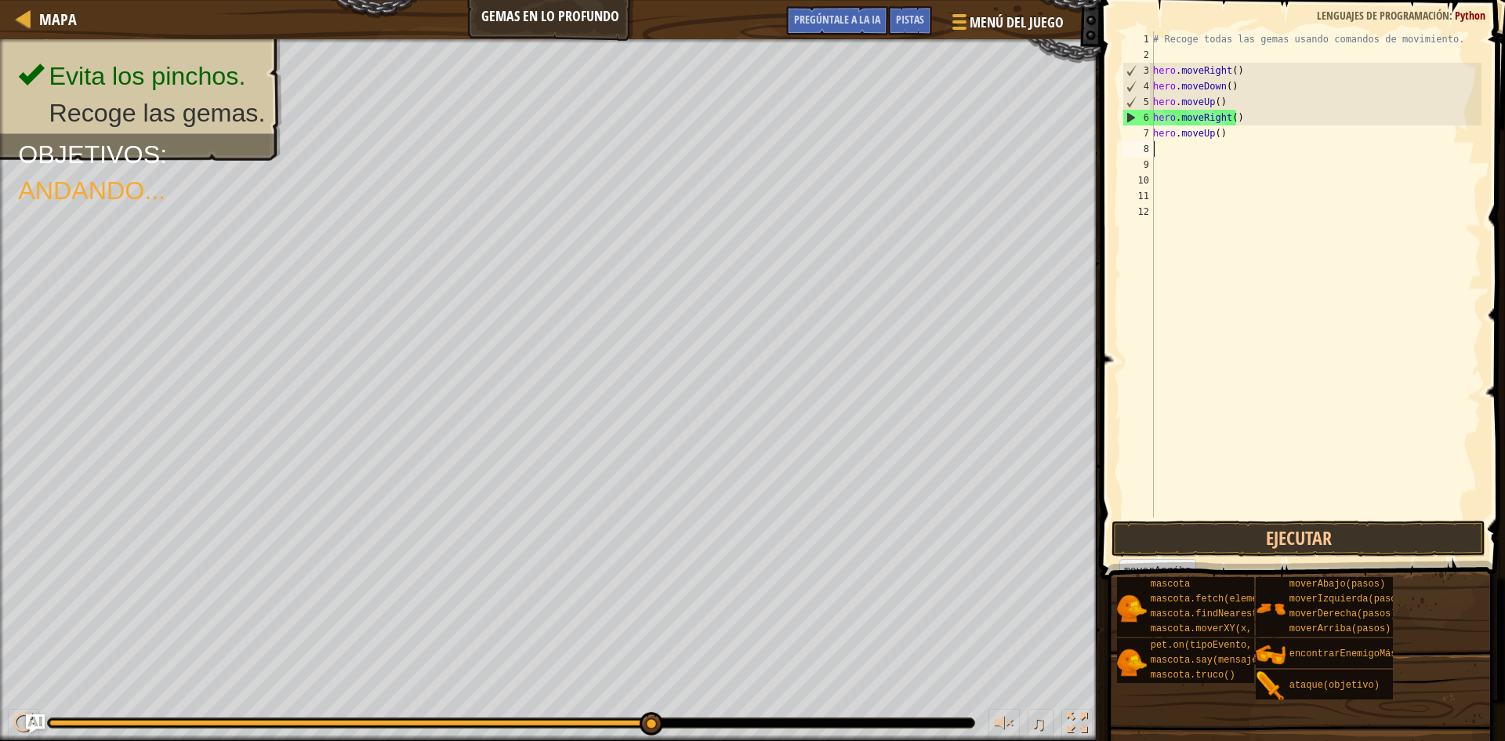
scroll to position [7, 0]
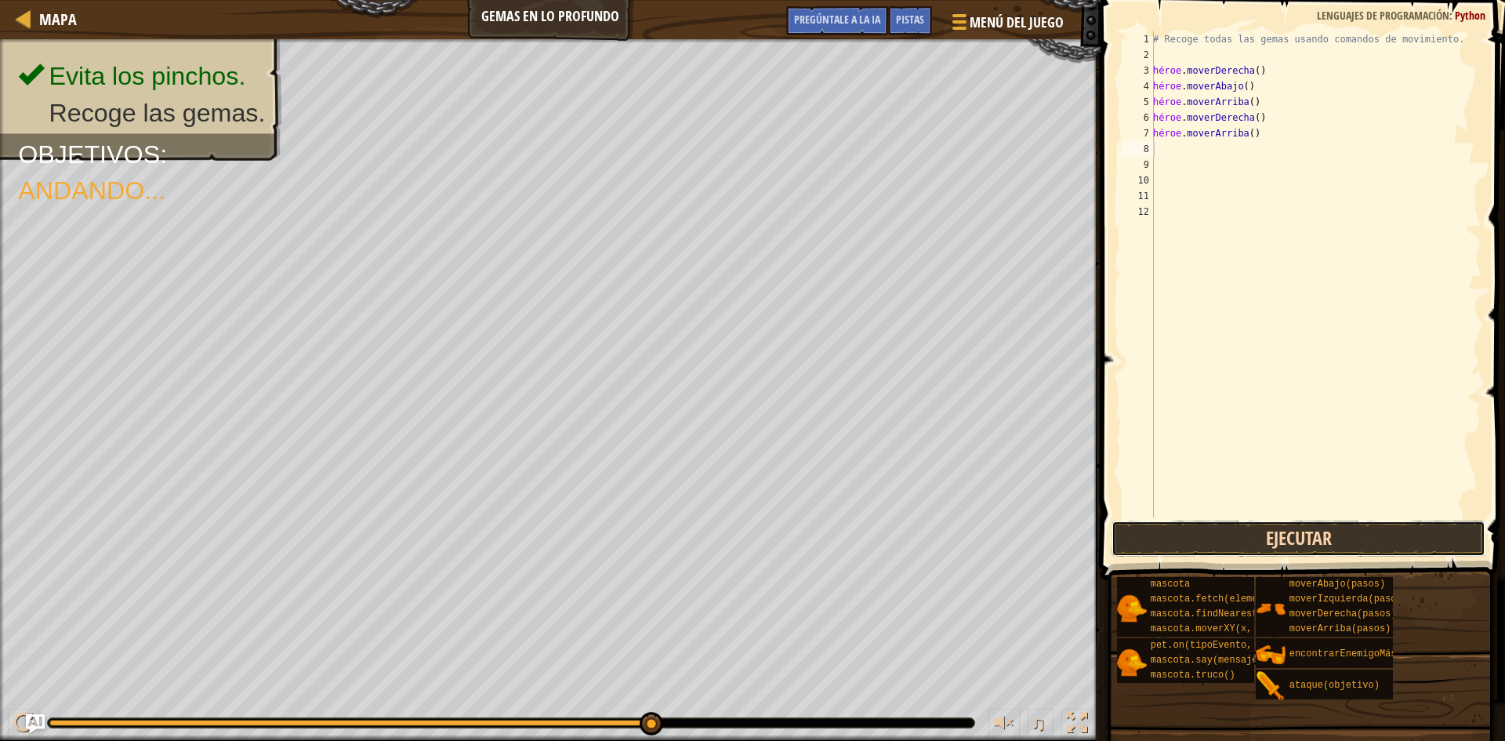
click at [1338, 533] on button "Ejecutar" at bounding box center [1299, 539] width 374 height 36
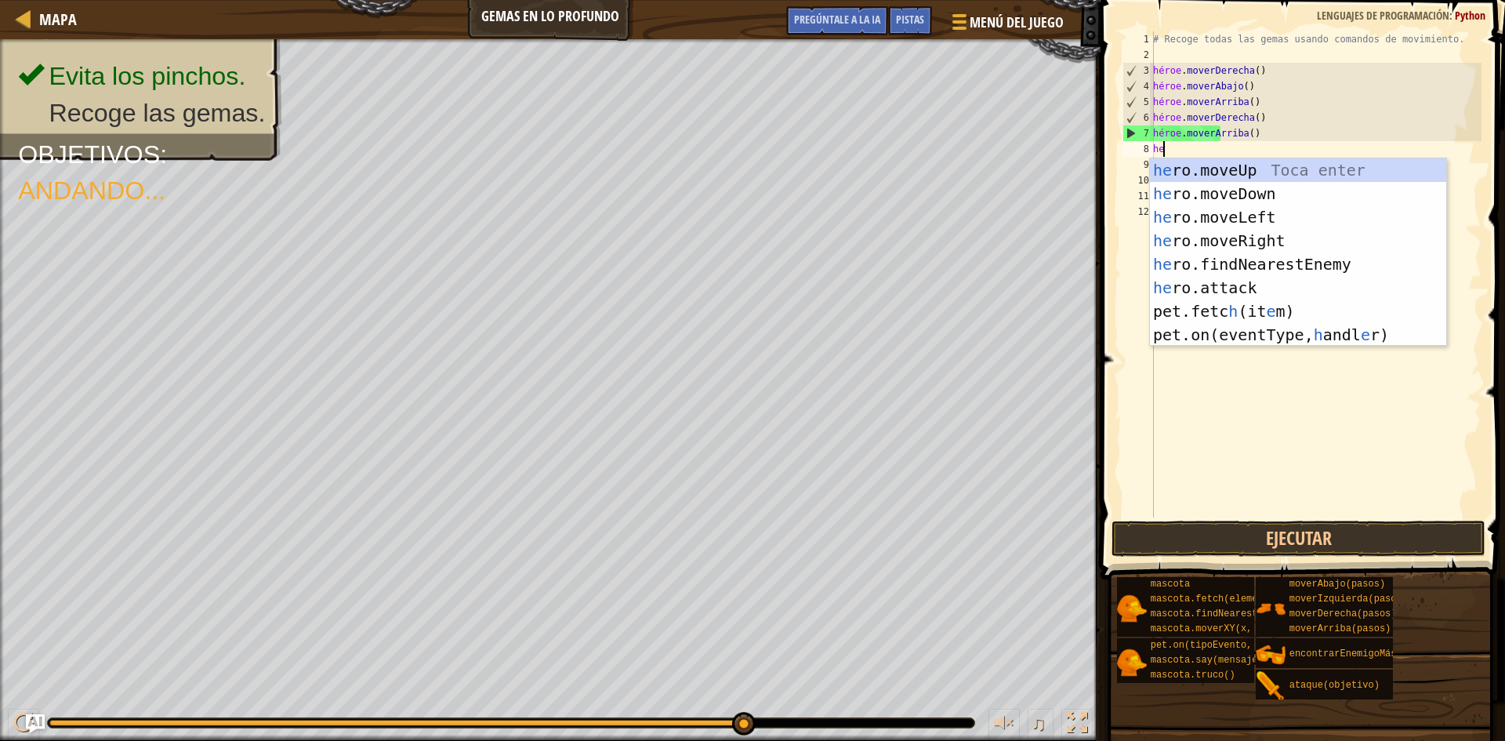
type textarea "her"
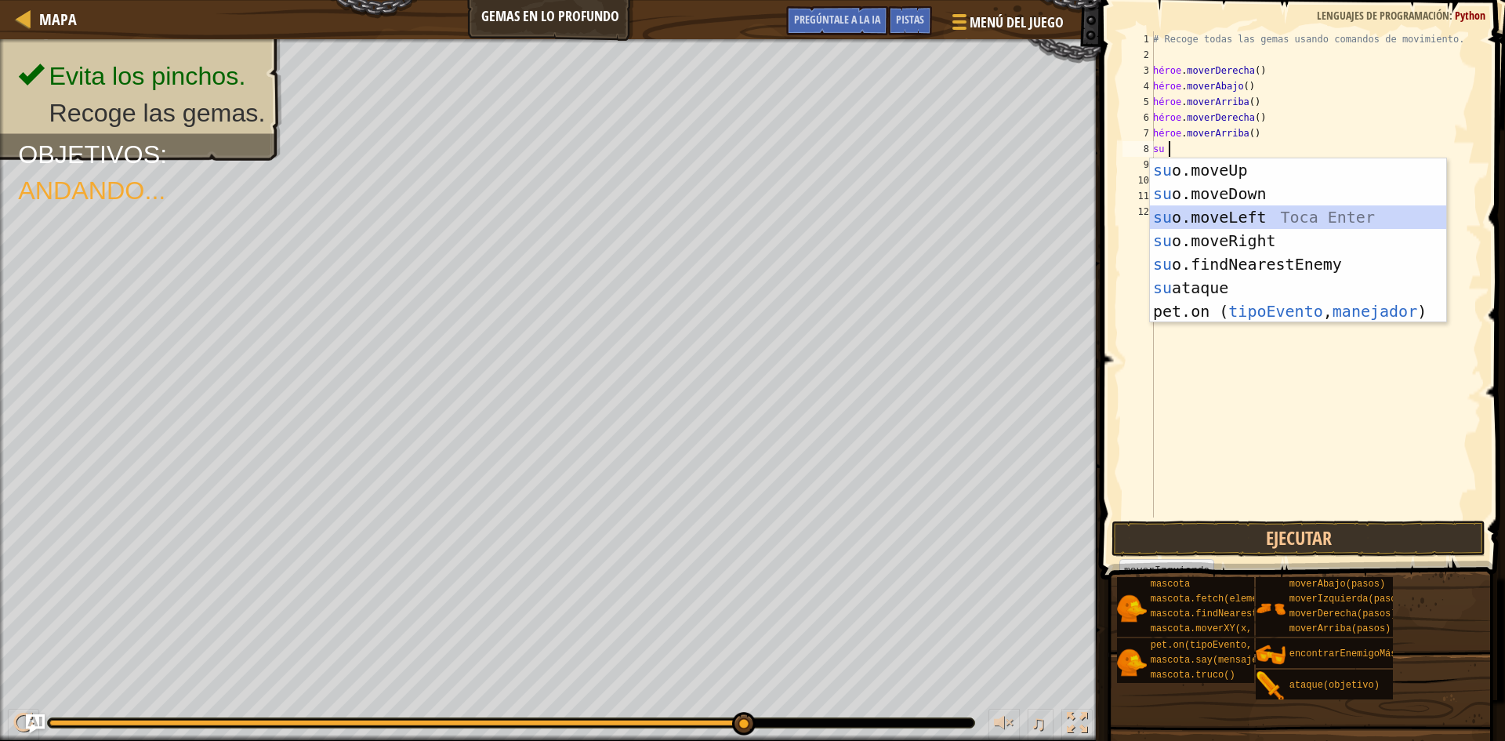
click at [1269, 207] on div "su o.moveUp Toca entrar su o.moveDown Toca Enter su o.moveLeft Toca Enter su o.…" at bounding box center [1298, 264] width 296 height 212
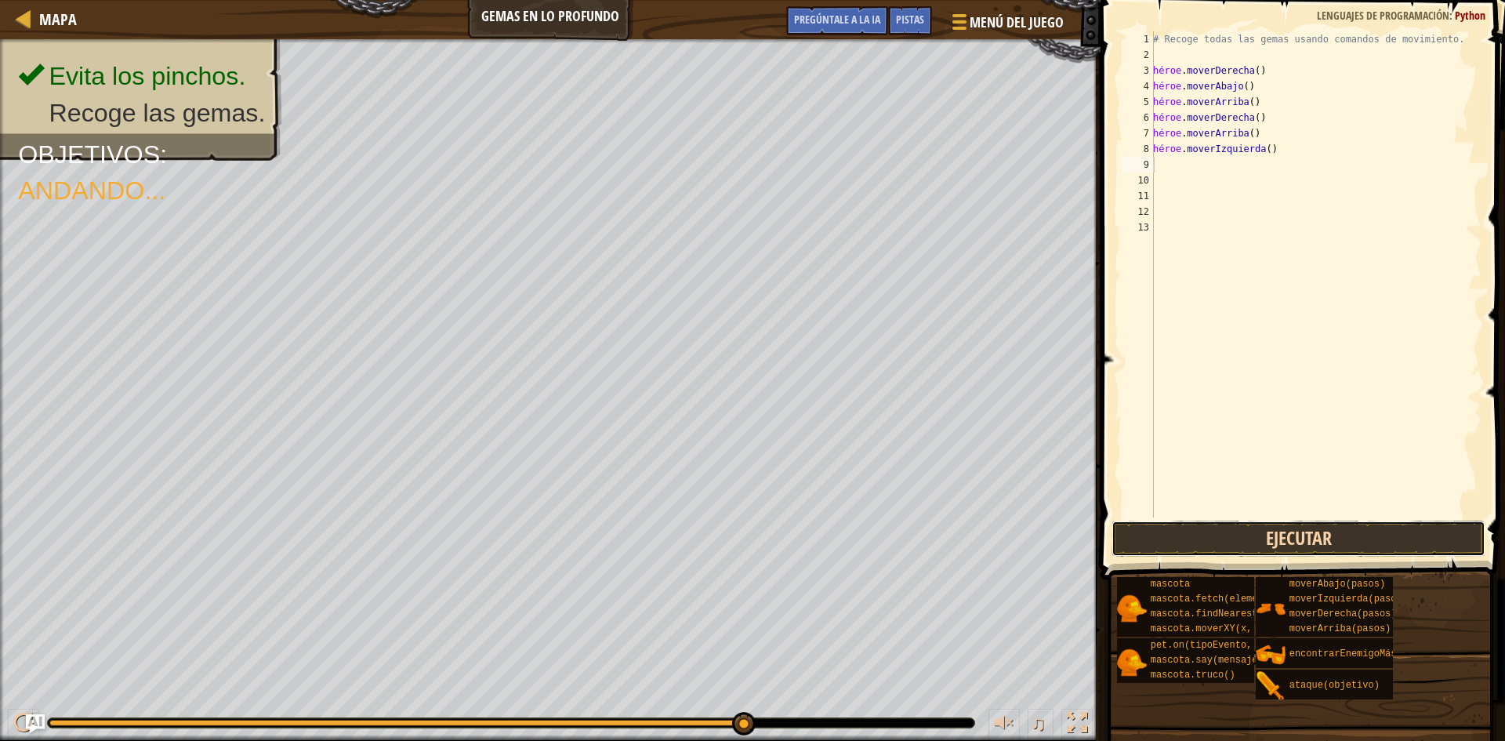
click at [1335, 544] on button "Ejecutar" at bounding box center [1299, 539] width 374 height 36
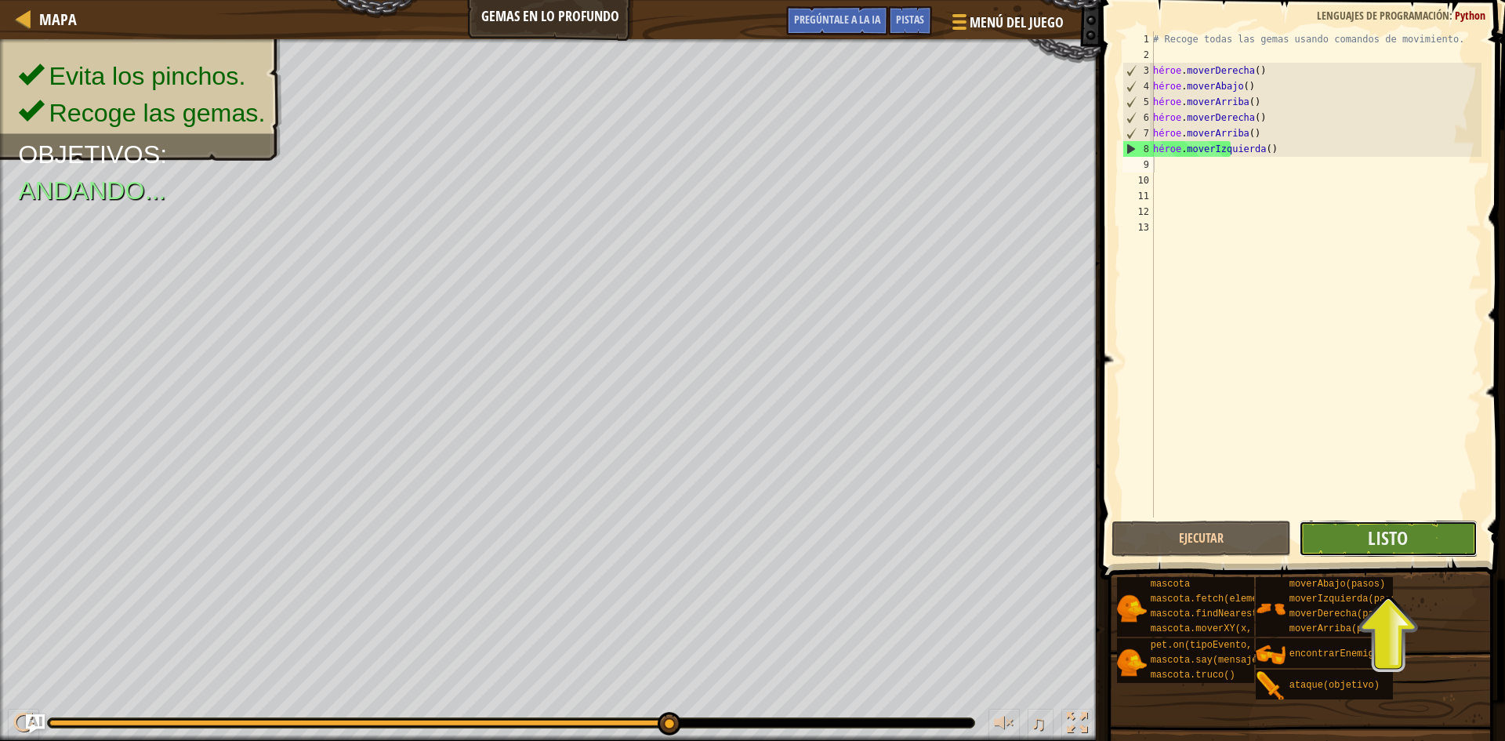
click at [1421, 545] on button "Listo" at bounding box center [1389, 539] width 180 height 36
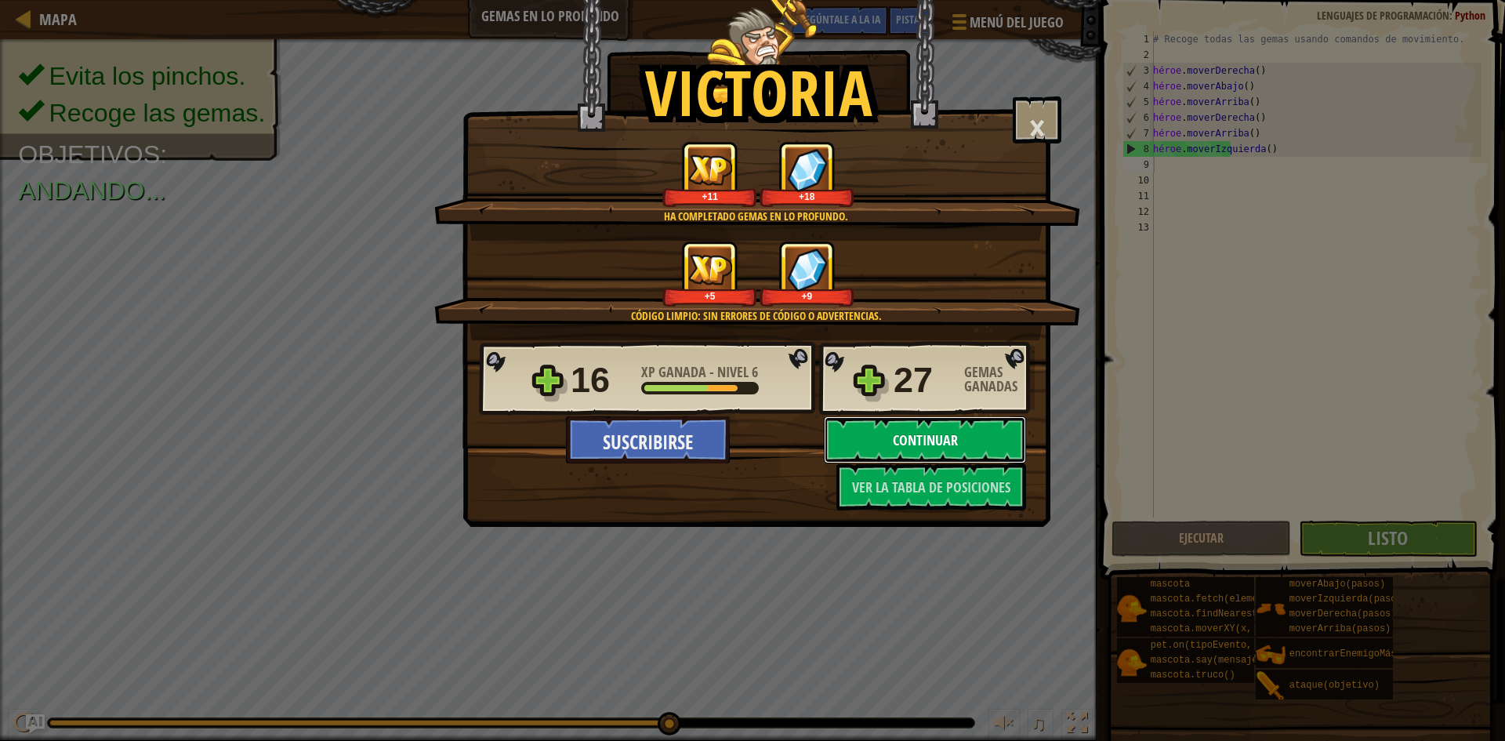
click at [965, 452] on button "Continuar" at bounding box center [925, 439] width 202 height 47
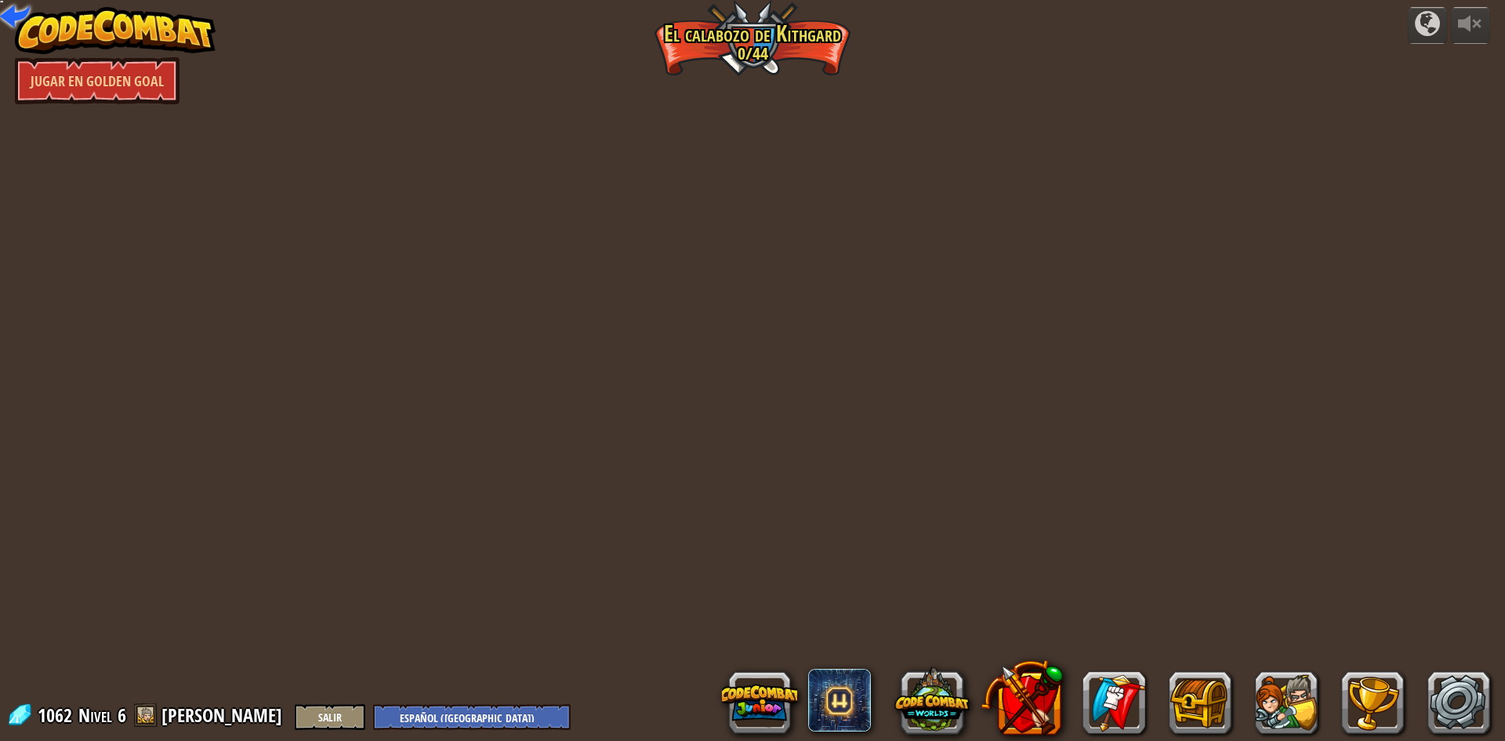
select select "es-419"
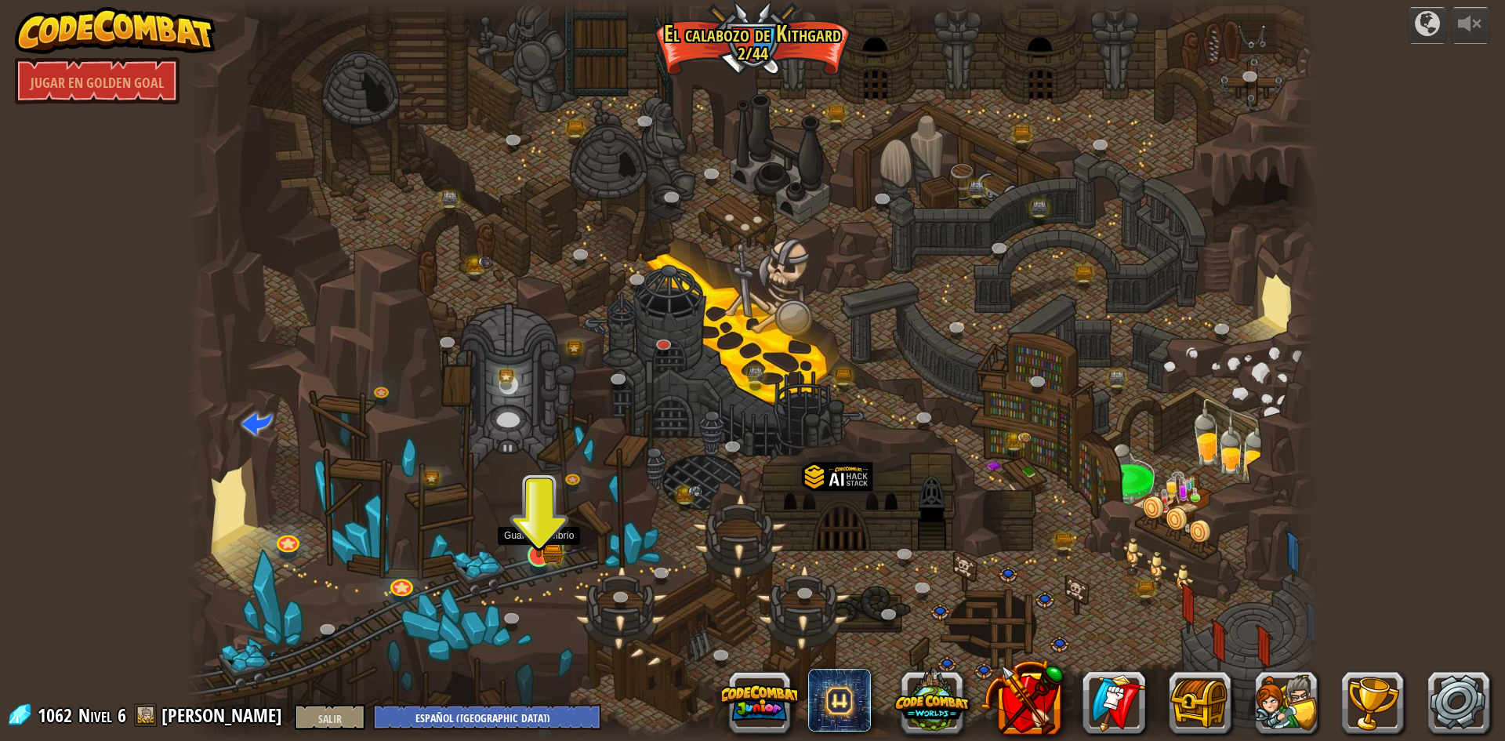
click at [539, 534] on img at bounding box center [539, 525] width 18 height 18
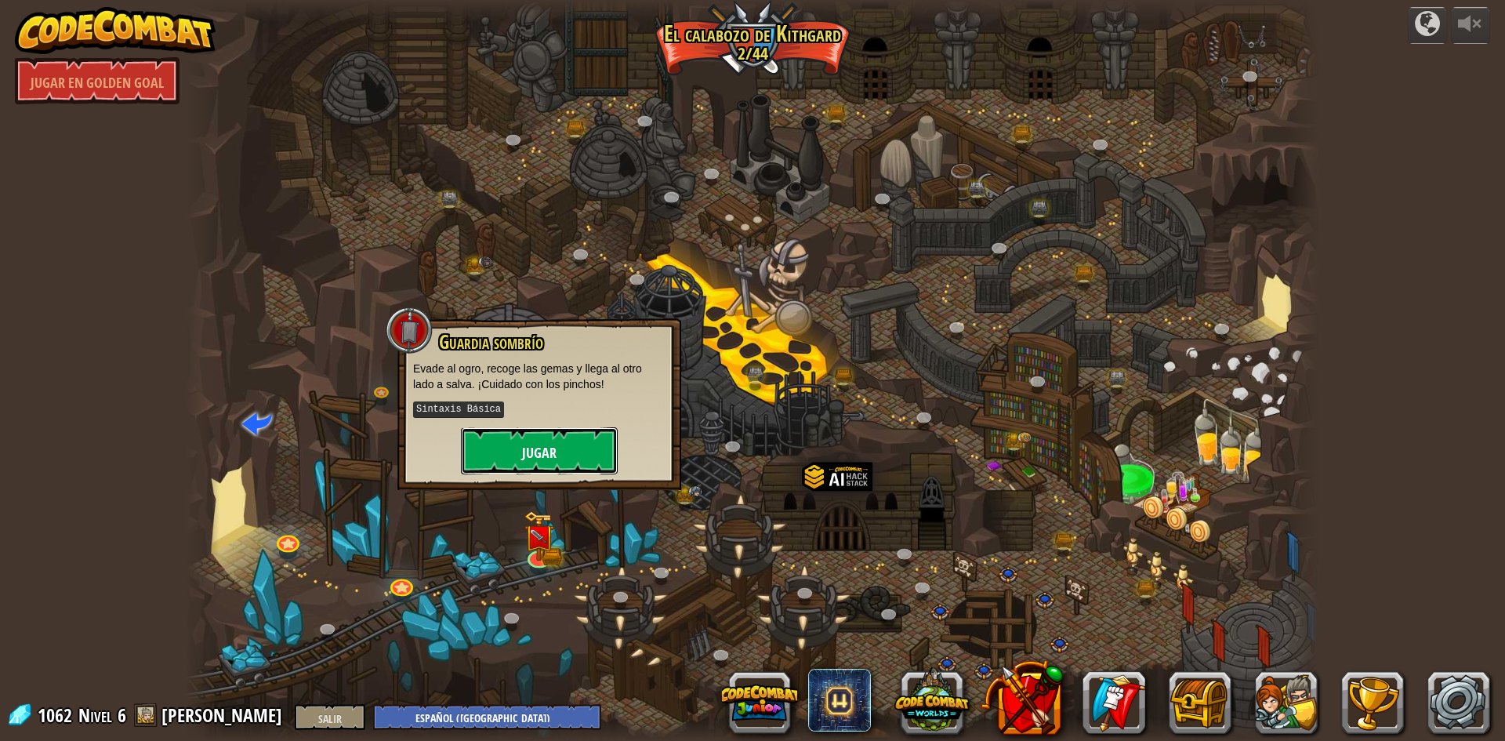
click at [554, 466] on button "Jugar" at bounding box center [539, 450] width 157 height 47
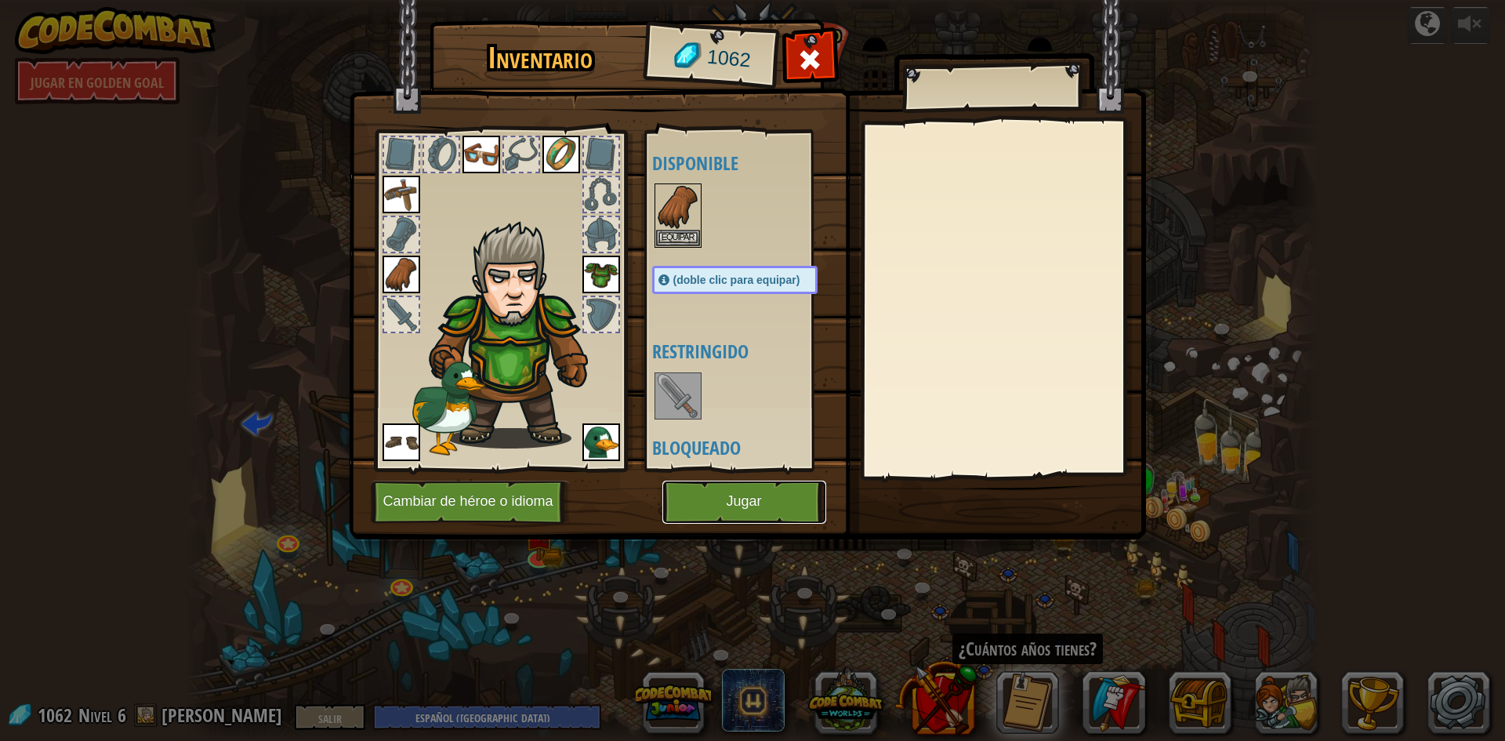
click at [733, 488] on button "Jugar" at bounding box center [744, 502] width 164 height 43
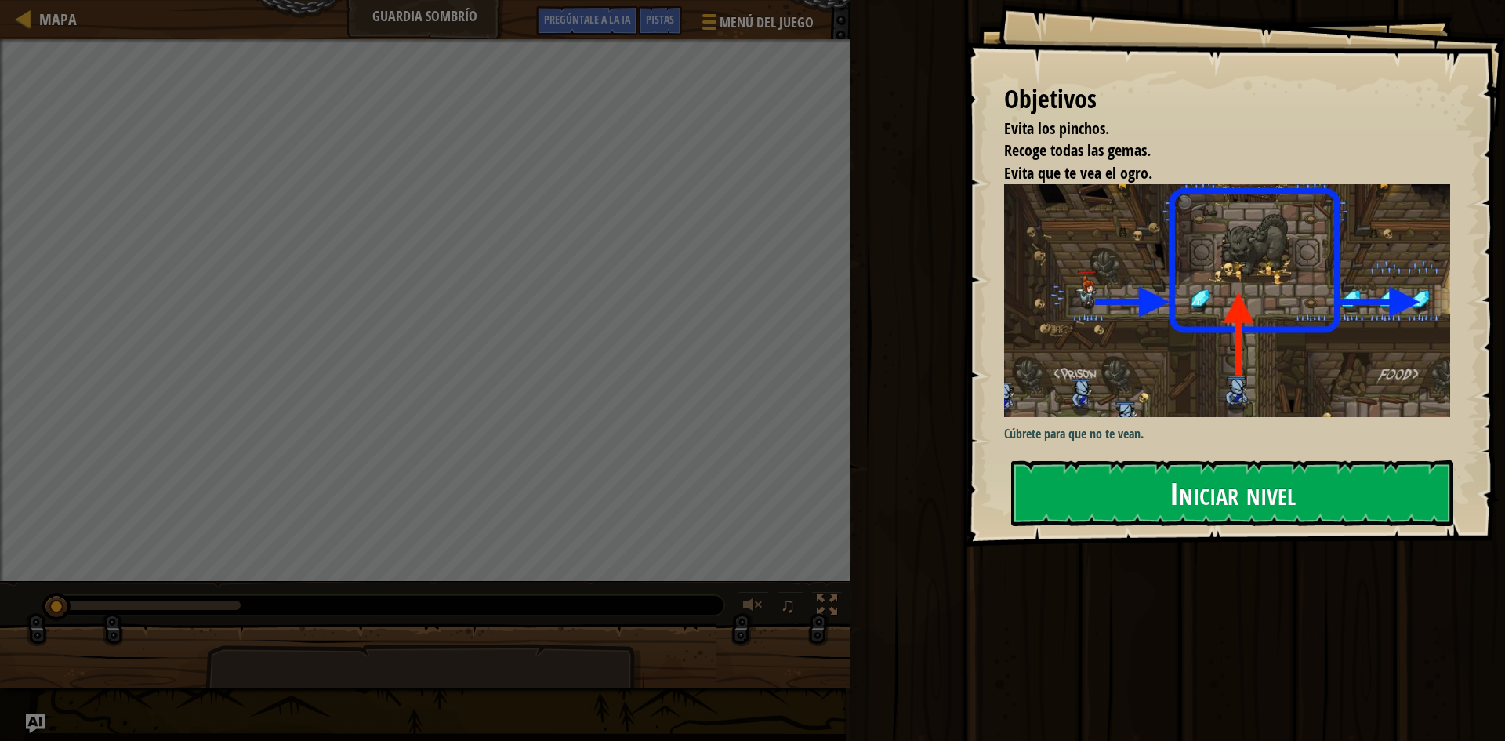
click at [1268, 499] on font "Iniciar nivel" at bounding box center [1233, 492] width 126 height 42
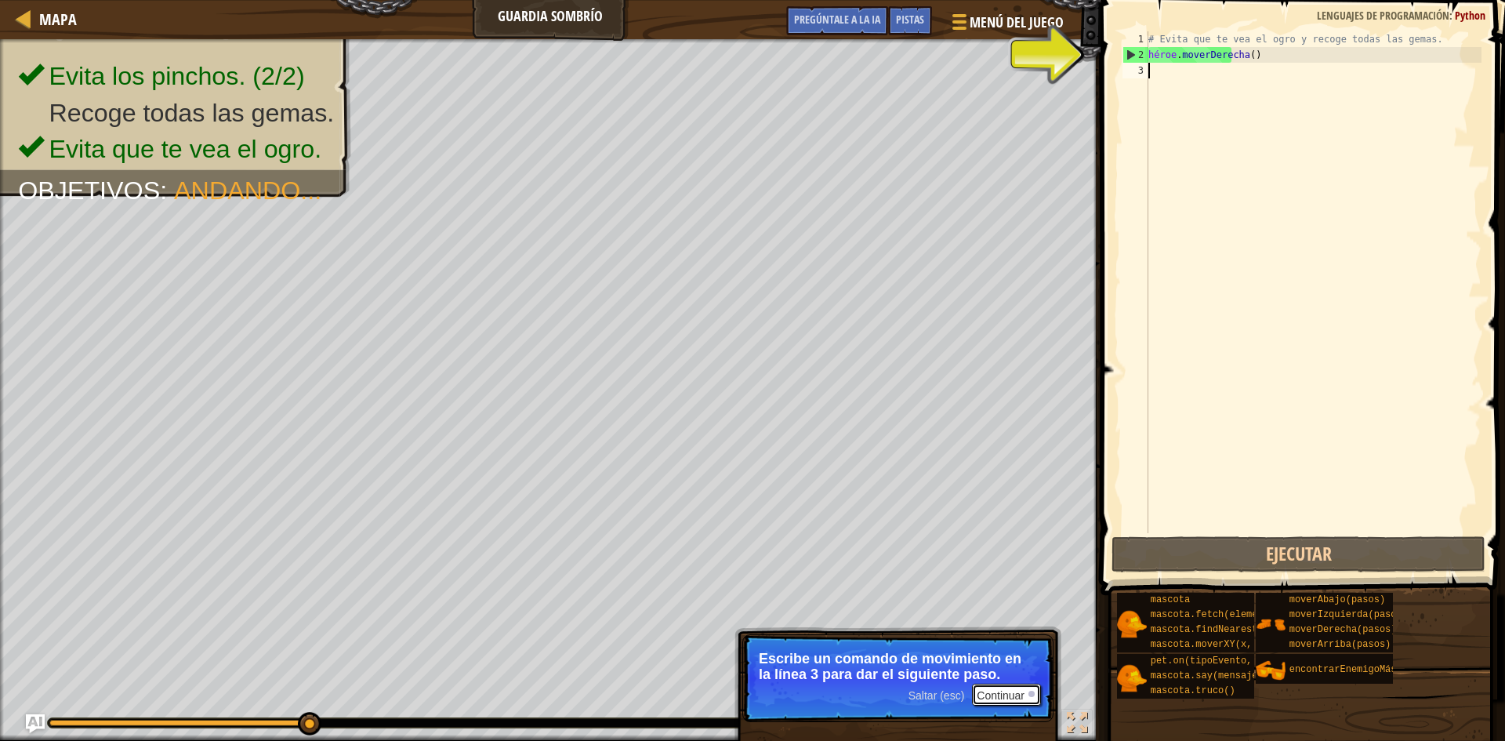
click at [1010, 685] on button "Continuar" at bounding box center [1006, 695] width 69 height 22
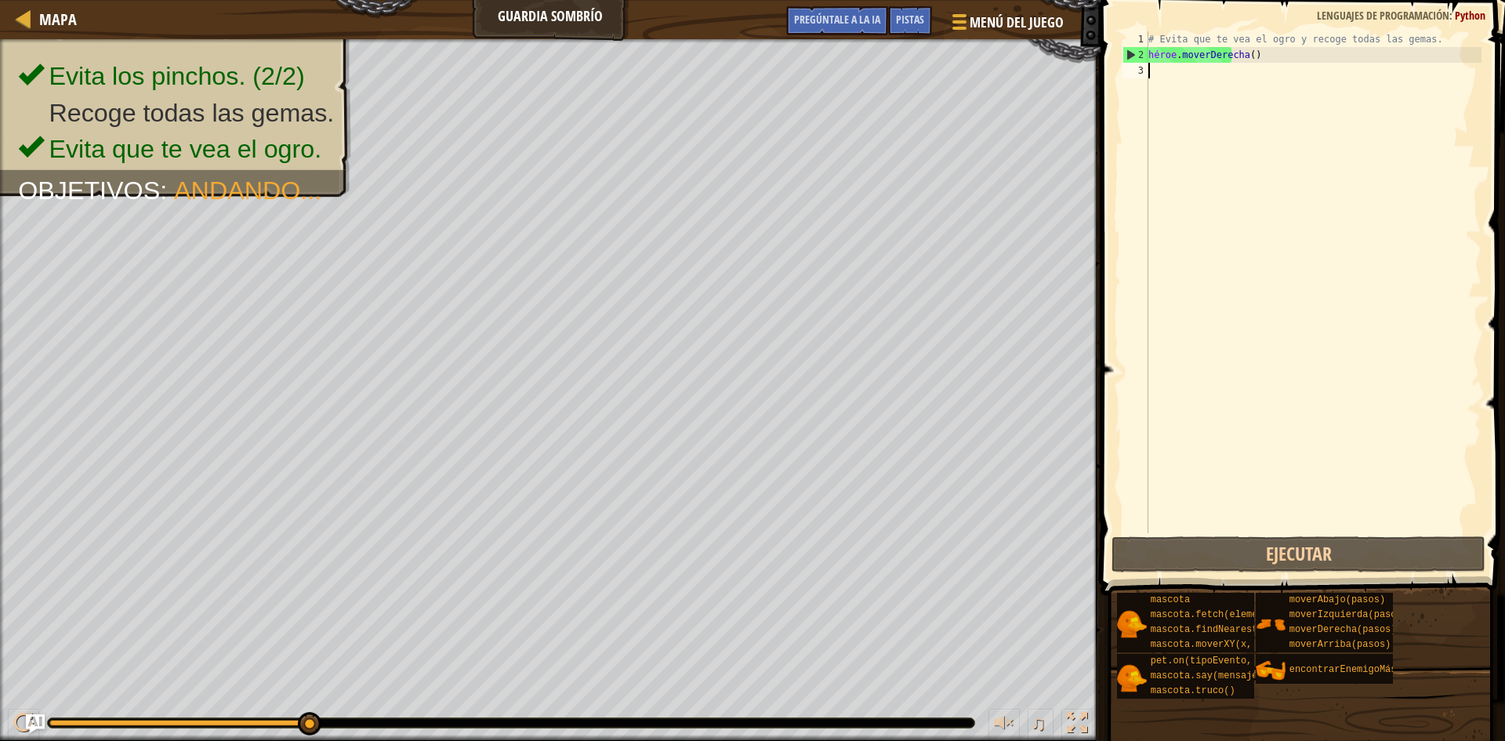
scroll to position [7, 0]
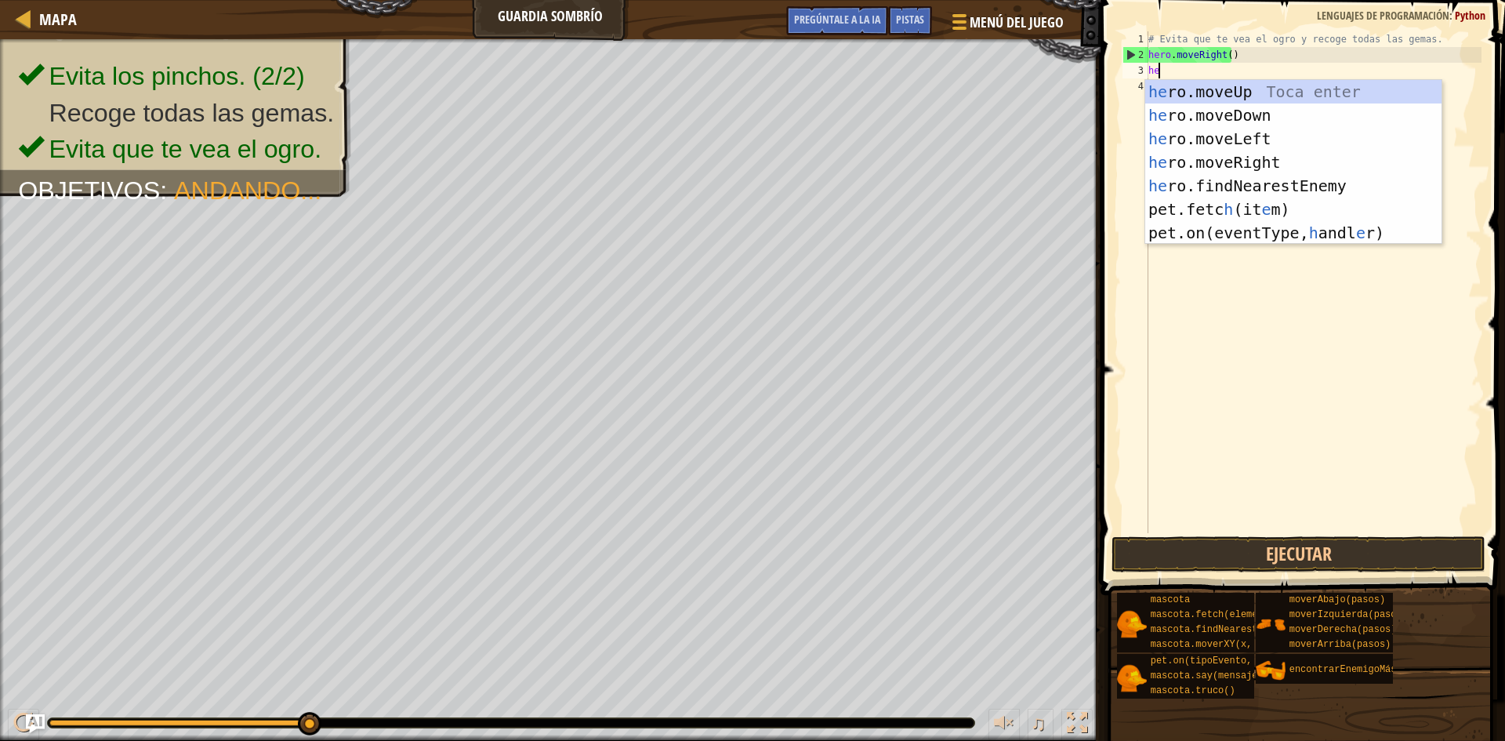
type textarea "her"
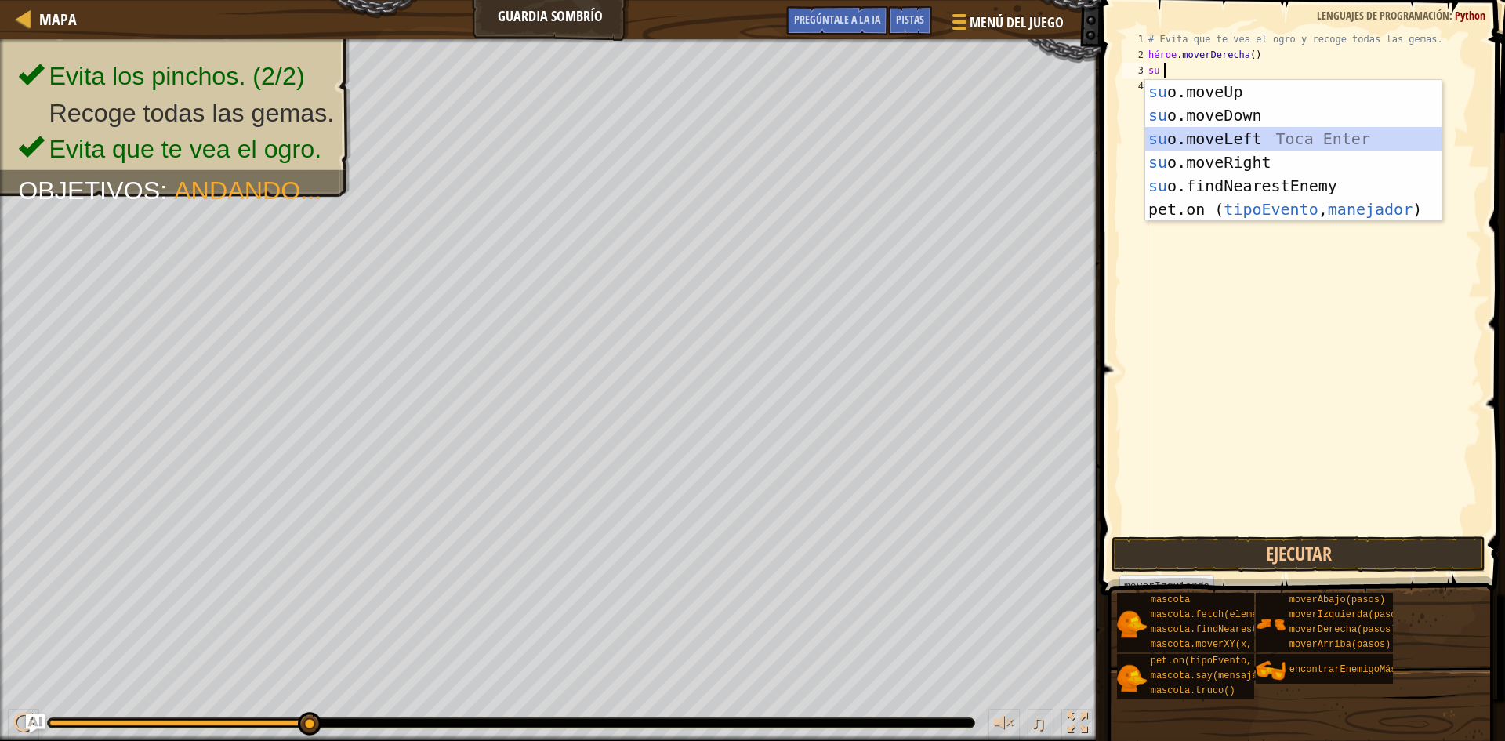
click at [1276, 146] on div "su o.moveUp Toca entrar su o.moveDown Toca Enter su o.moveLeft Toca Enter su o.…" at bounding box center [1293, 174] width 296 height 188
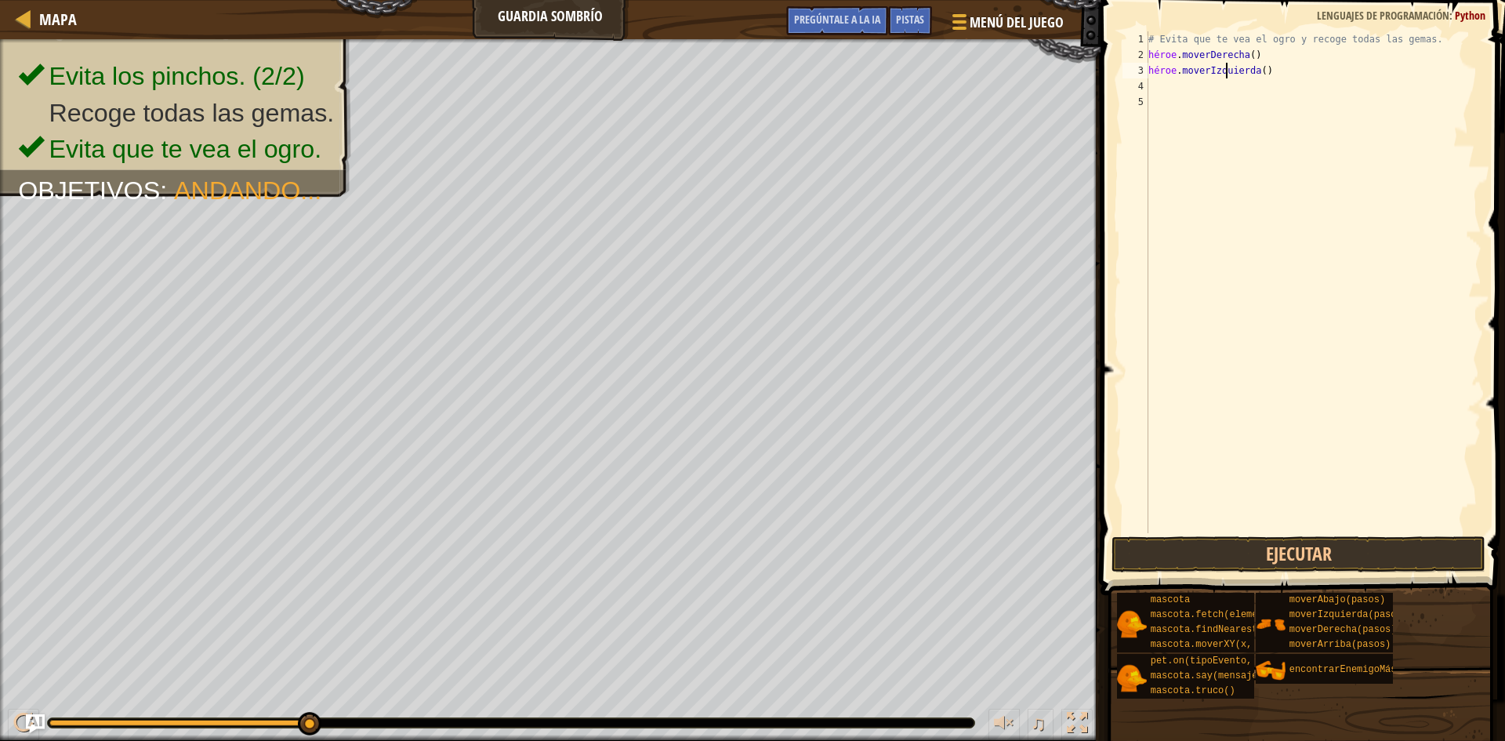
click at [1265, 70] on div "# Evita que te vea el ogro y recoge todas las gemas. héroe . moverDerecha ( ) h…" at bounding box center [1313, 297] width 336 height 533
click at [1241, 68] on div "# Evita que te vea el ogro y recoge todas las gemas. héroe . moverDerecha ( ) h…" at bounding box center [1313, 297] width 336 height 533
type textarea "hero.mover"
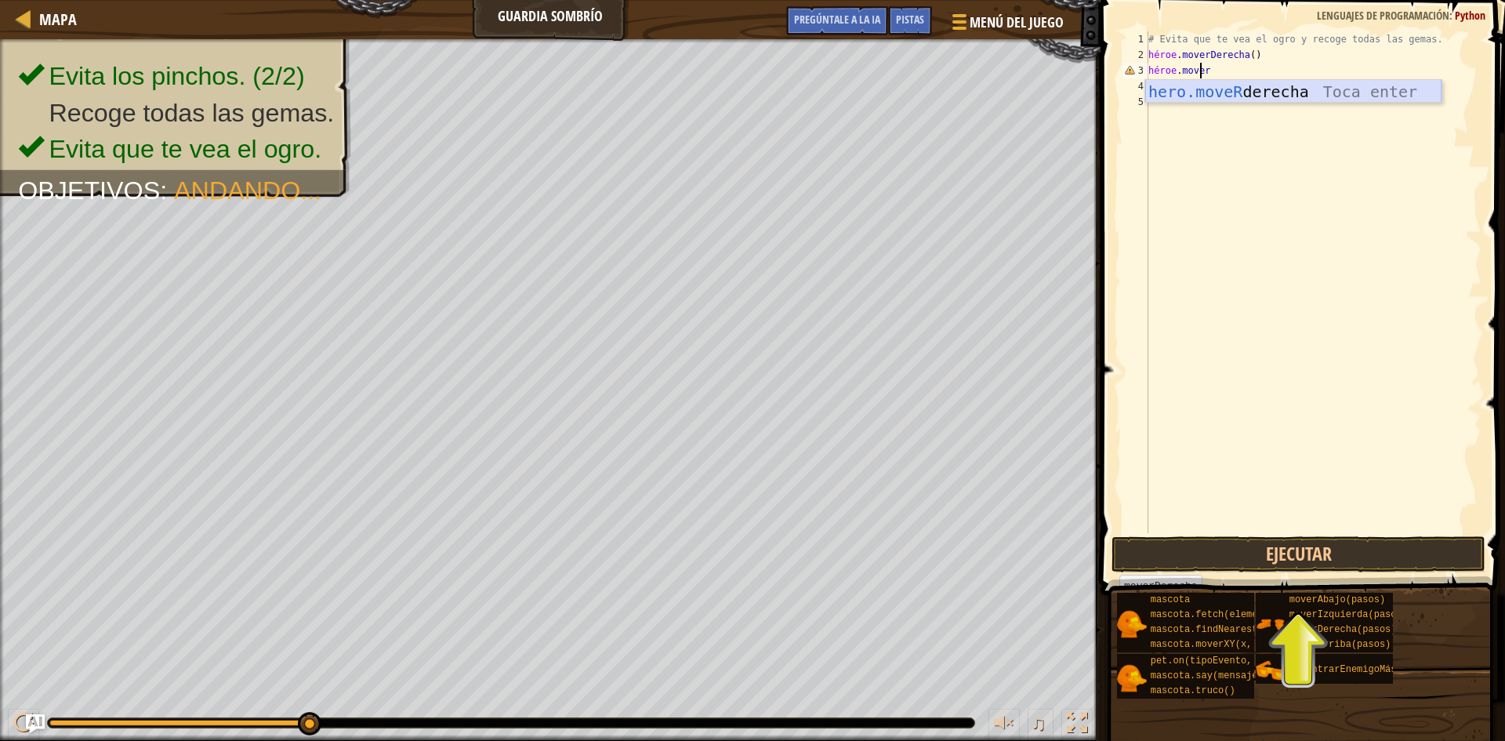
click at [1258, 94] on div "hero.moveR derecha Toca enter" at bounding box center [1293, 115] width 296 height 71
click at [1417, 553] on button "Ejecutar" at bounding box center [1299, 554] width 374 height 36
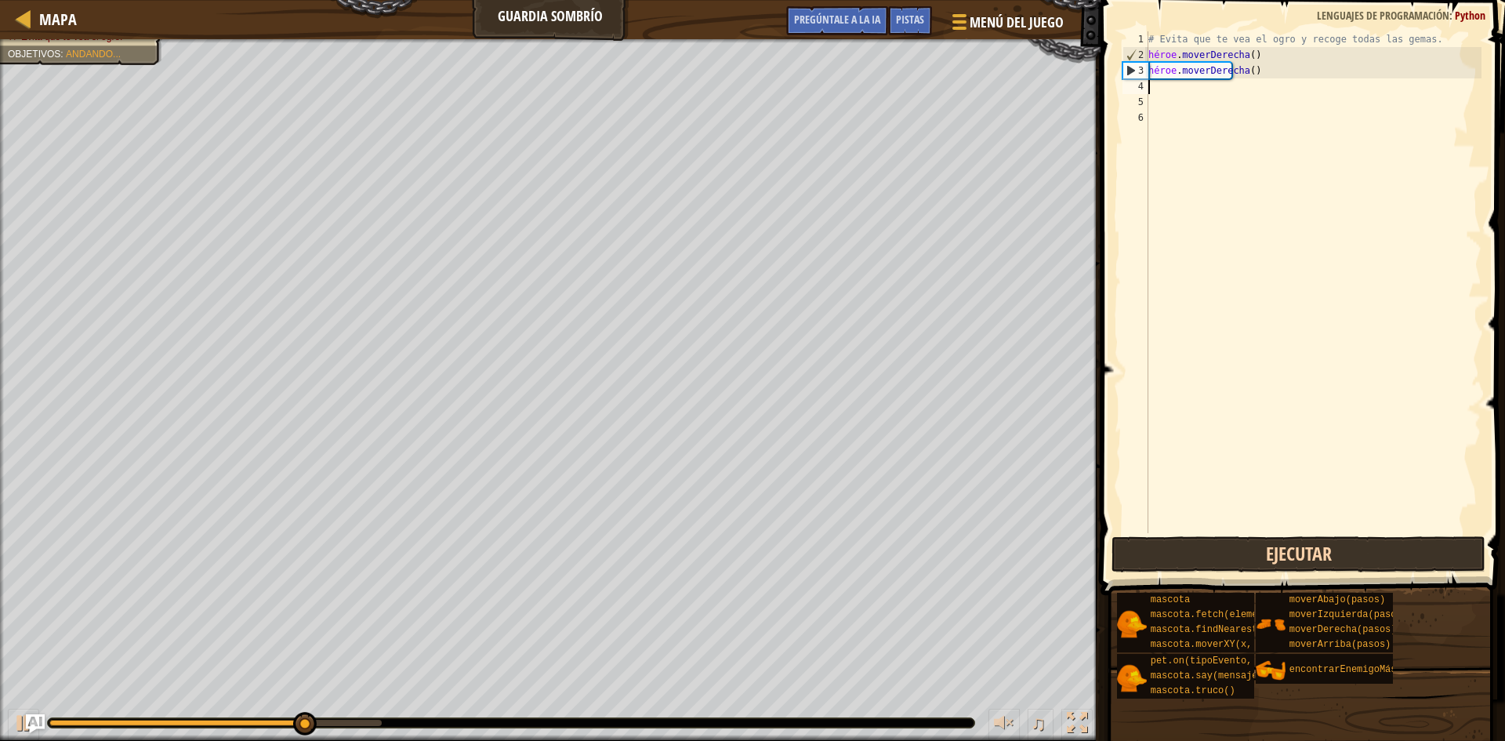
type textarea "h"
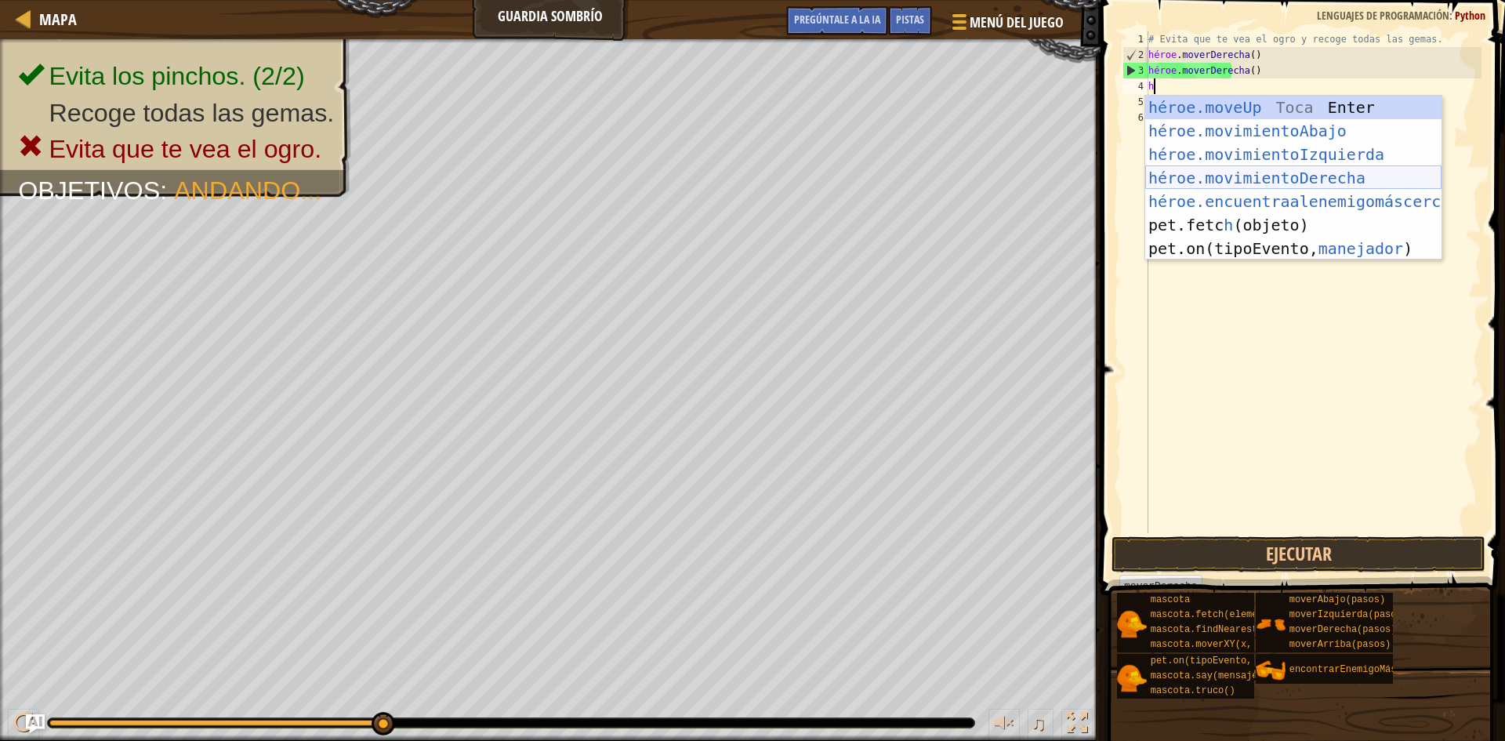
click at [1265, 183] on div "héroe.moveUp Toca Enter héroe.movimientoAbajo ​ Toca Enter héroe.movimientoIzqu…" at bounding box center [1293, 202] width 296 height 212
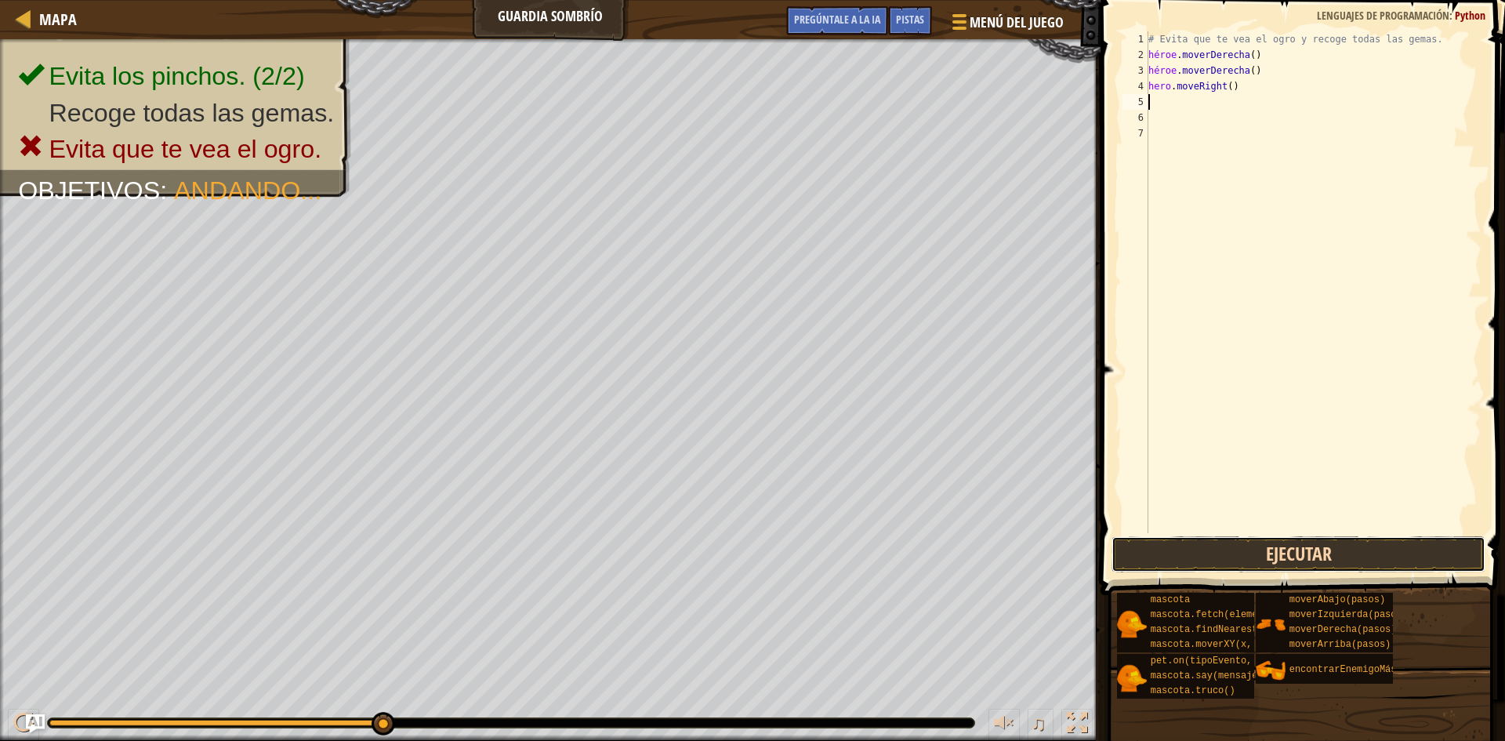
click at [1337, 557] on button "Ejecutar" at bounding box center [1299, 554] width 374 height 36
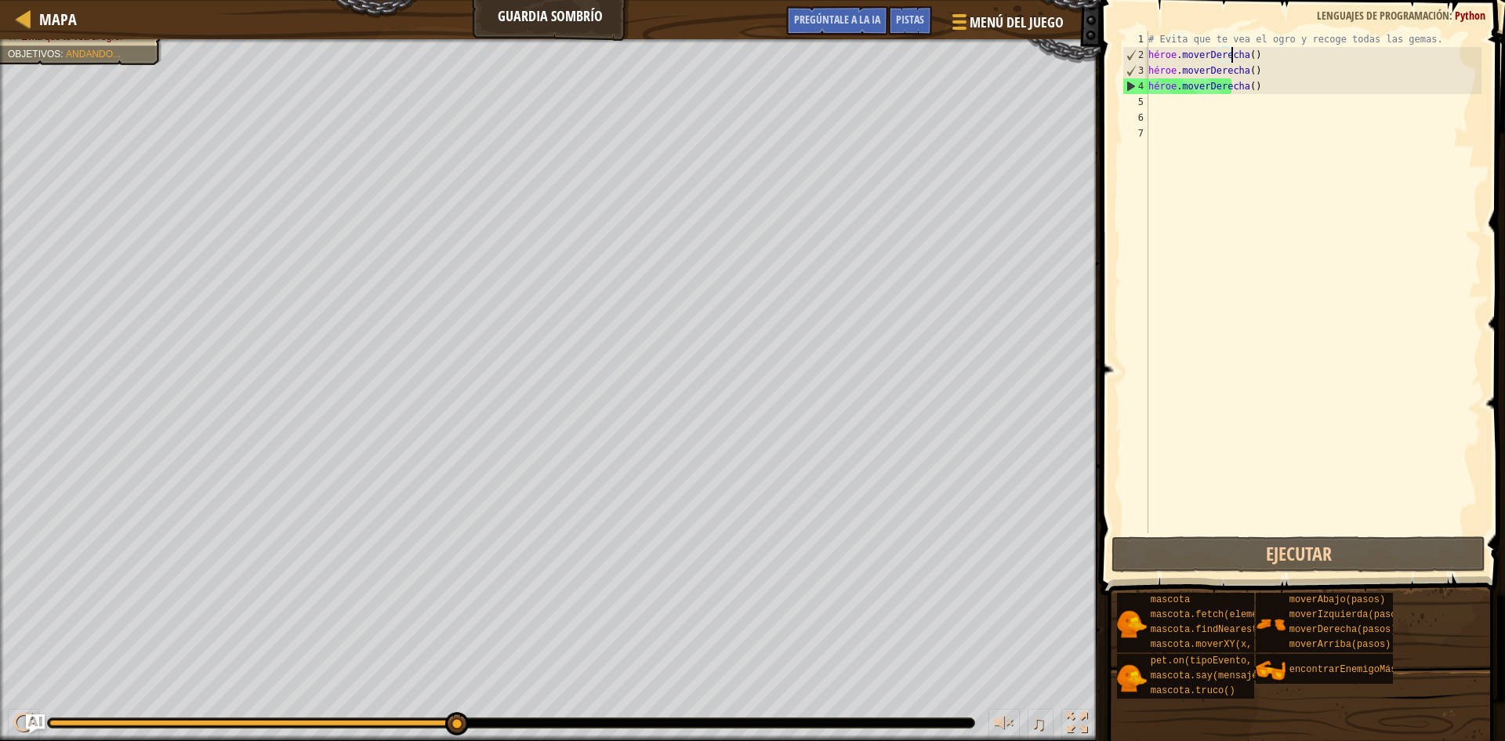
click at [1269, 53] on div "# Evita que te vea el ogro y recoge todas las gemas. héroe . moverDerecha ( ) h…" at bounding box center [1313, 297] width 336 height 533
click at [1263, 53] on div "# Evita que te vea el ogro y recoge todas las gemas. héroe . moverDerecha ( ) h…" at bounding box center [1313, 297] width 336 height 533
click at [1270, 87] on div "# Evita que te vea el ogro y recoge todas las gemas. héroe . moverDerecha ( ) h…" at bounding box center [1313, 297] width 336 height 533
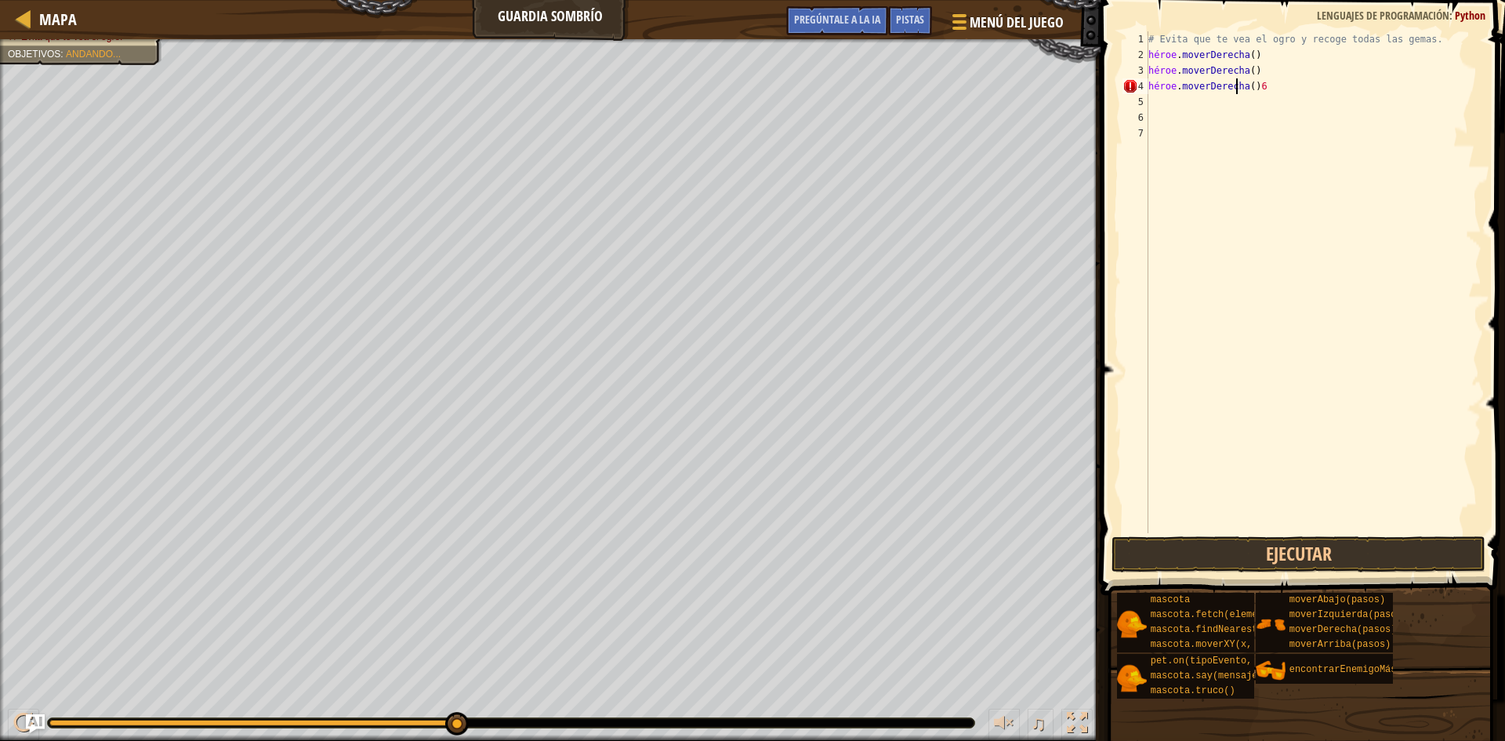
type textarea "hero.moveRight()"
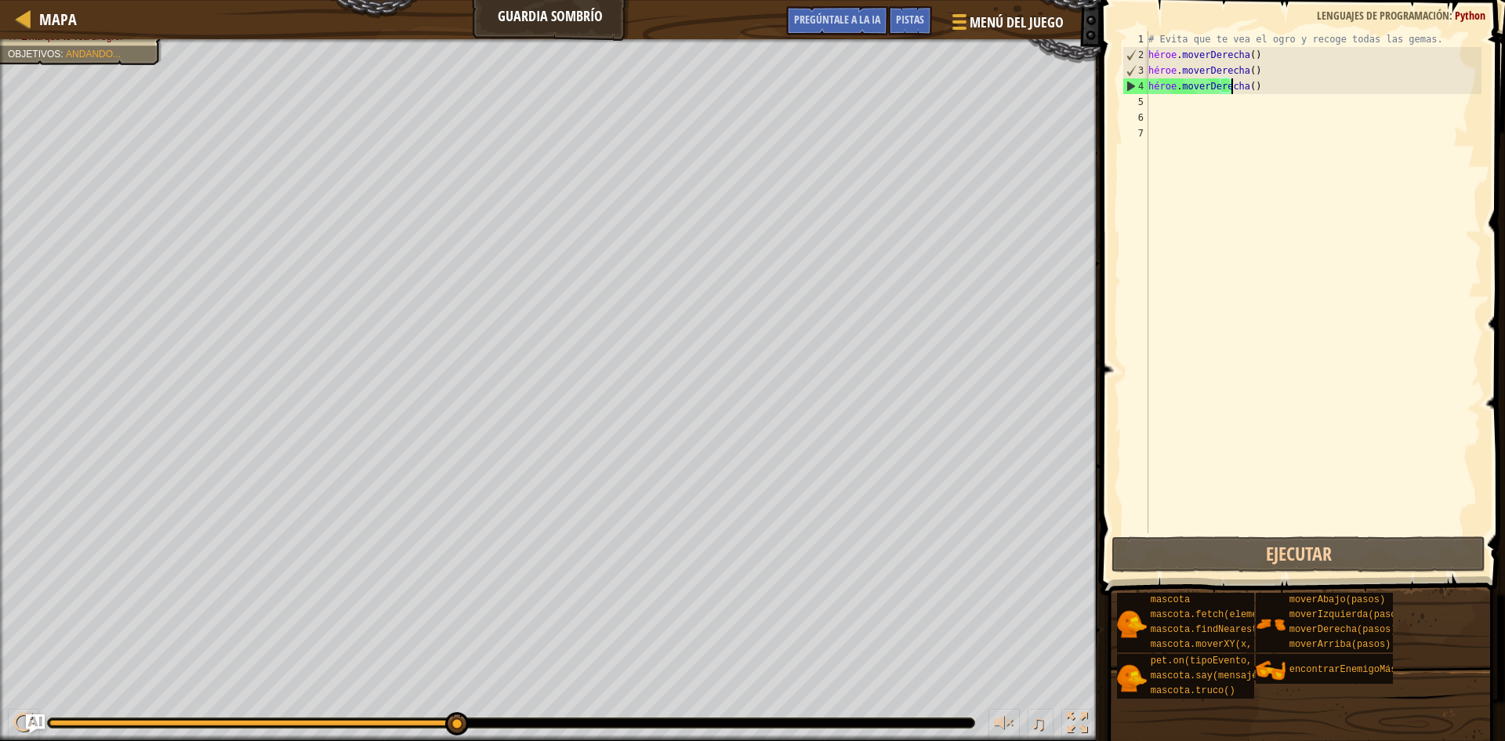
click at [1270, 87] on div "# Evita que te vea el ogro y recoge todas las gemas. héroe . moverDerecha ( ) h…" at bounding box center [1313, 297] width 336 height 533
click at [1279, 85] on div "# Evita que te vea el ogro y recoge todas las gemas. héroe . moverDerecha ( ) h…" at bounding box center [1313, 297] width 336 height 533
click at [1254, 125] on div "# Evita que te vea el ogro y recoge todas las gemas. héroe . moverDerecha ( ) h…" at bounding box center [1313, 297] width 336 height 533
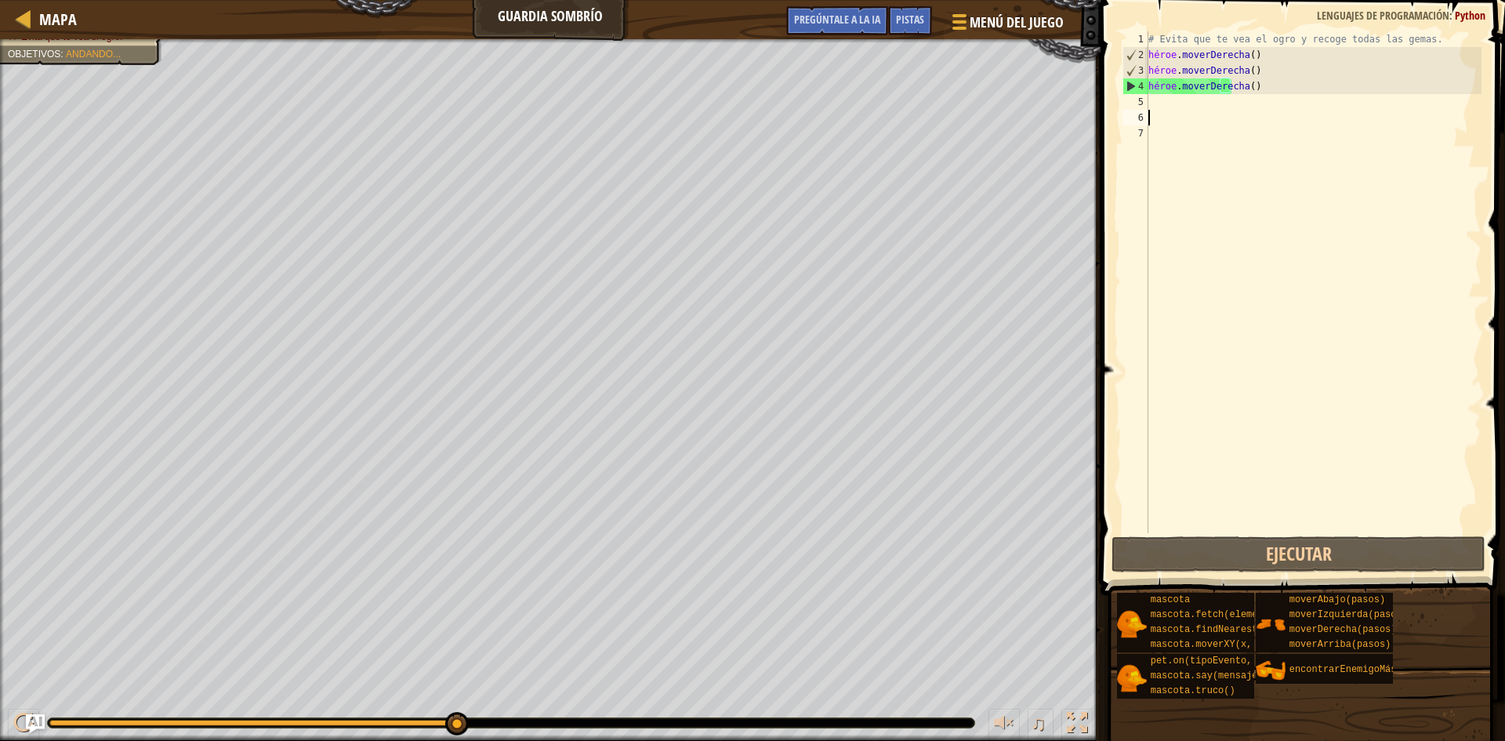
scroll to position [7, 0]
type textarea "hero.moveRight()"
type textarea "h"
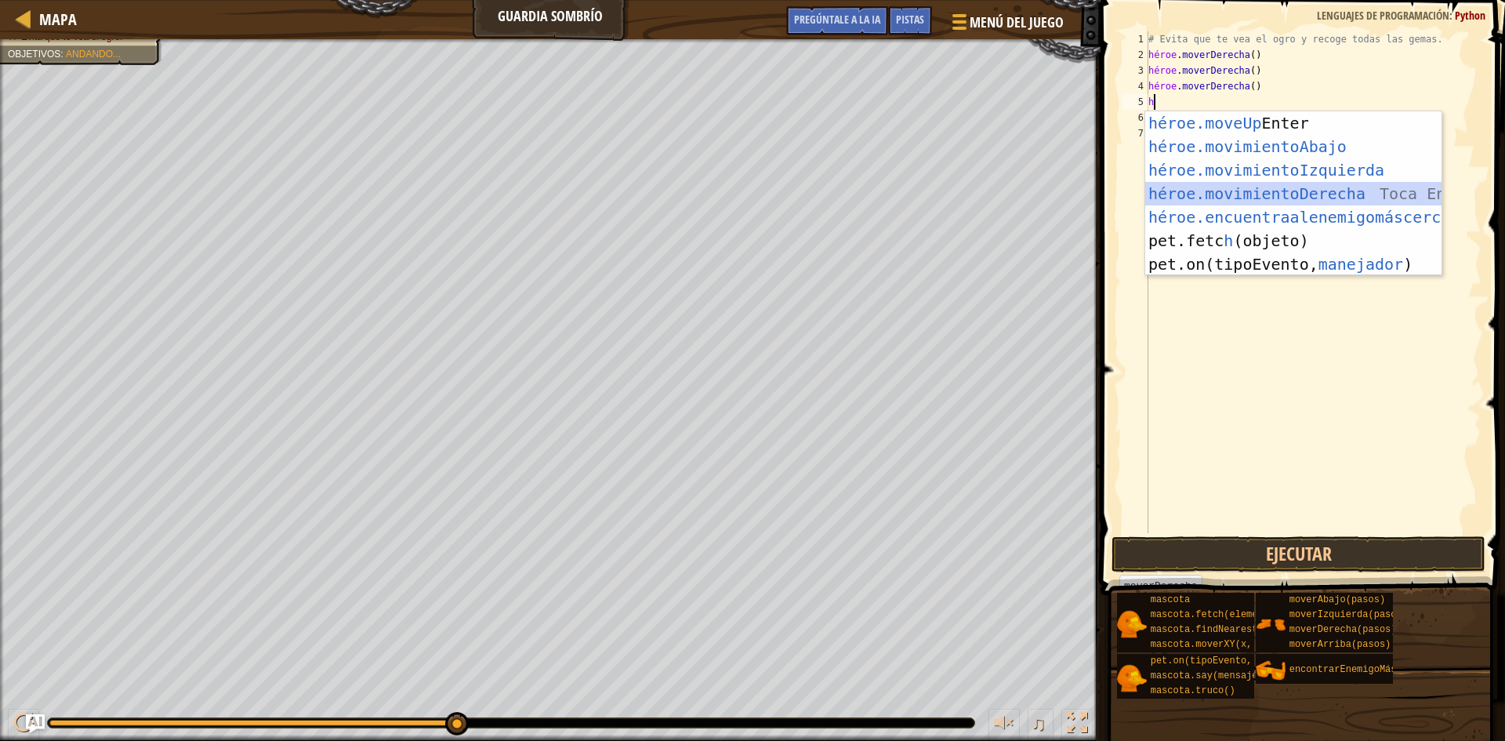
click at [1282, 184] on div "héroe.moveUp Toca Enter héroe.movimientoAbajo ​ Toca Enter héroe.movimientoIzqu…" at bounding box center [1293, 217] width 296 height 212
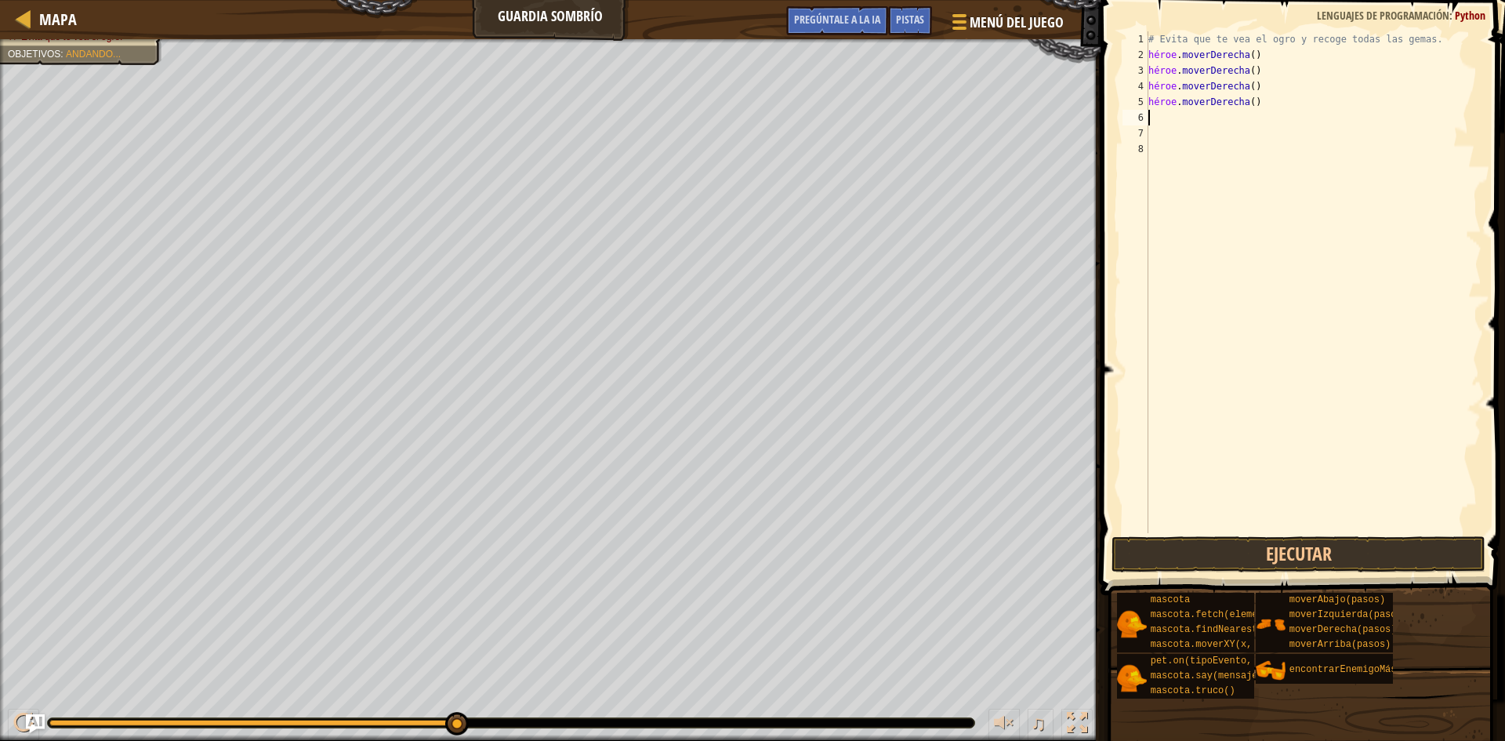
click at [1262, 95] on div "# Evita que te vea el ogro y recoge todas las gemas. héroe . moverDerecha ( ) h…" at bounding box center [1313, 297] width 336 height 533
click at [1265, 551] on button "Ejecutar" at bounding box center [1299, 554] width 374 height 36
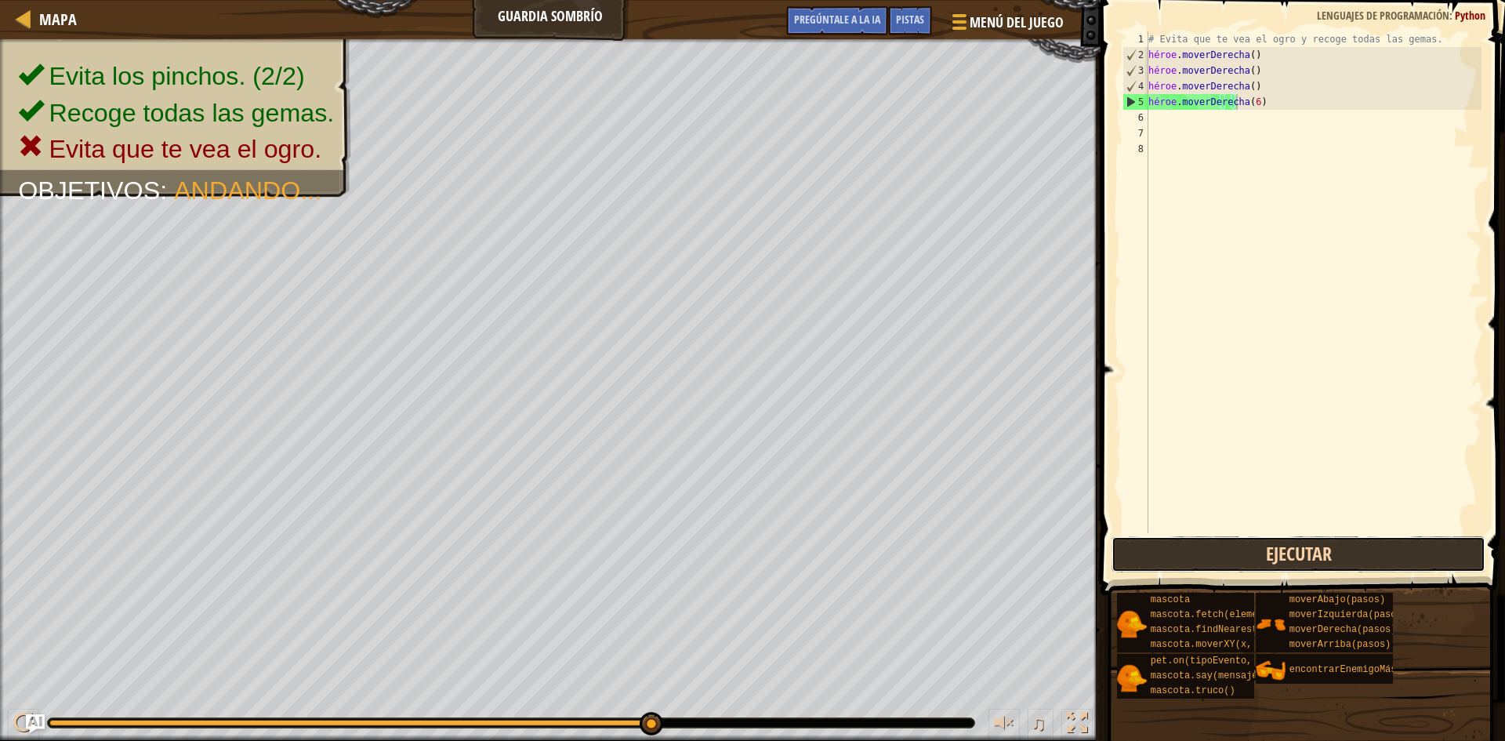
click at [1214, 559] on button "Ejecutar" at bounding box center [1299, 554] width 374 height 36
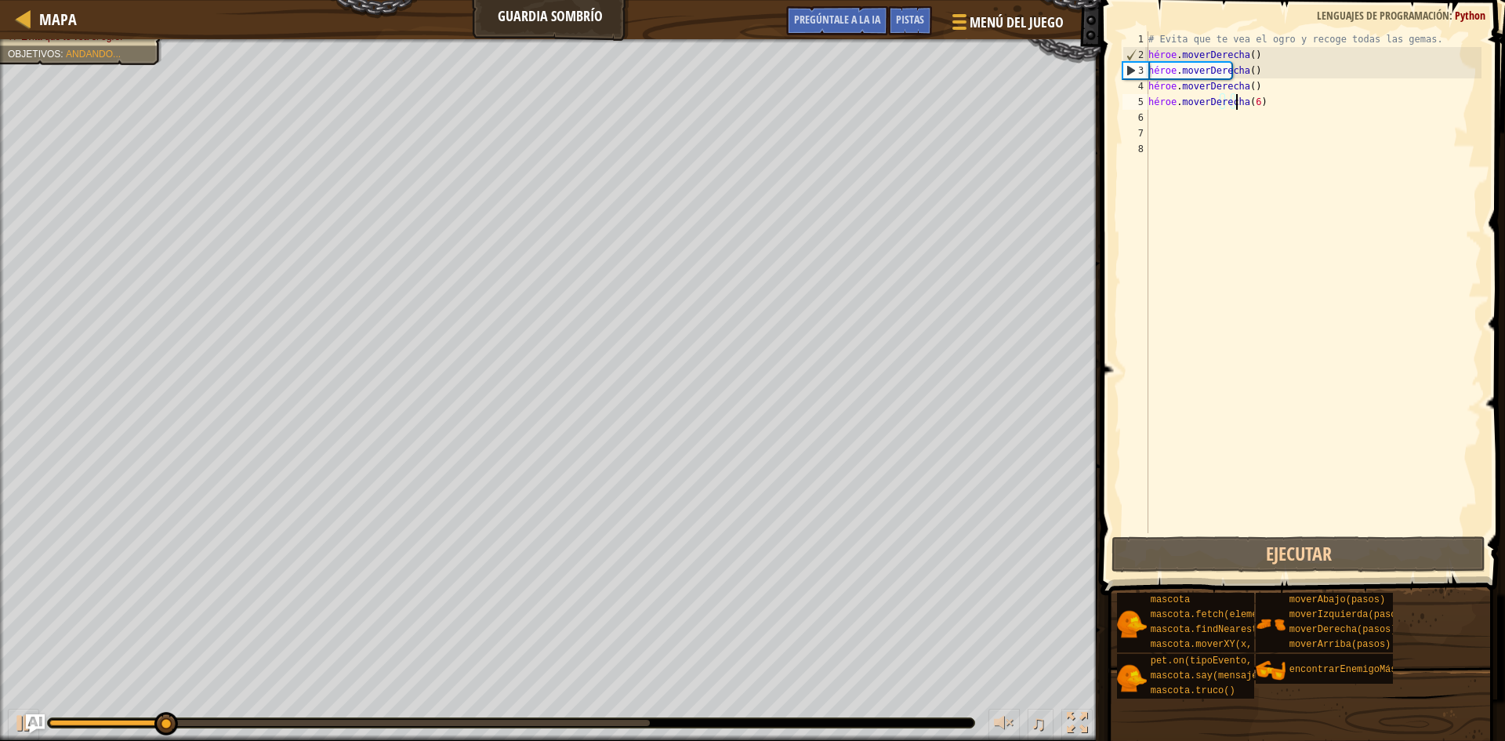
click at [1268, 55] on div "# Evita que te vea el ogro y recoge todas las gemas. héroe . moverDerecha ( ) h…" at bounding box center [1313, 297] width 336 height 533
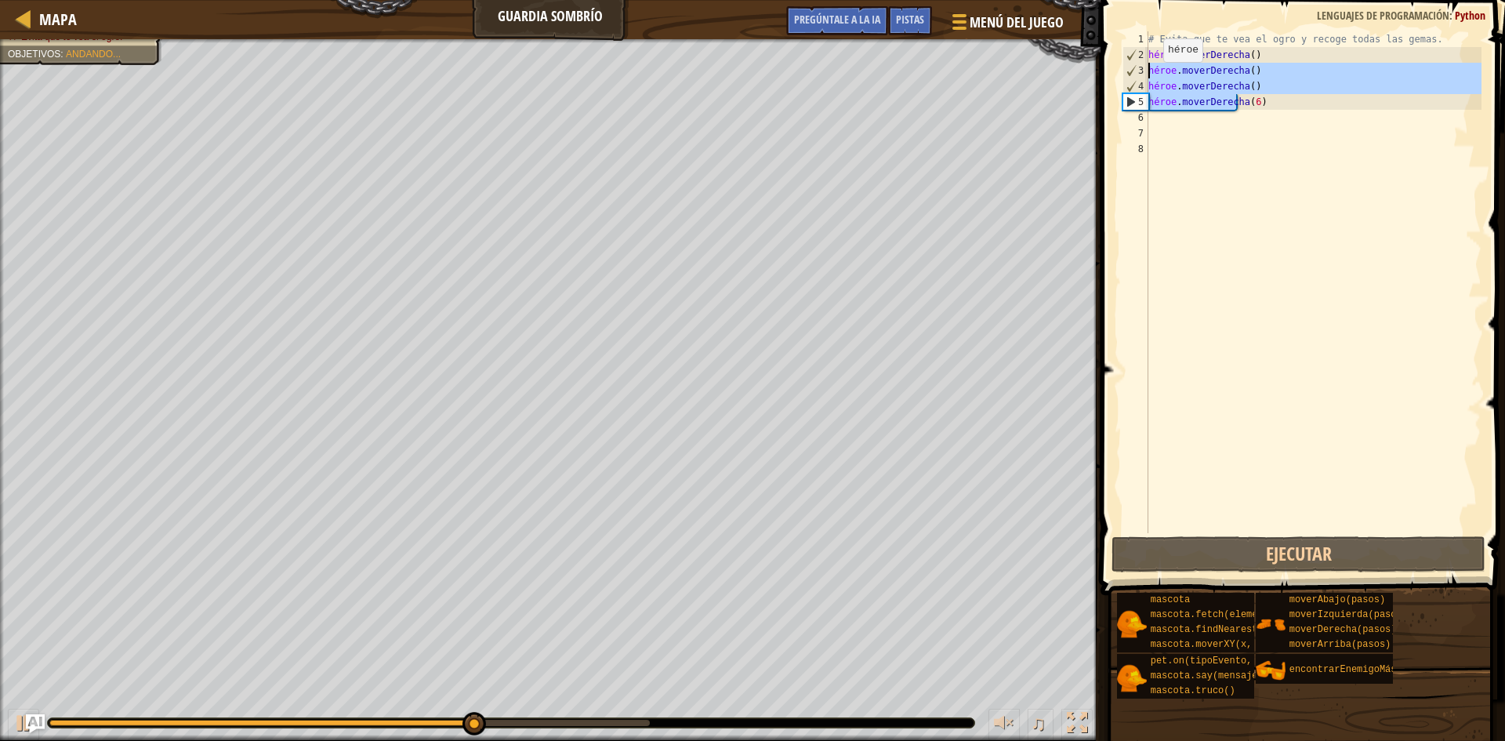
drag, startPoint x: 1307, startPoint y: 107, endPoint x: 1136, endPoint y: 68, distance: 175.3
click at [1136, 68] on div "hero.moveRight() 1 2 3 4 5 6 7 8 # Evita que te vea el ogro y recoge todas las …" at bounding box center [1300, 282] width 362 height 502
type textarea "hero.moveRight() hero.moveRight()"
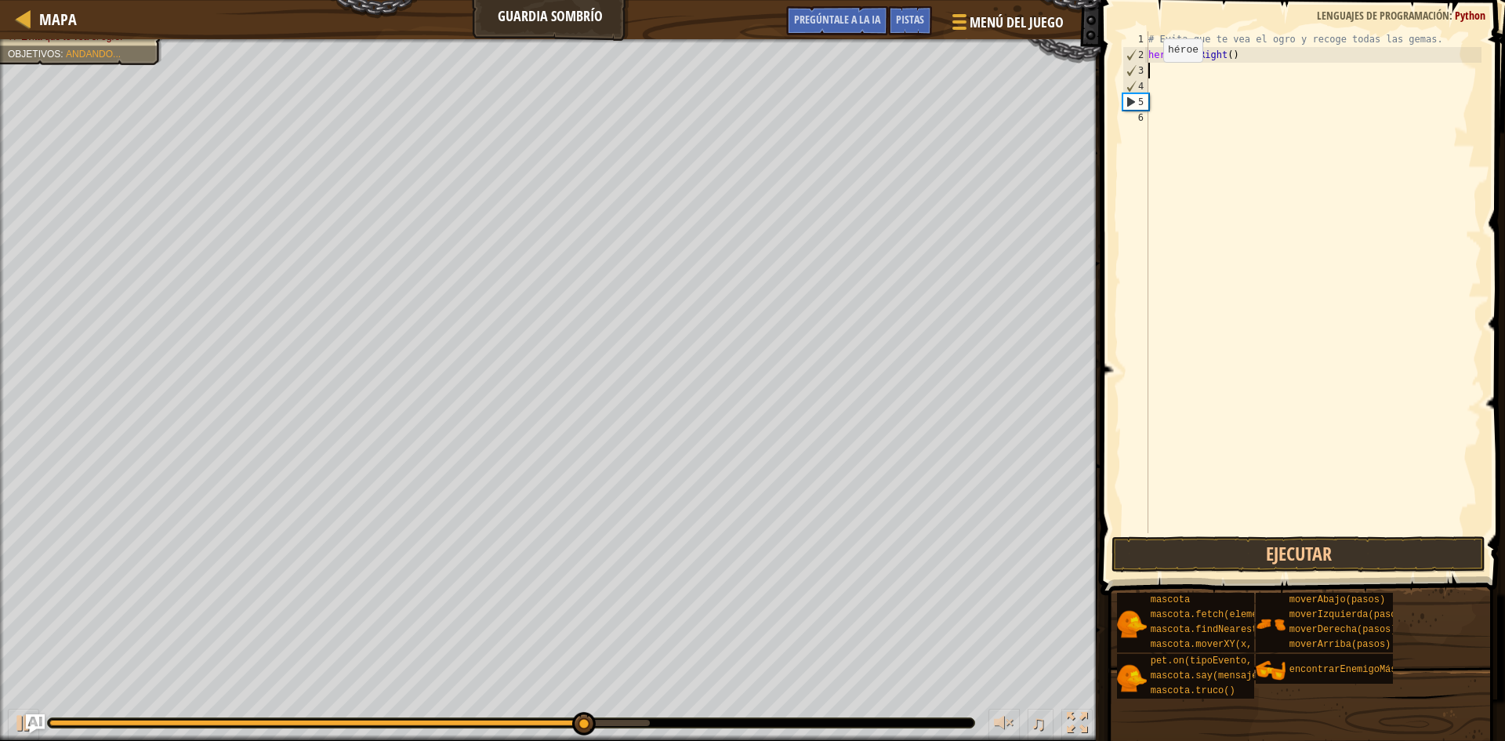
scroll to position [7, 0]
click at [1259, 49] on div "# Evita que te vea el ogro y recoge todas las gemas. héroe . moverDerecha ( )" at bounding box center [1313, 297] width 336 height 533
type textarea "hero.moveRight()"
click at [1269, 51] on div "# Evita que te vea el ogro y recoge todas las gemas. héroe . moverDerecha ( )" at bounding box center [1313, 297] width 336 height 533
click at [1279, 54] on div "# Evita que te vea el ogro y recoge todas las gemas. héroe . moverDerecha ( )" at bounding box center [1313, 297] width 336 height 533
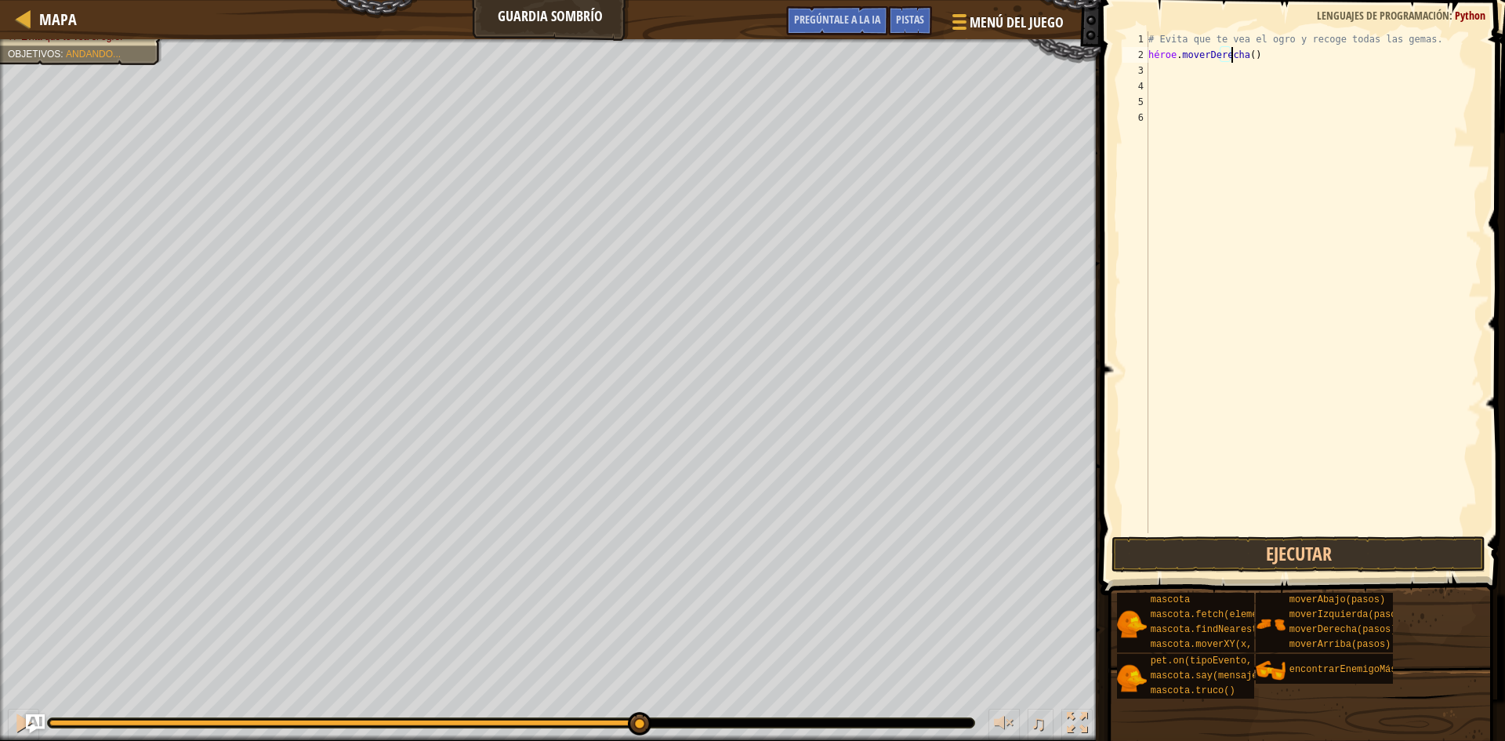
click at [1252, 57] on div "# Evita que te vea el ogro y recoge todas las gemas. héroe . moverDerecha ( )" at bounding box center [1313, 297] width 336 height 533
type textarea "hero.moveRight()"
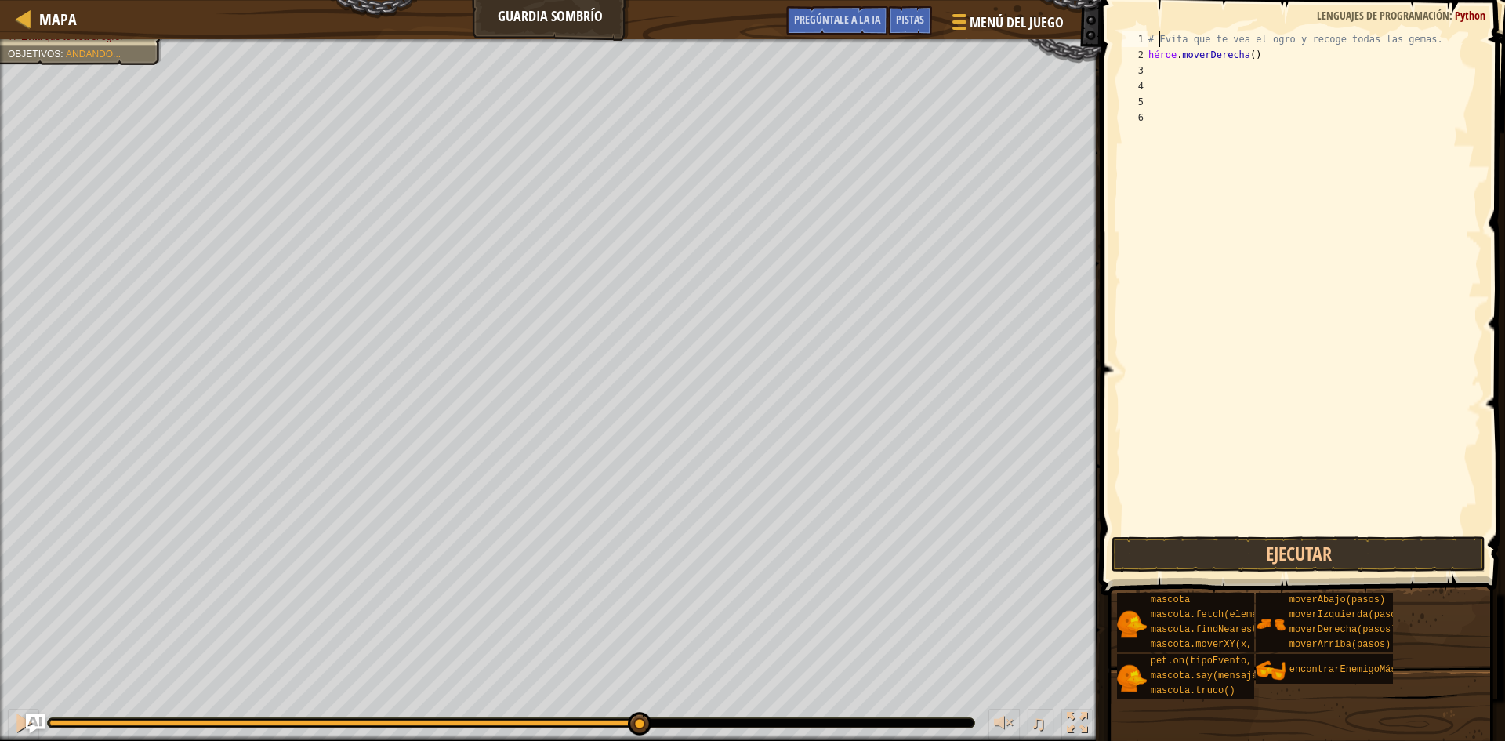
type textarea "hero.moveRight()"
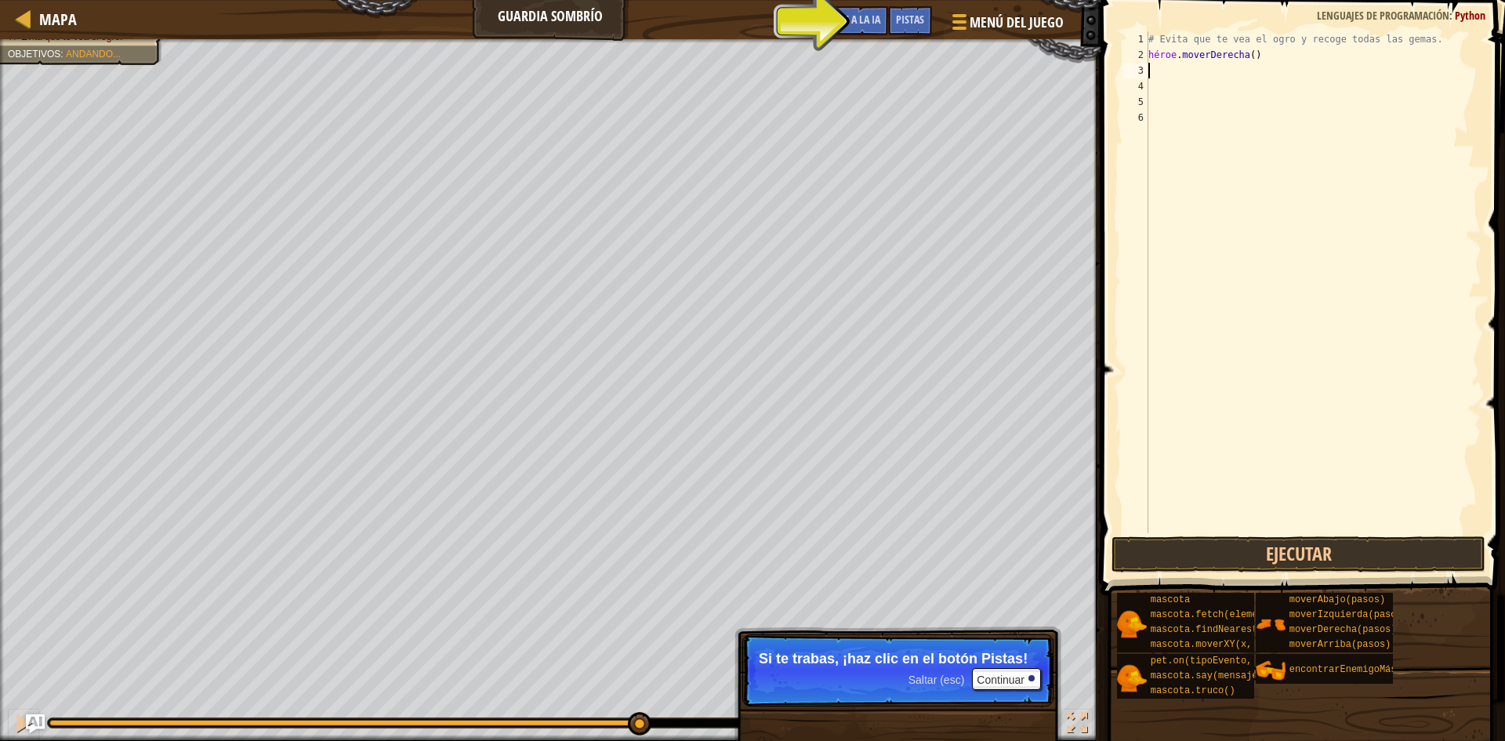
type textarea "hero.moveRight()"
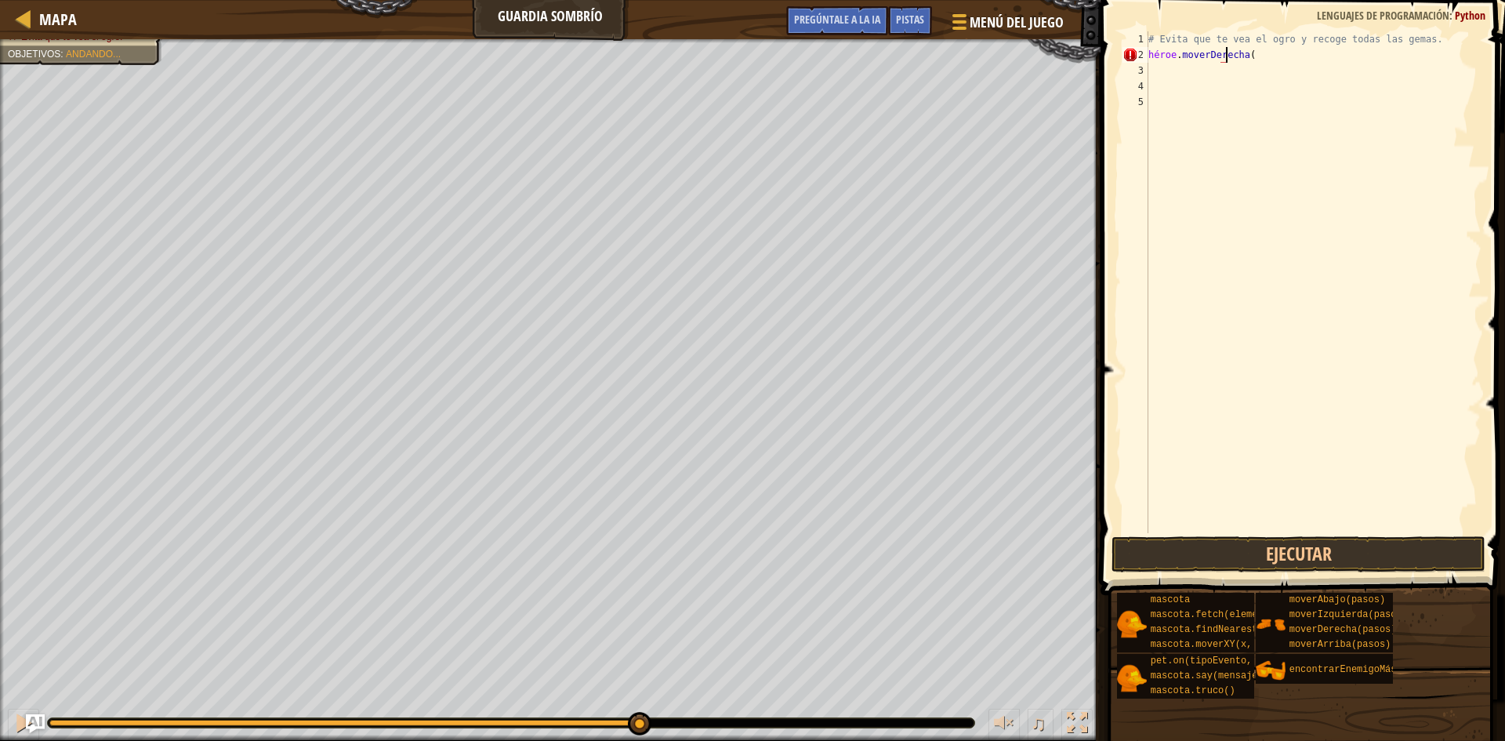
scroll to position [7, 6]
type textarea "hero.moveRight(6)"
click at [1282, 552] on button "Ejecutar" at bounding box center [1299, 554] width 374 height 36
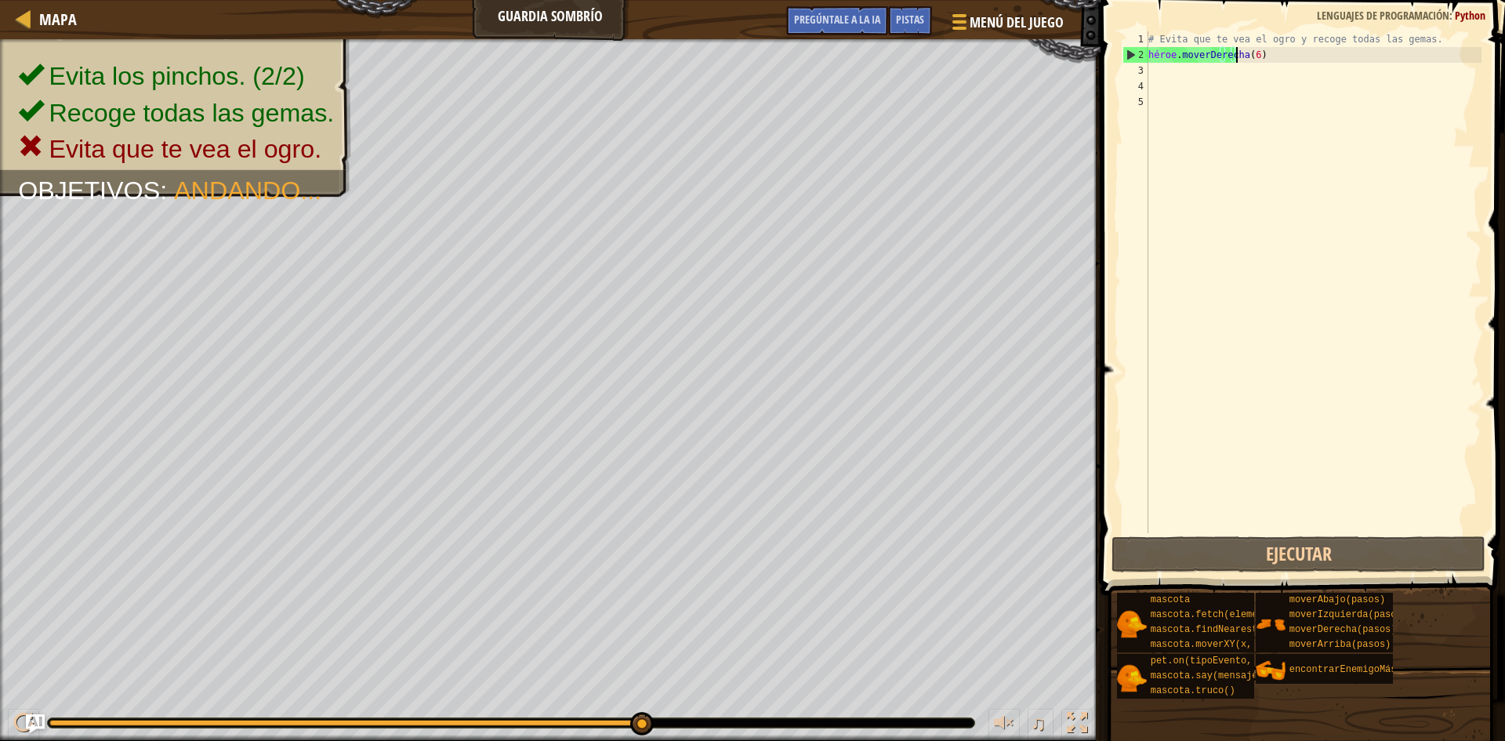
click at [1330, 56] on div "# Evita que te vea el ogro y recoge todas las gemas. héroe . moverDerecha ( 6 )" at bounding box center [1313, 297] width 336 height 533
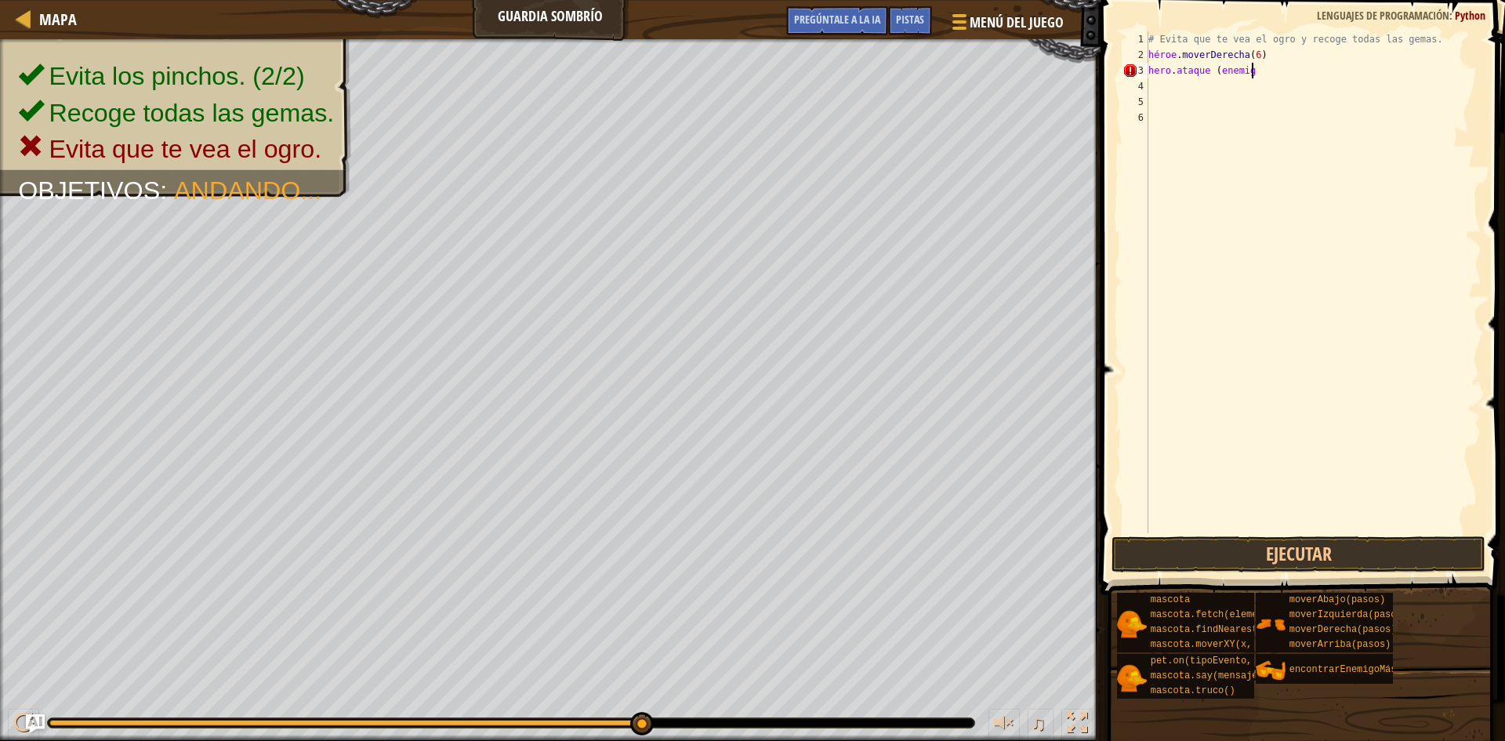
scroll to position [7, 9]
type textarea "hero. ataque (enemigo"
click at [1371, 550] on button "Ejecutar" at bounding box center [1299, 554] width 374 height 36
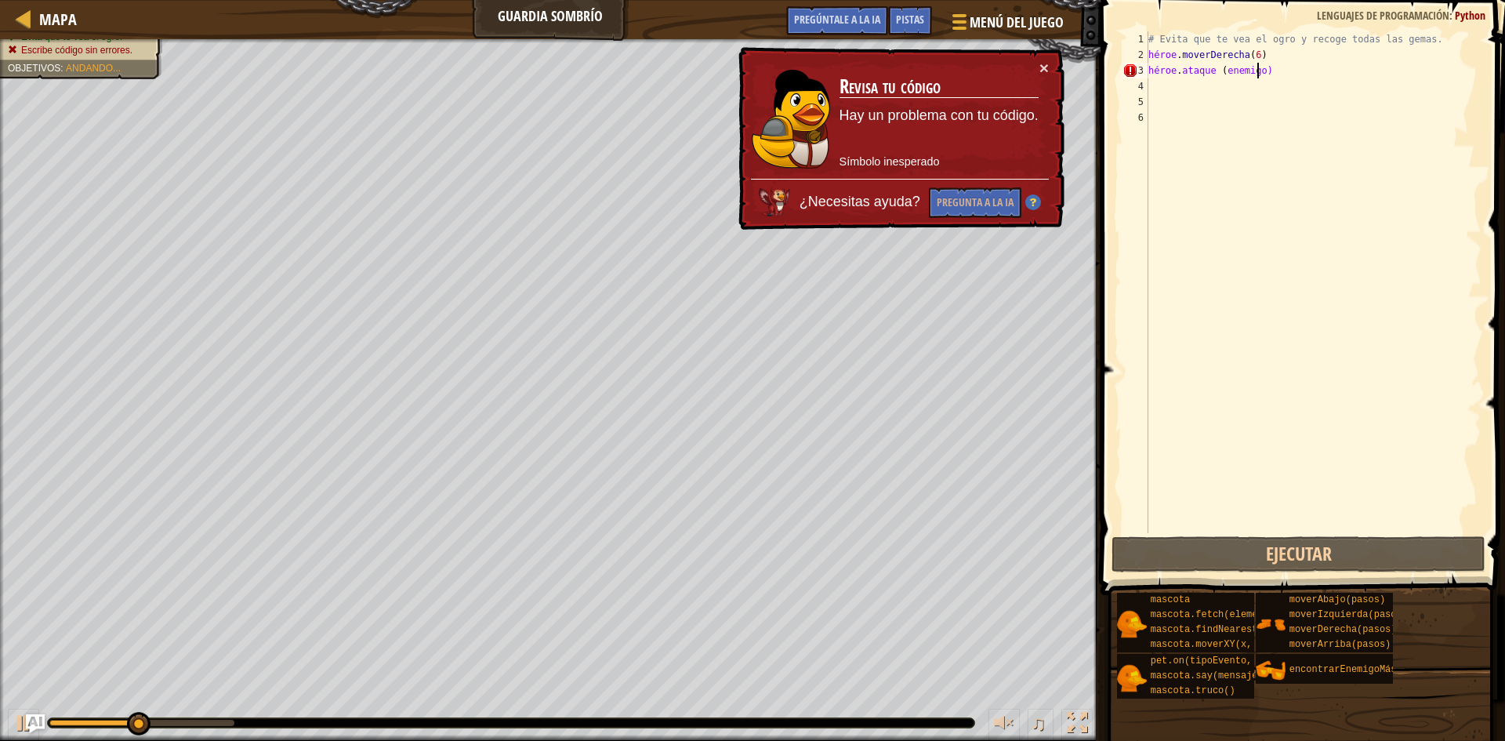
click at [1037, 70] on td "Revisa tu código Hay un problema con tu código. Símbolo inesperado" at bounding box center [939, 119] width 201 height 119
click at [1051, 61] on div "× Revisa tu código Hay un problema con tu código. Símbolo inesperado ¿Necesitas…" at bounding box center [899, 138] width 329 height 183
click at [981, 212] on button "Pregunta a la IA" at bounding box center [975, 202] width 93 height 31
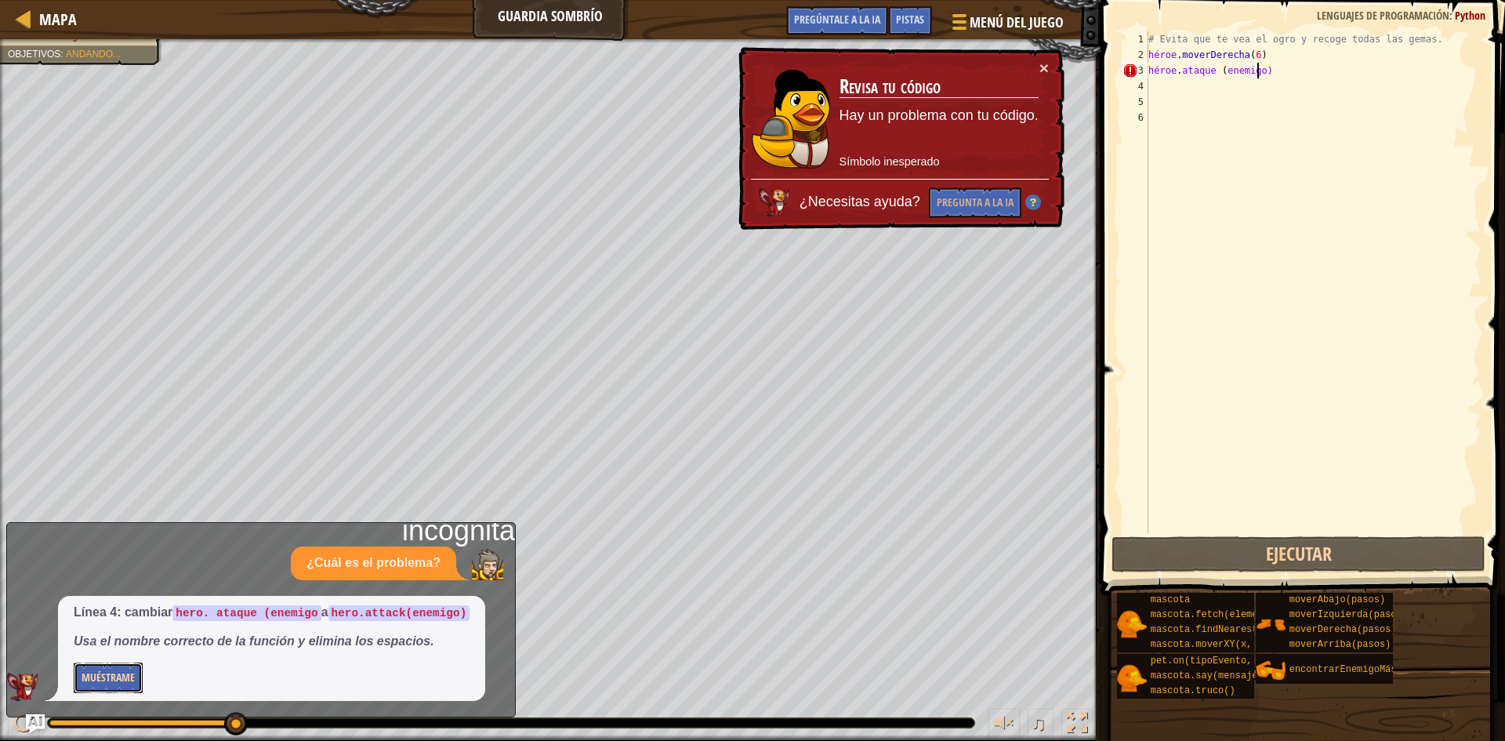
click at [141, 672] on button "Muéstrame" at bounding box center [108, 677] width 69 height 31
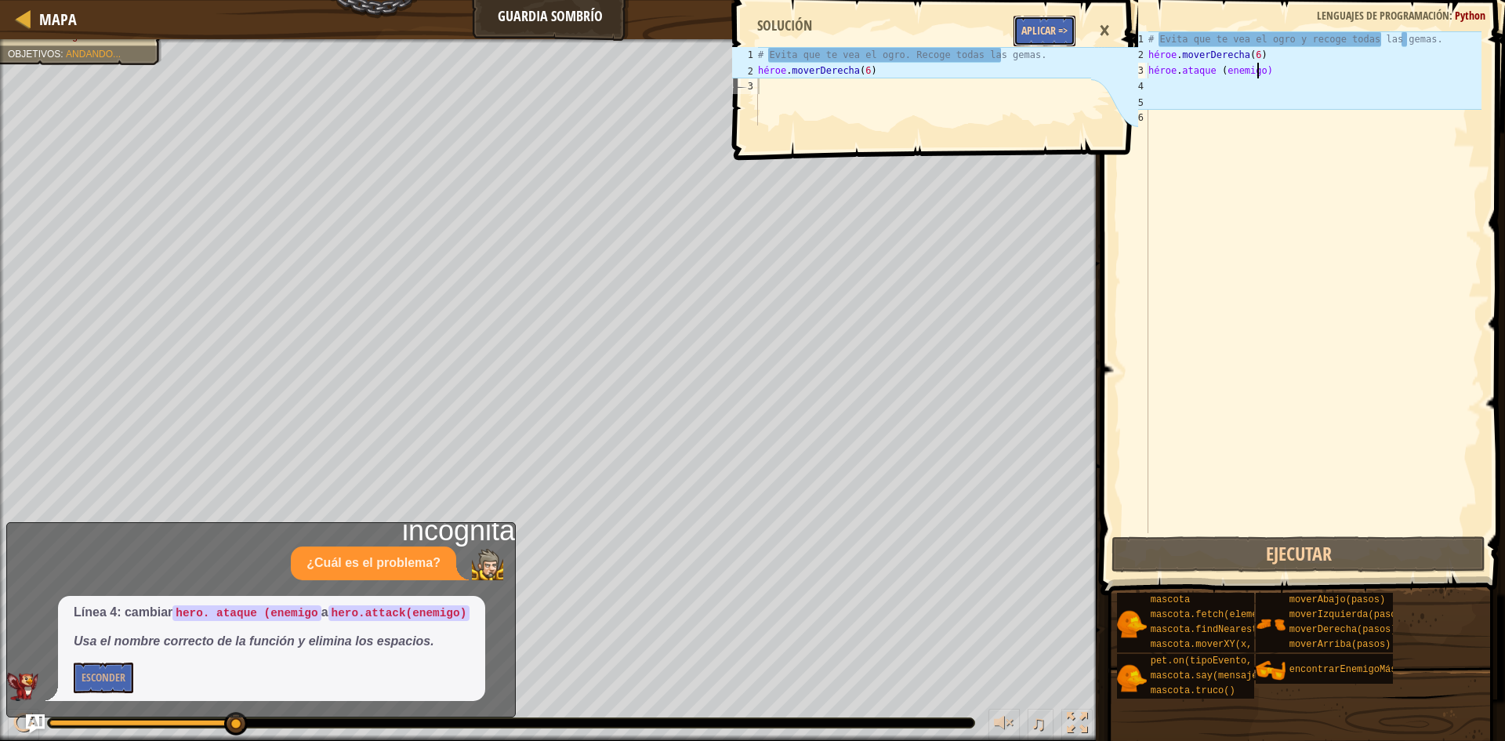
click at [1027, 33] on font "Aplicar =>" at bounding box center [1044, 30] width 46 height 15
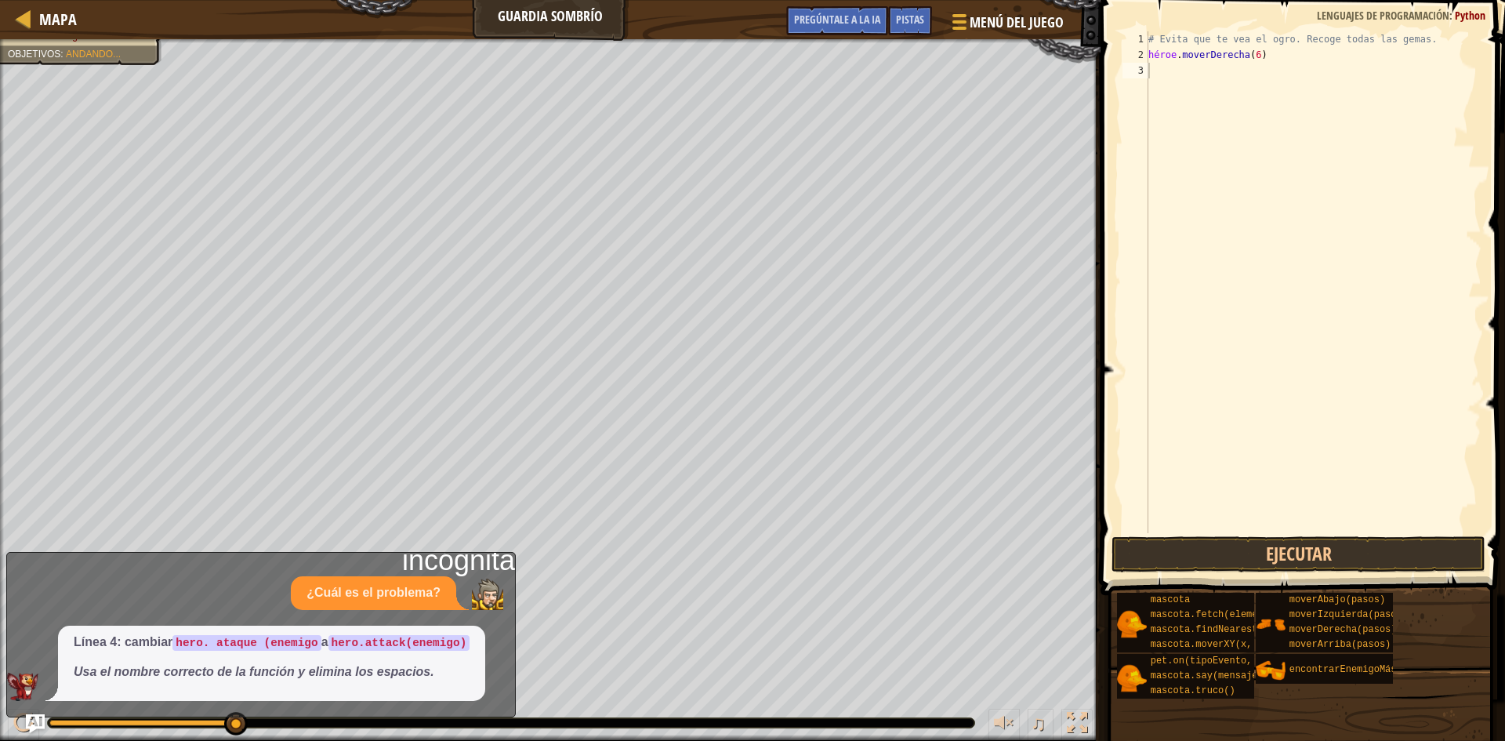
scroll to position [7, 0]
click at [1166, 71] on div "# Evita que te vea el ogro. Recoge todas las gemas. héroe . moverDerecha ( 6 )" at bounding box center [1313, 297] width 336 height 533
type textarea "hero. attack(enemigo"
click at [1365, 537] on button "Ejecutar" at bounding box center [1299, 554] width 374 height 36
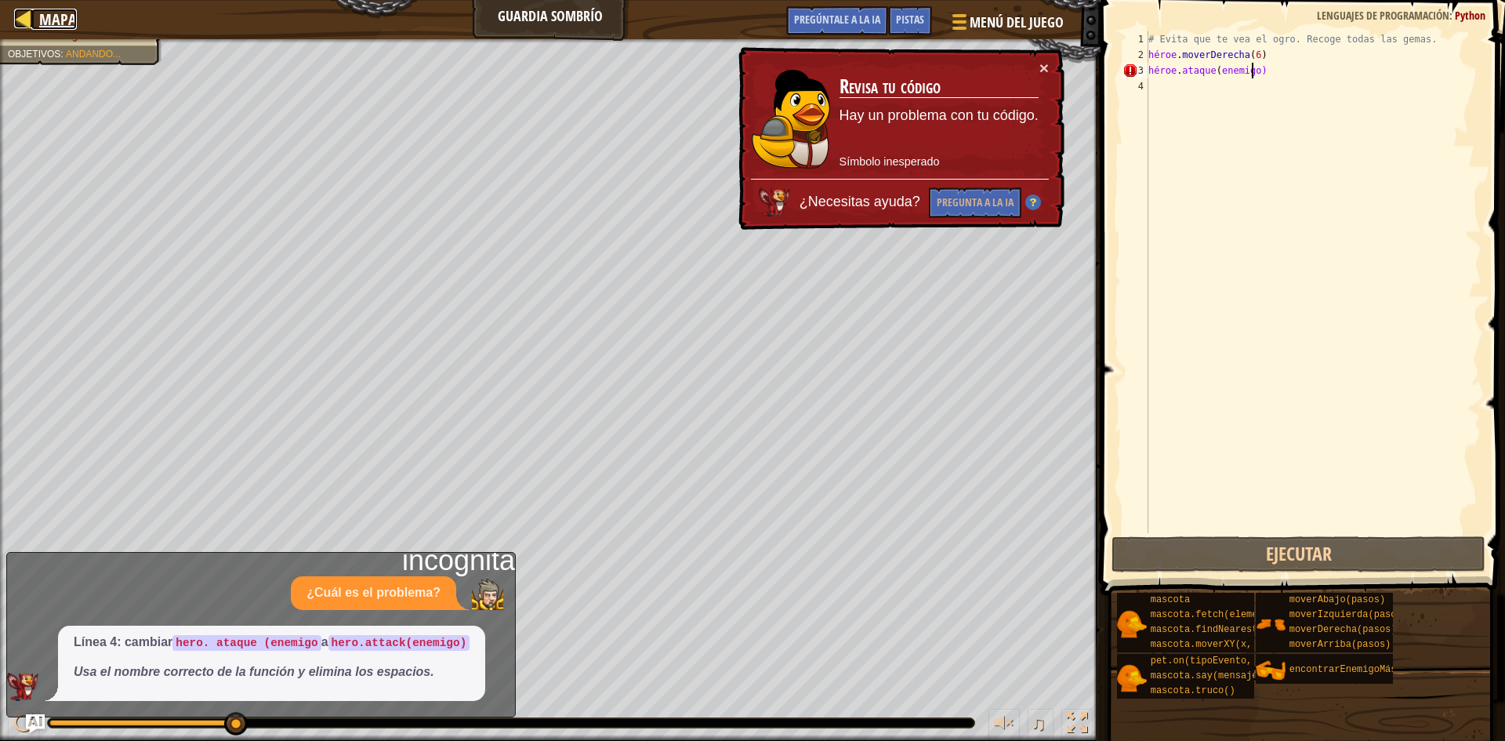
click at [44, 16] on font "Mapa" at bounding box center [58, 19] width 38 height 21
select select "es-419"
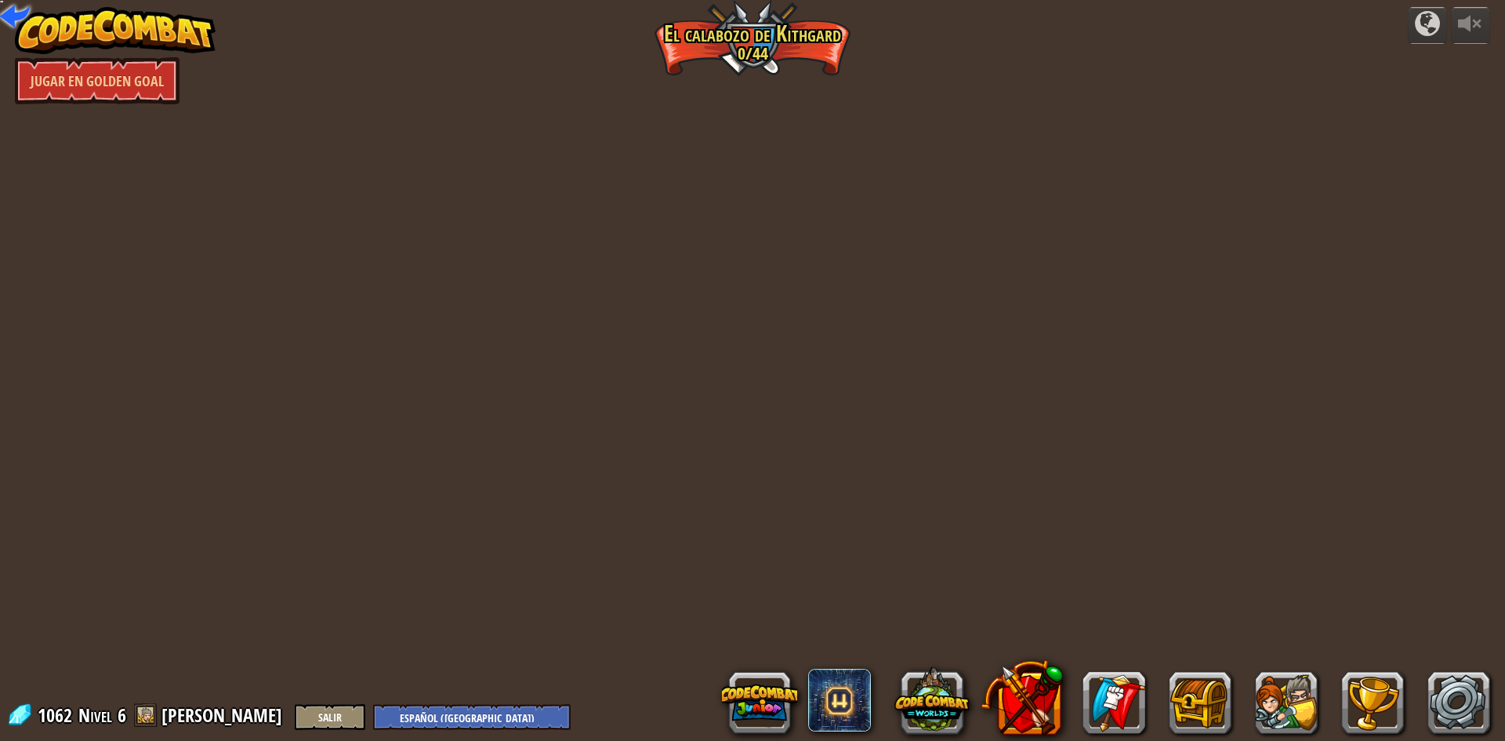
select select "es-419"
